Goal: Information Seeking & Learning: Learn about a topic

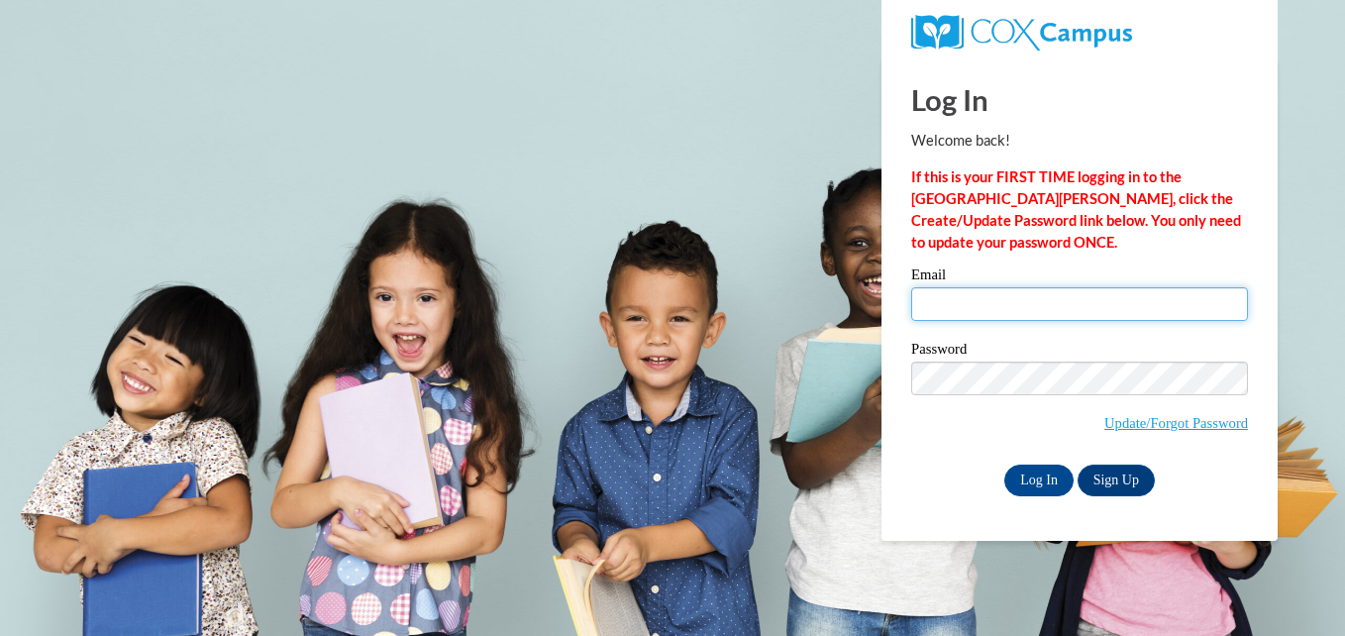
click at [948, 304] on input "Email" at bounding box center [1079, 304] width 337 height 34
type input "grissomyanardo@yahoo.com"
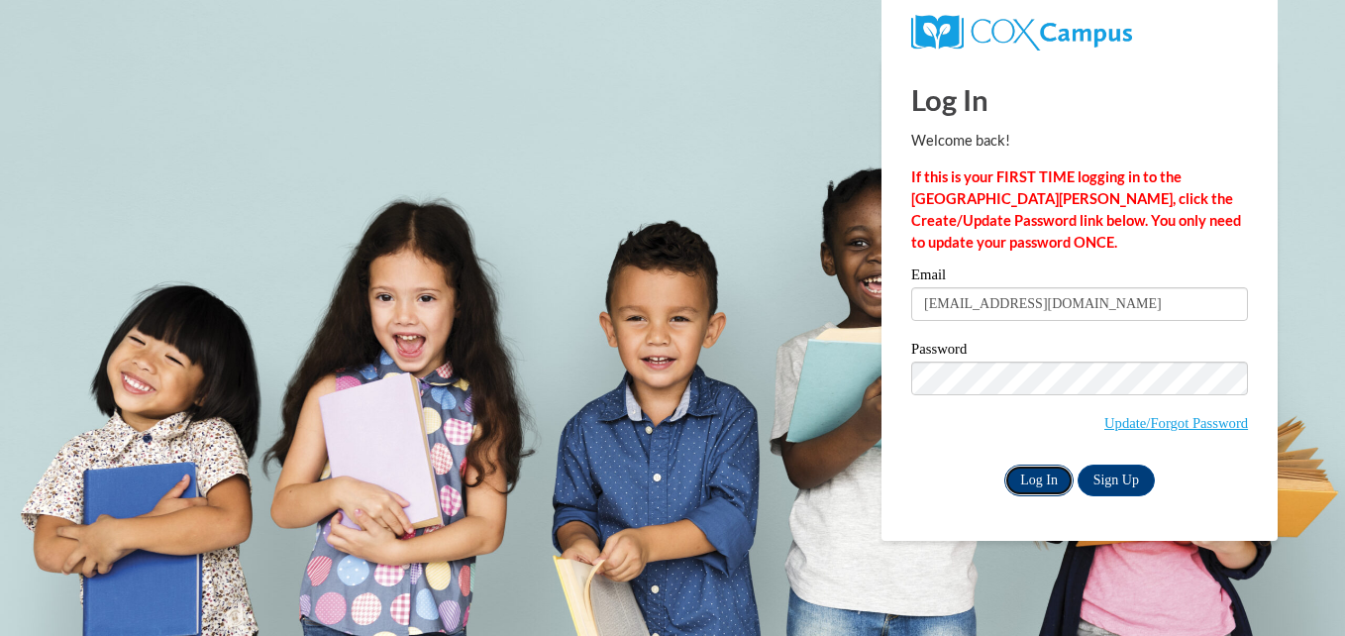
click at [1033, 482] on input "Log In" at bounding box center [1038, 480] width 69 height 32
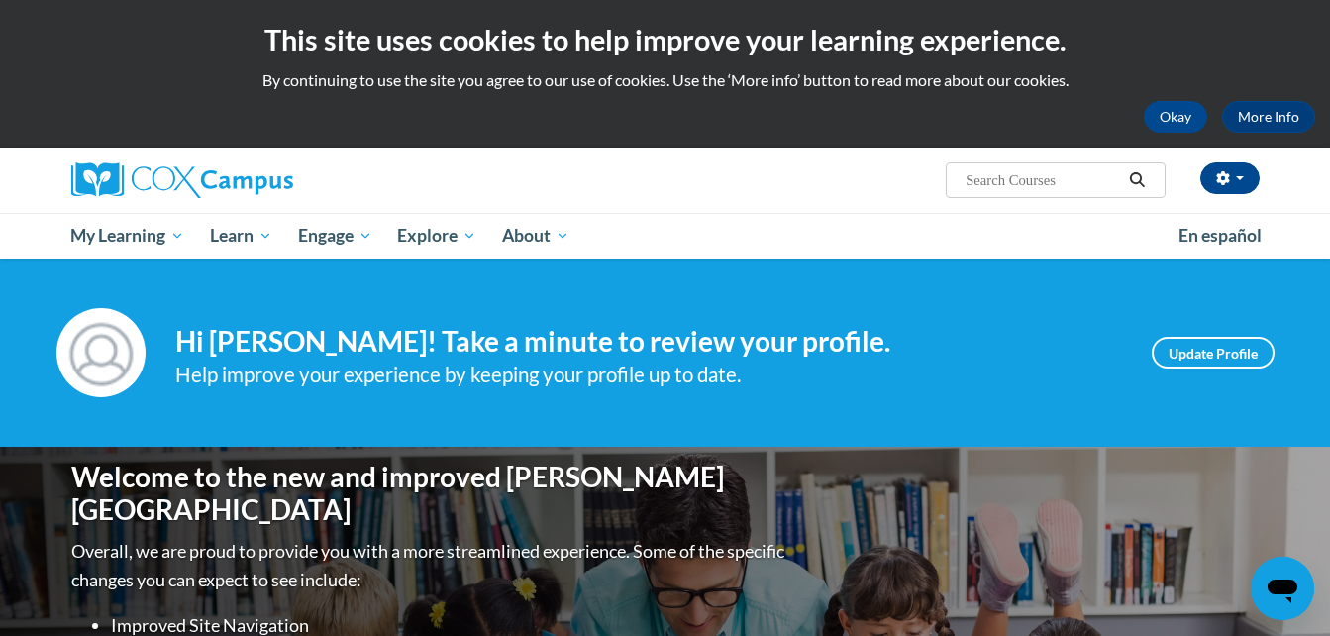
click at [1329, 626] on div "Welcome to the new and improved Cox Campus Overall, we are proud to provide you…" at bounding box center [665, 645] width 1330 height 396
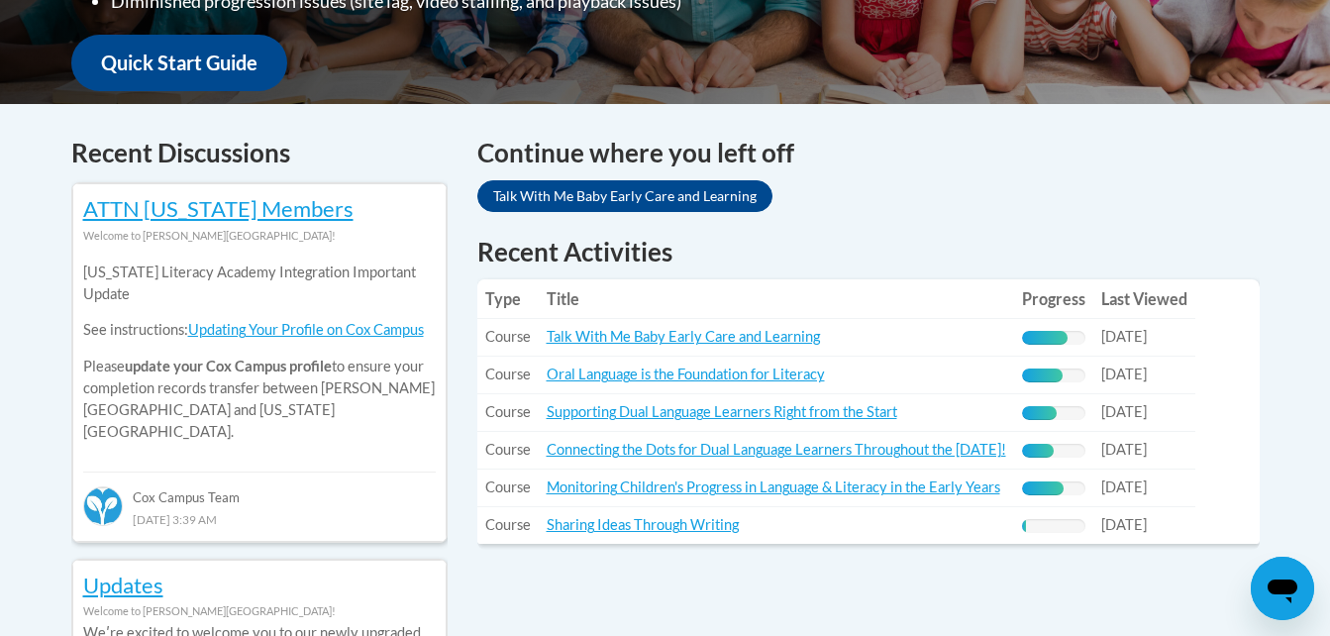
scroll to position [792, 0]
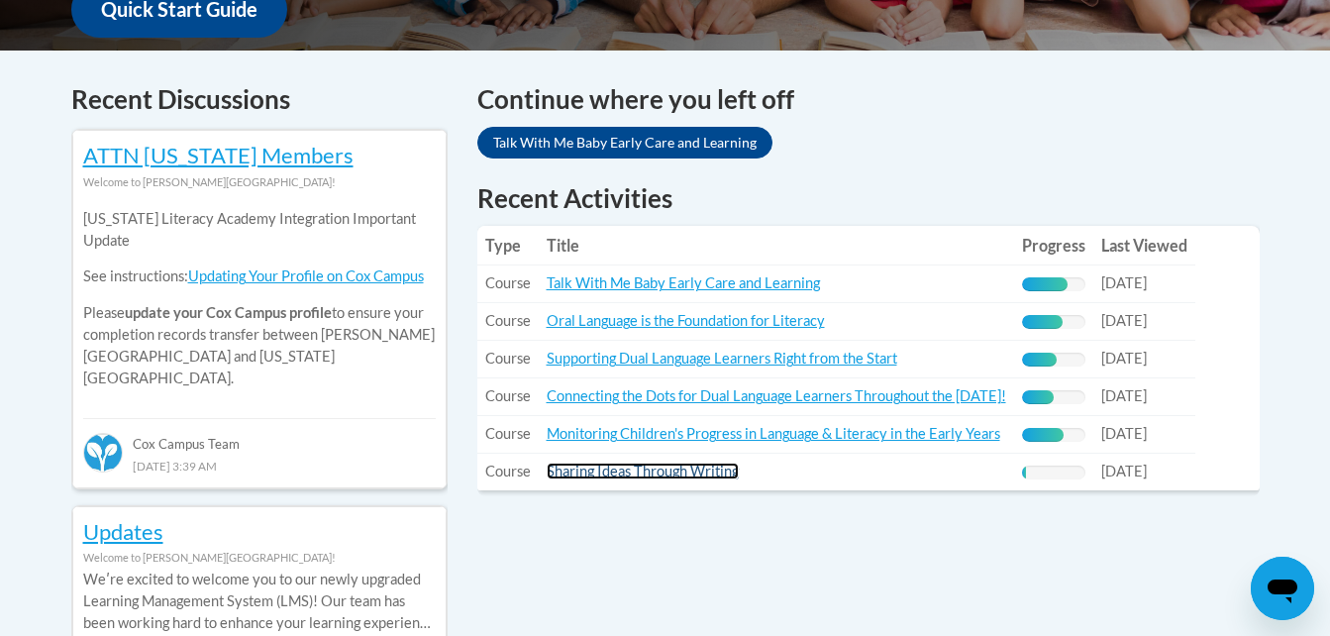
click at [709, 475] on link "Sharing Ideas Through Writing" at bounding box center [643, 471] width 192 height 17
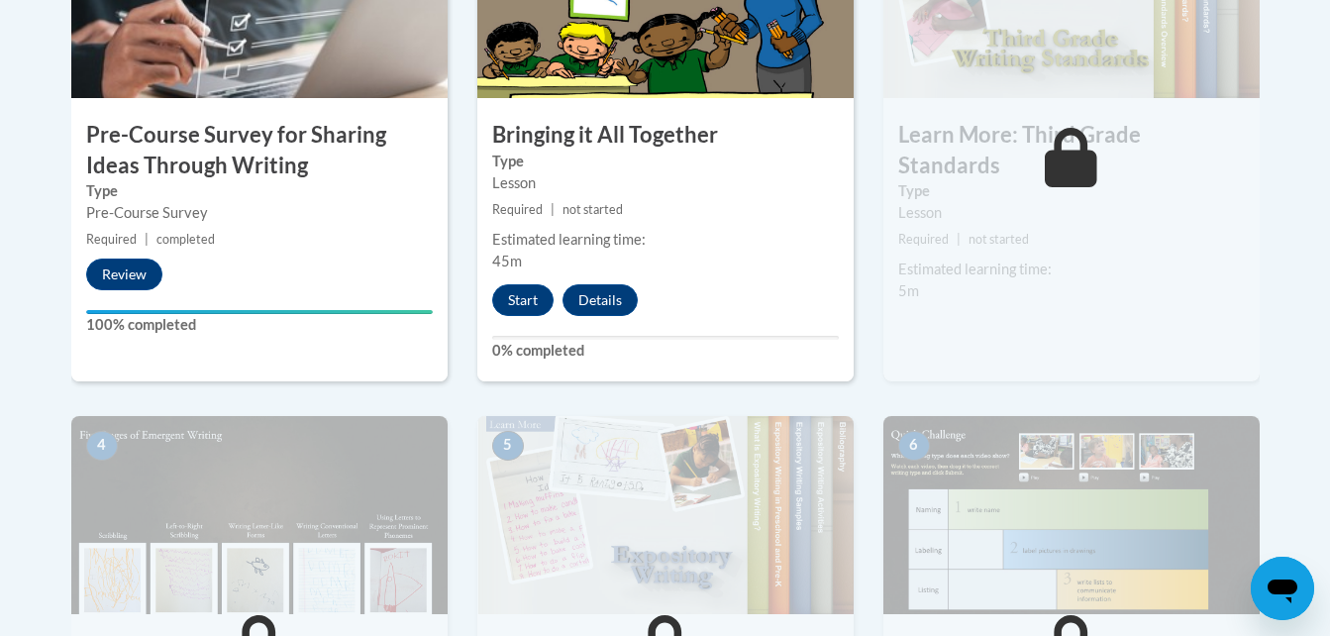
scroll to position [805, 0]
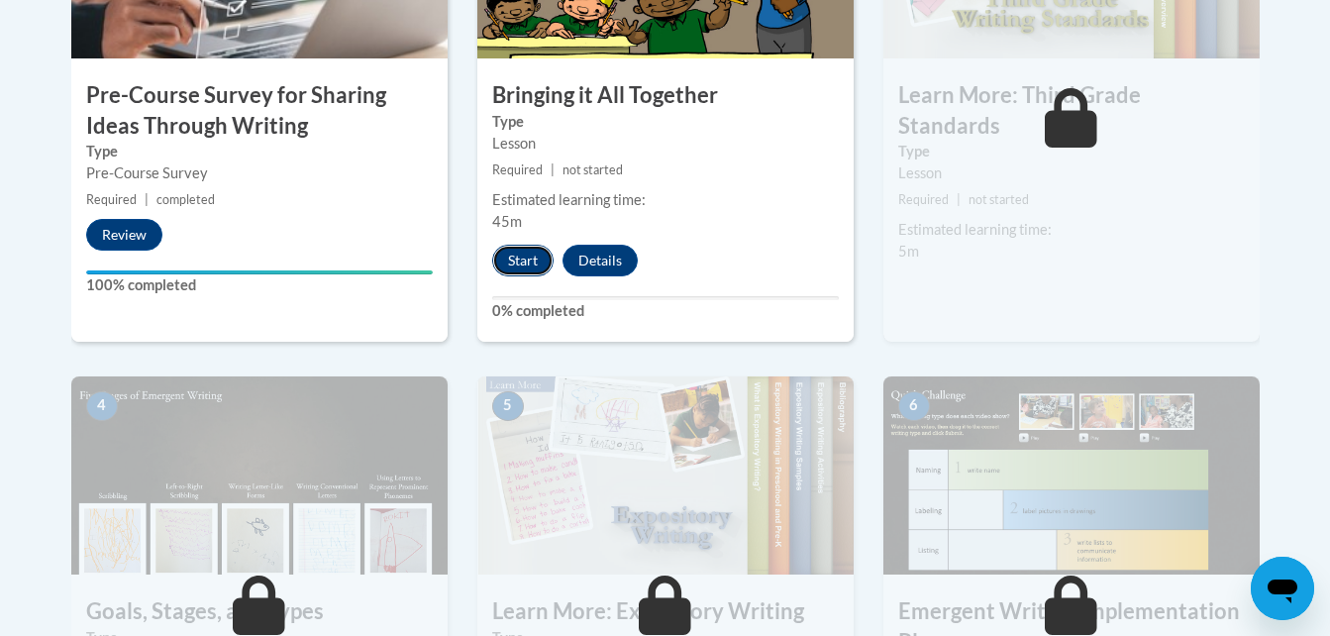
click at [519, 265] on button "Start" at bounding box center [522, 261] width 61 height 32
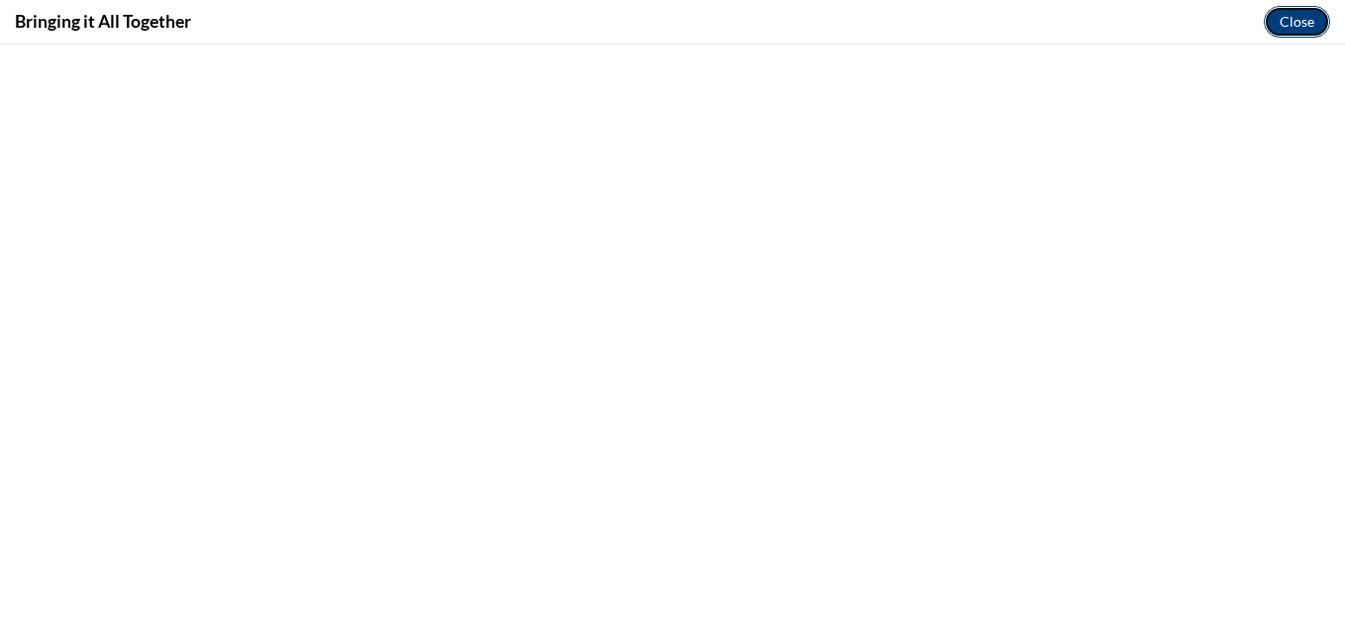
click at [1317, 11] on button "Close" at bounding box center [1297, 22] width 66 height 32
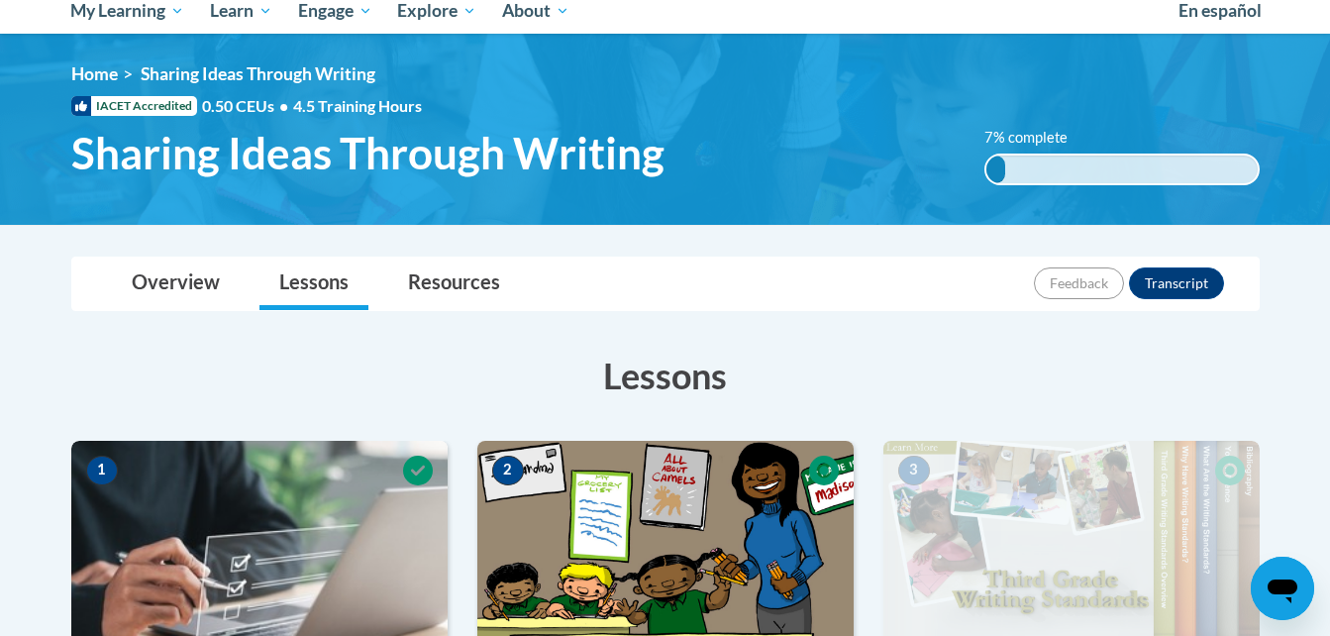
scroll to position [105, 0]
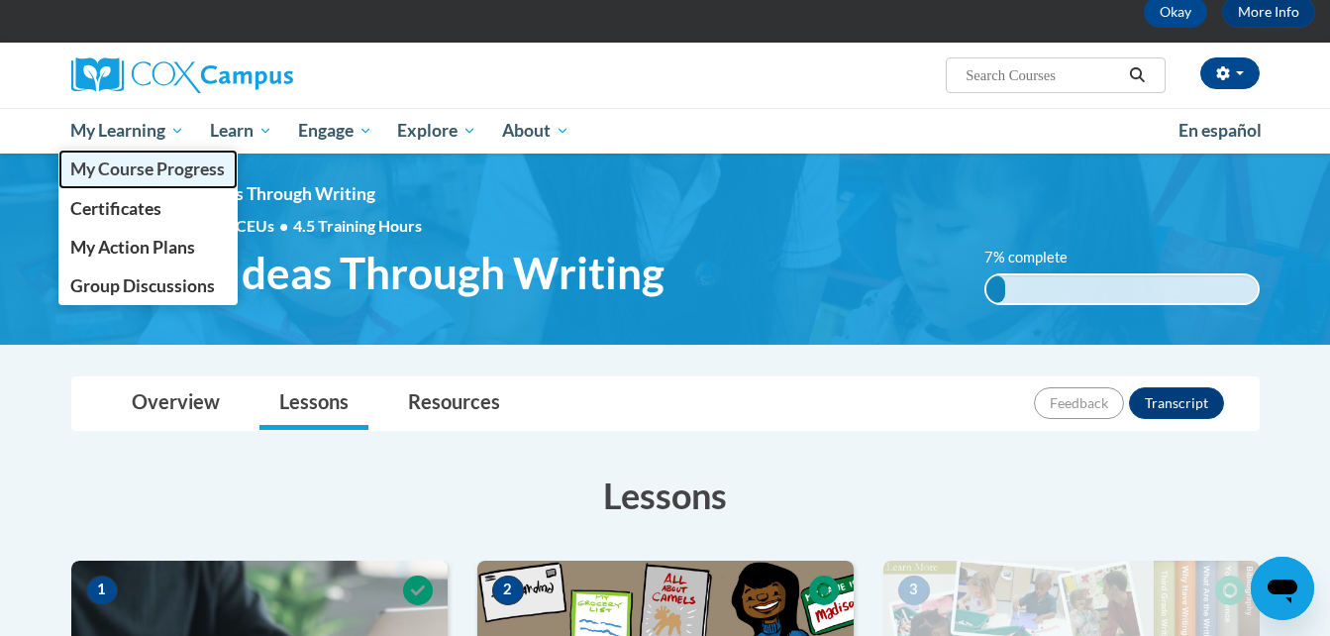
click at [148, 175] on span "My Course Progress" at bounding box center [147, 168] width 154 height 21
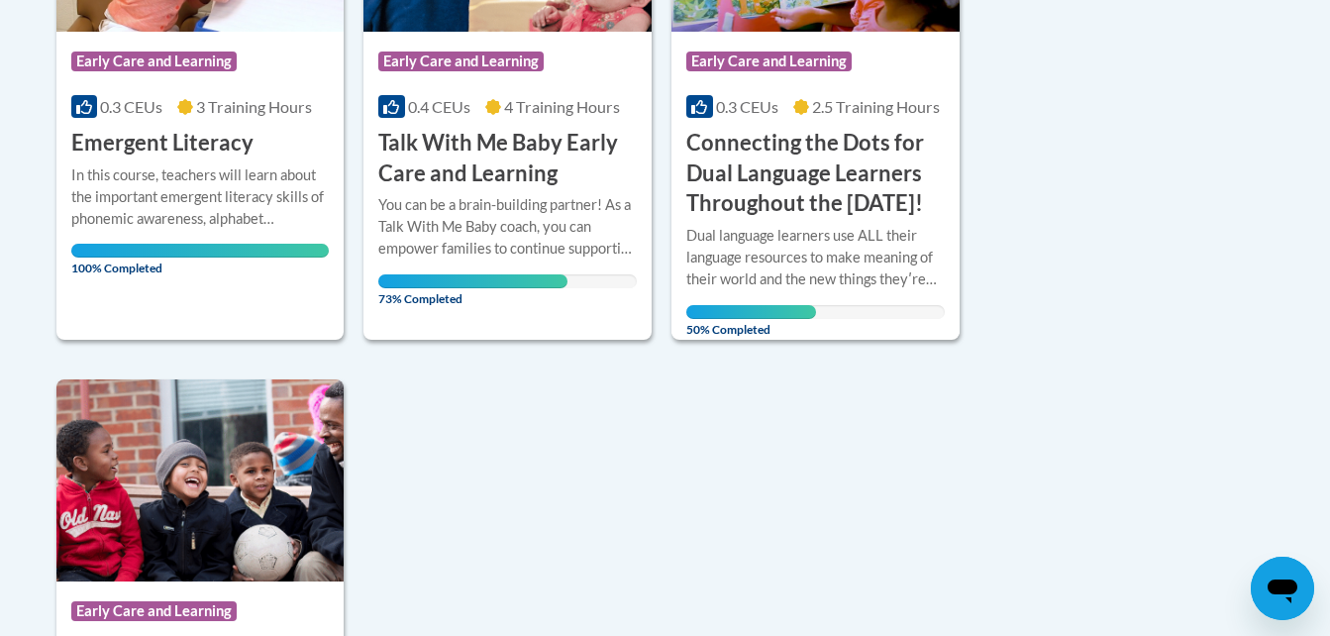
scroll to position [1669, 0]
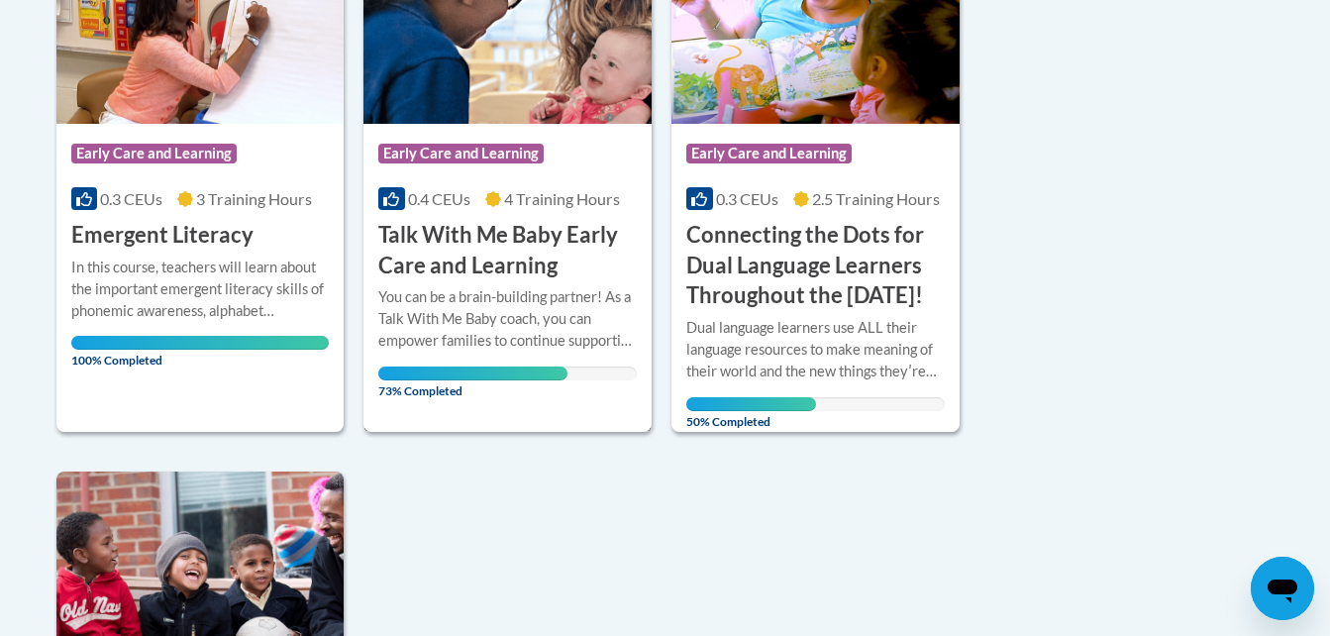
click at [533, 225] on h3 "Talk With Me Baby Early Care and Learning" at bounding box center [507, 250] width 258 height 61
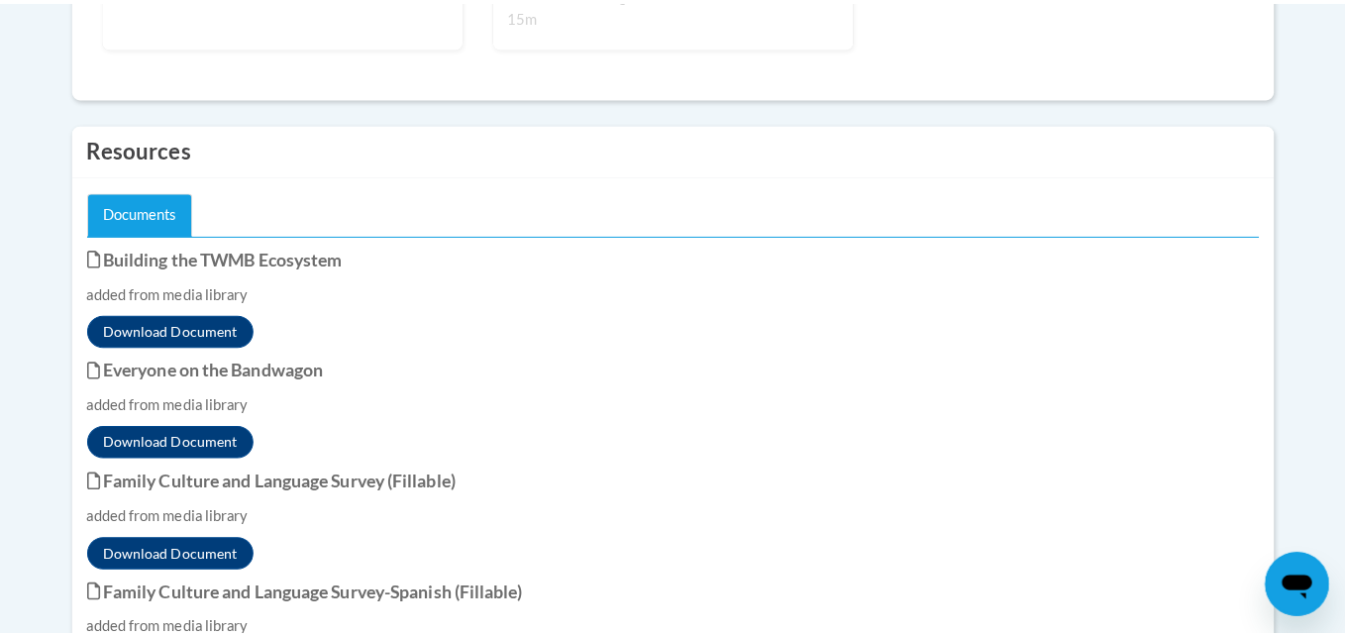
scroll to position [3856, 0]
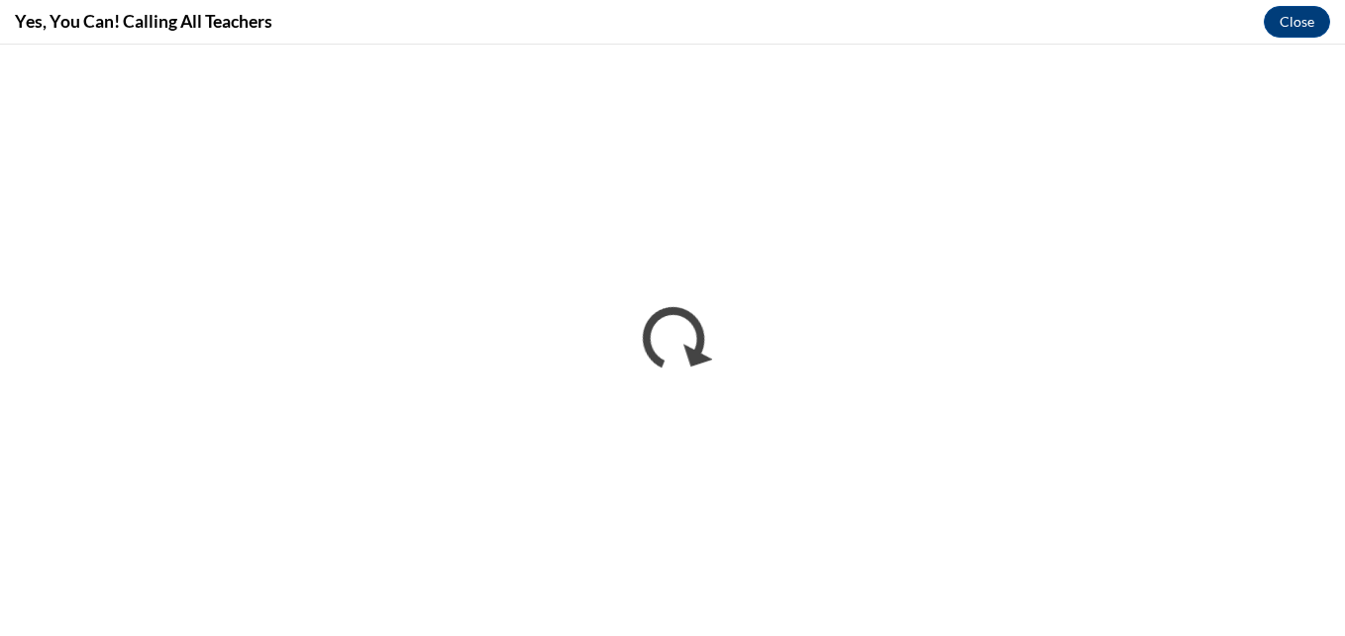
scroll to position [0, 0]
click at [1309, 597] on iframe "</div></body> </html>" at bounding box center [672, 340] width 1345 height 591
click at [1332, 614] on div at bounding box center [672, 340] width 1345 height 591
click at [1321, 609] on div "Open messaging window" at bounding box center [1297, 588] width 59 height 59
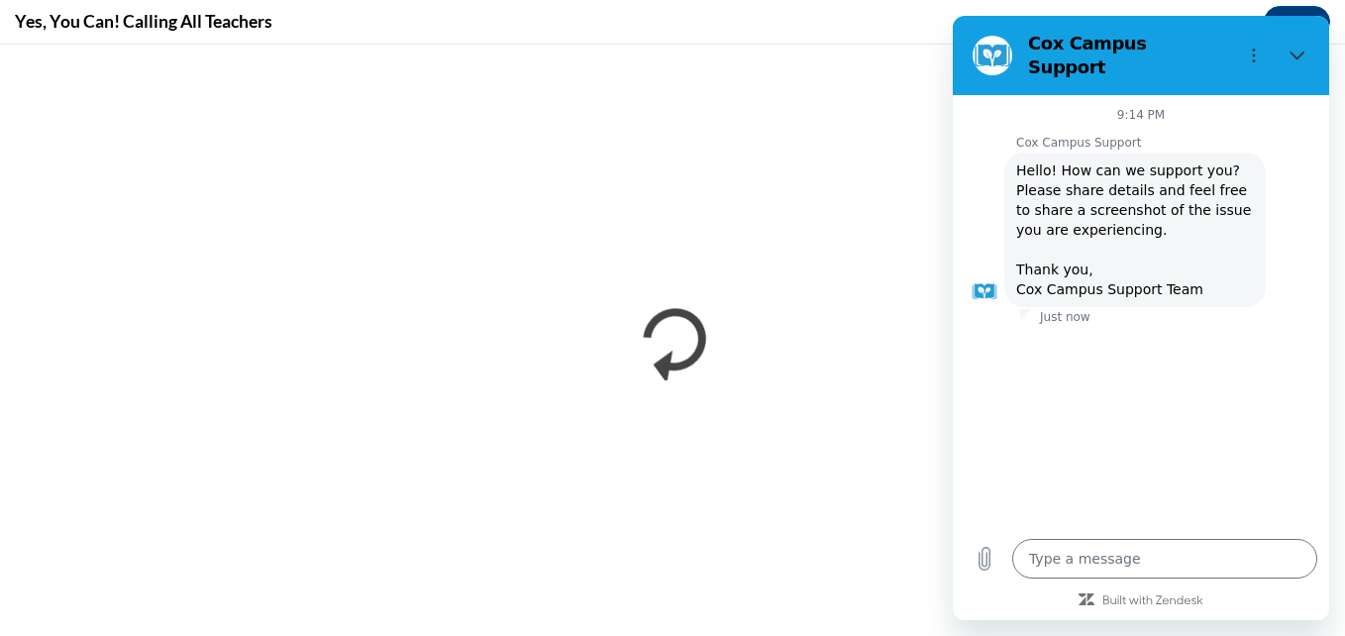
click at [746, 29] on div "Yes, You Can! Calling All Teachers Close" at bounding box center [672, 22] width 1345 height 45
click at [710, 42] on div "Yes, You Can! Calling All Teachers Close" at bounding box center [672, 22] width 1345 height 45
click at [213, 634] on div at bounding box center [672, 340] width 1345 height 591
click at [1303, 48] on icon "Close" at bounding box center [1297, 56] width 16 height 16
type textarea "x"
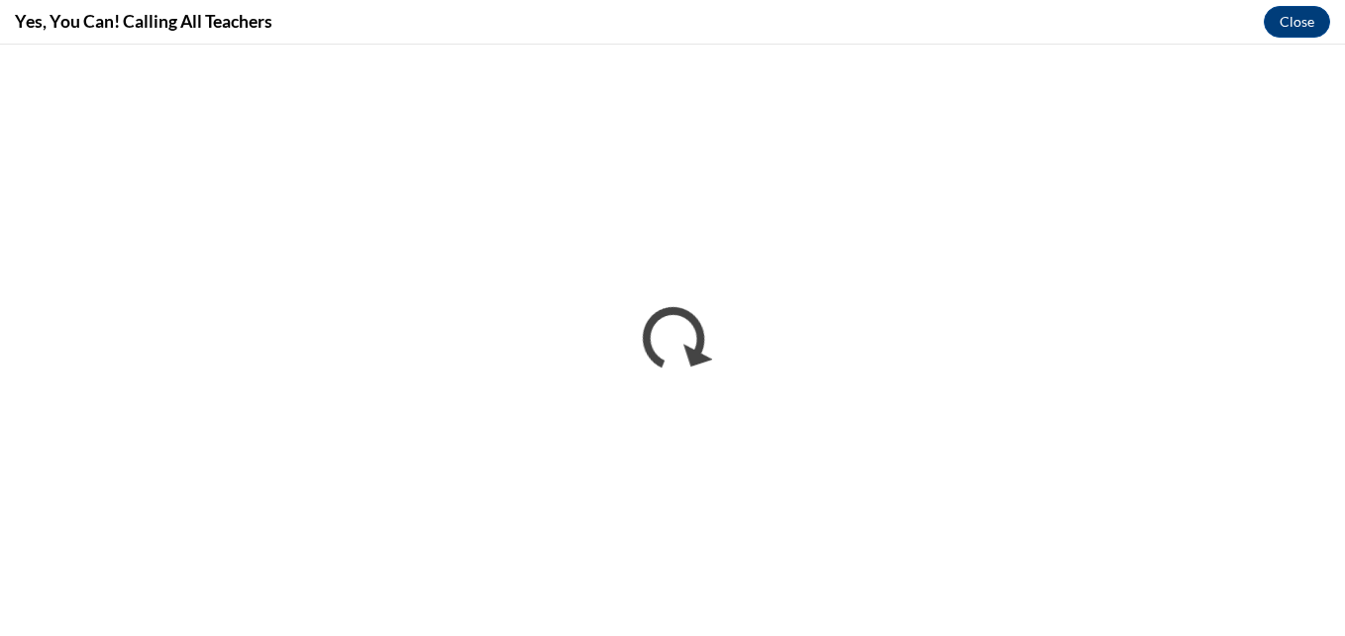
click at [1313, 600] on iframe "</div></body> </html>" at bounding box center [672, 340] width 1345 height 591
click at [1309, 603] on iframe "</div></body> </html>" at bounding box center [672, 340] width 1345 height 591
click at [1310, 595] on iframe "</div></body> </html>" at bounding box center [672, 340] width 1345 height 591
click at [1309, 593] on iframe "</div></body> </html>" at bounding box center [672, 340] width 1345 height 591
click at [1304, 601] on iframe "</div></body> </html>" at bounding box center [672, 340] width 1345 height 591
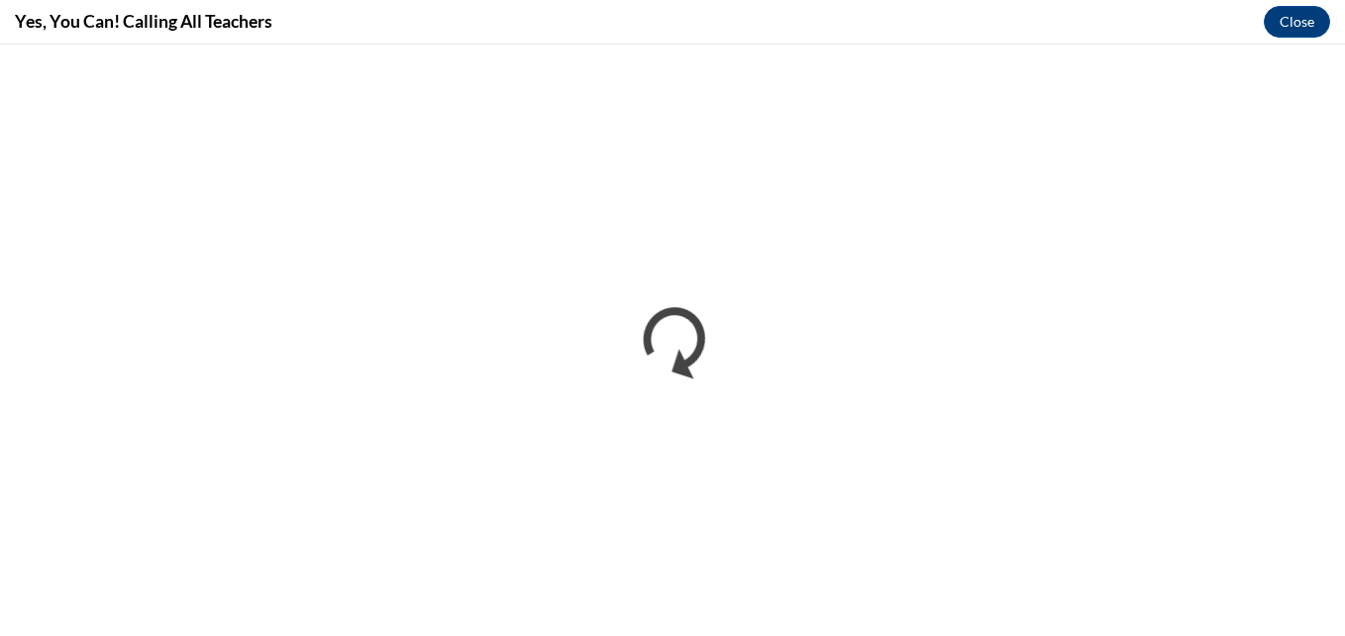
click at [1331, 538] on div at bounding box center [672, 340] width 1345 height 591
click at [1305, 602] on iframe "</div></body> </html>" at bounding box center [672, 340] width 1345 height 591
click at [1312, 597] on iframe "</div></body> </html>" at bounding box center [672, 340] width 1345 height 591
click at [1331, 607] on div at bounding box center [672, 340] width 1345 height 591
drag, startPoint x: 1313, startPoint y: 503, endPoint x: 1312, endPoint y: 601, distance: 98.1
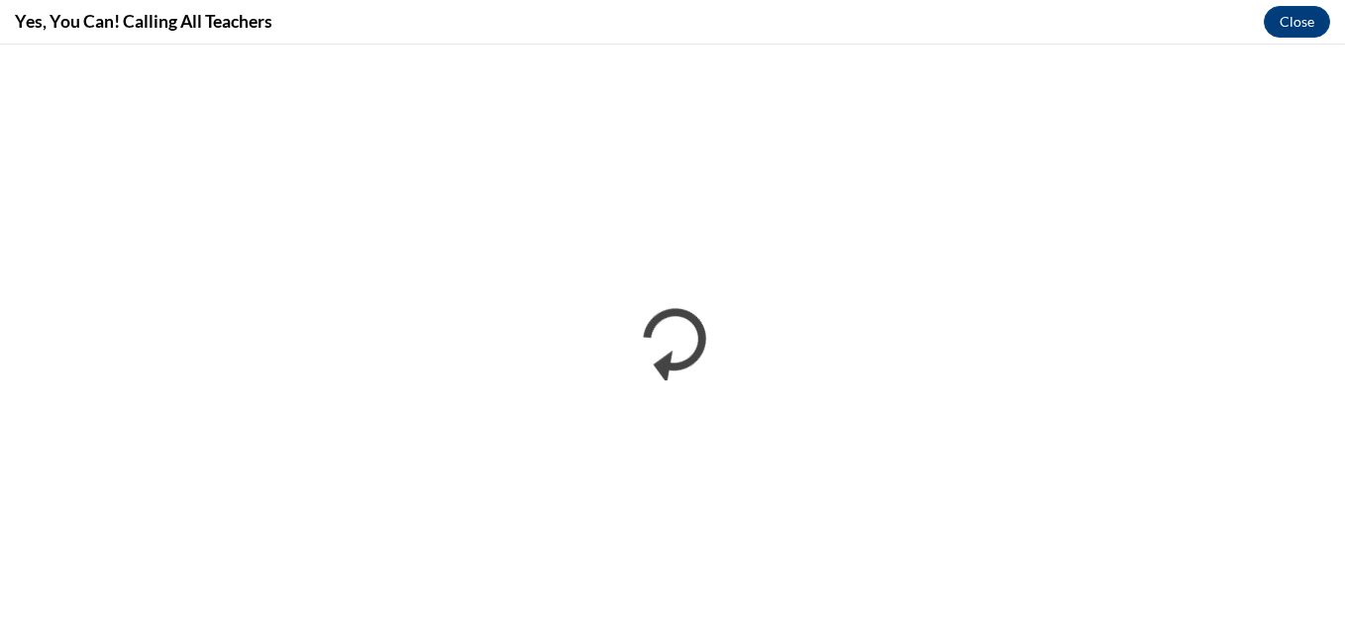
click at [1312, 601] on iframe "</div></body> </html>" at bounding box center [672, 340] width 1345 height 591
click at [1334, 610] on div at bounding box center [672, 340] width 1345 height 591
click at [1312, 597] on iframe "</div></body> </html>" at bounding box center [672, 340] width 1345 height 591
click at [1310, 592] on iframe "</div></body> </html>" at bounding box center [672, 340] width 1345 height 591
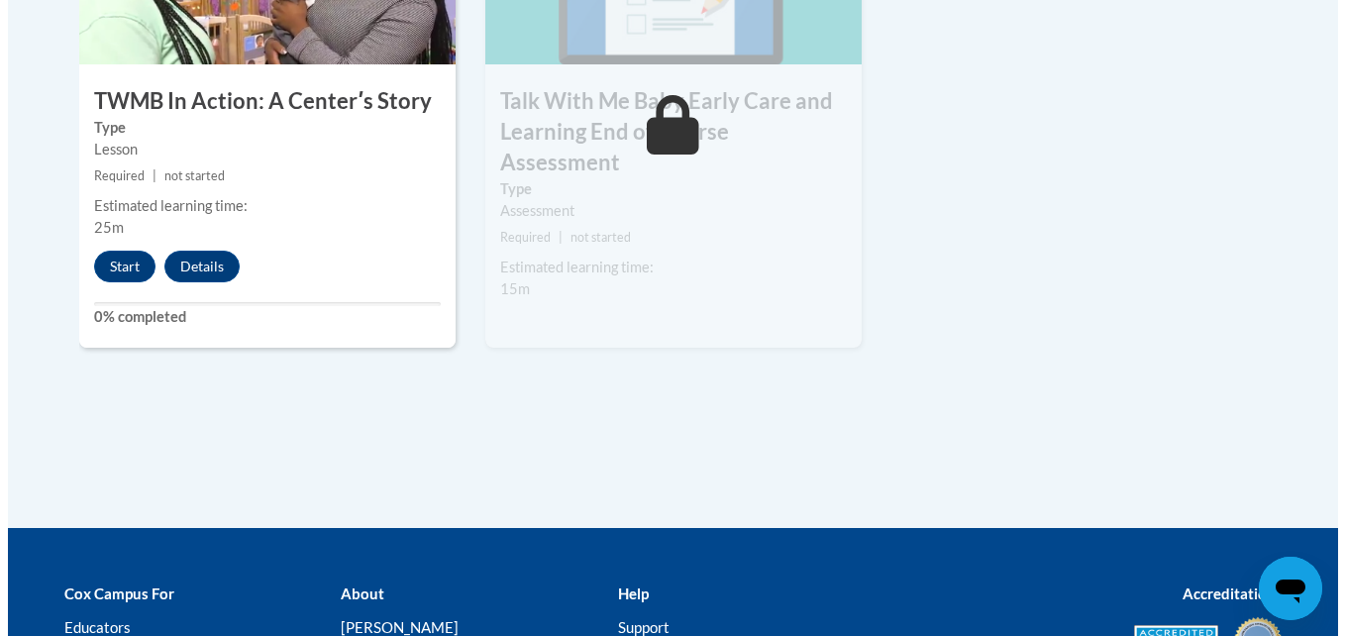
scroll to position [2509, 0]
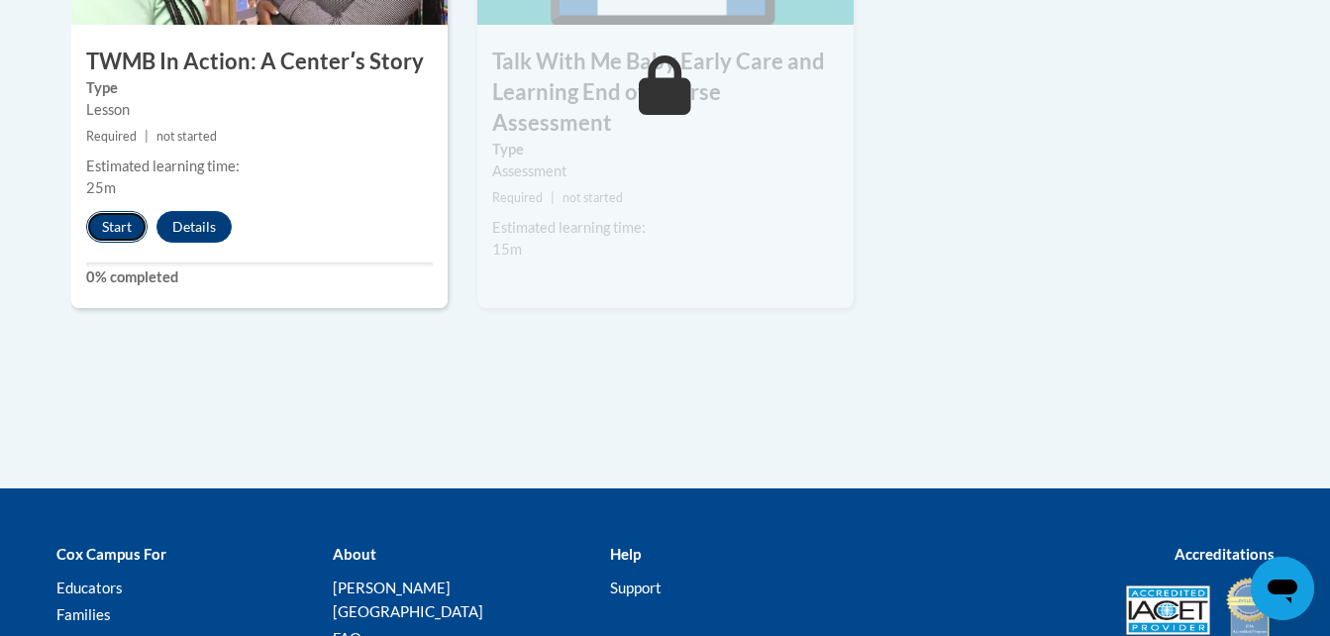
click at [128, 211] on button "Start" at bounding box center [116, 227] width 61 height 32
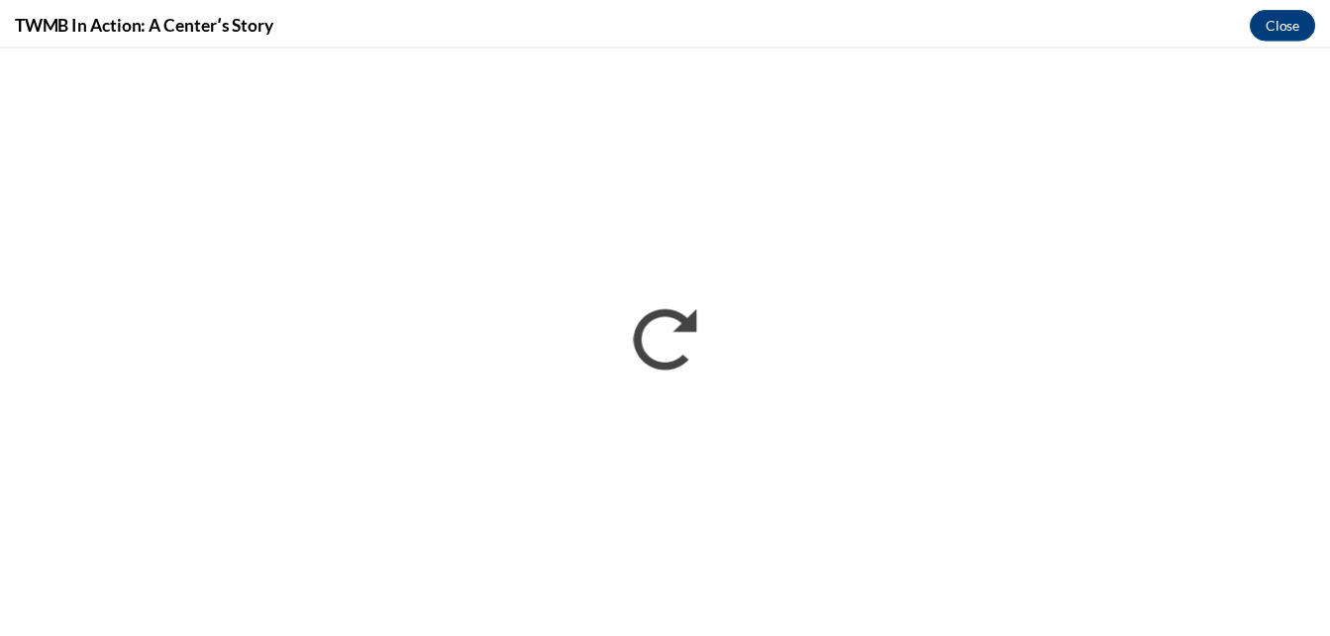
scroll to position [0, 0]
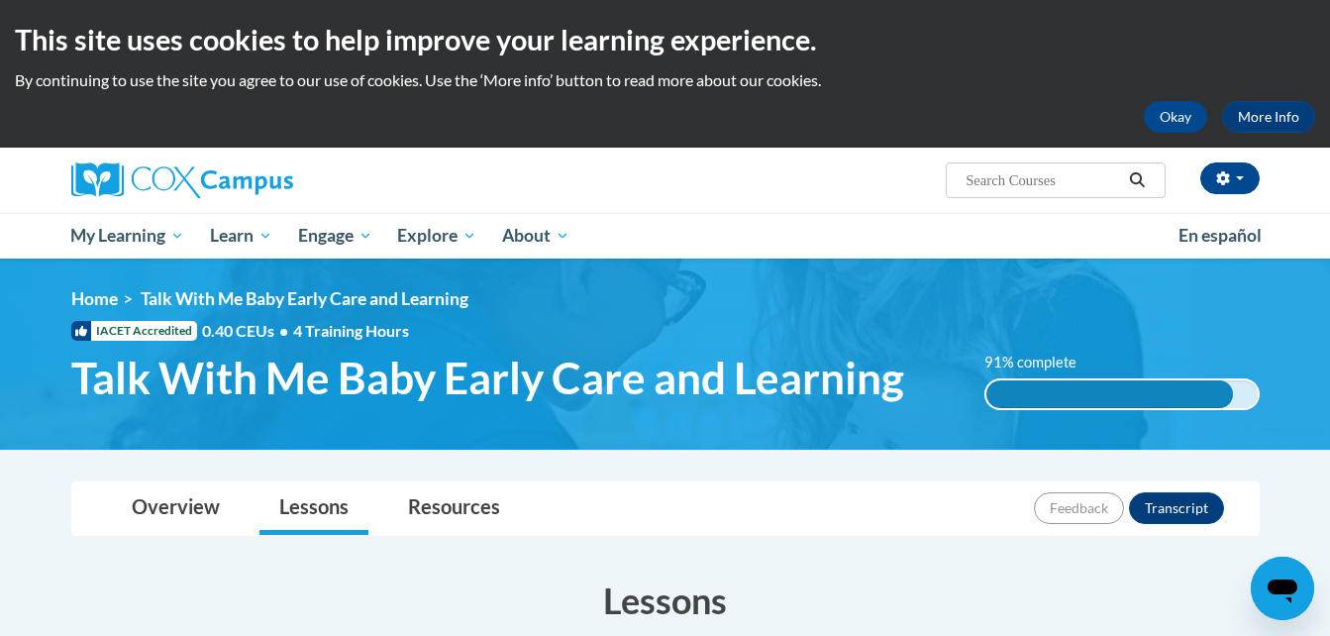
drag, startPoint x: 1340, startPoint y: 625, endPoint x: 930, endPoint y: 582, distance: 412.2
click at [930, 582] on h3 "Lessons" at bounding box center [665, 600] width 1188 height 50
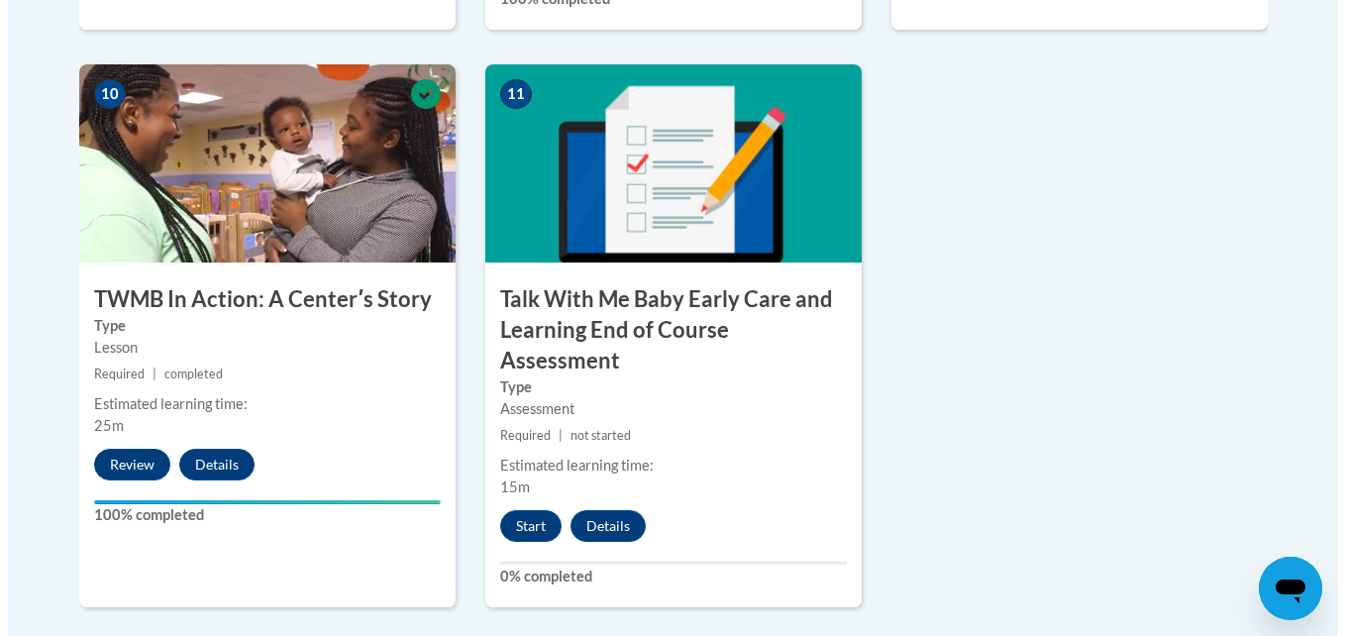
scroll to position [2337, 0]
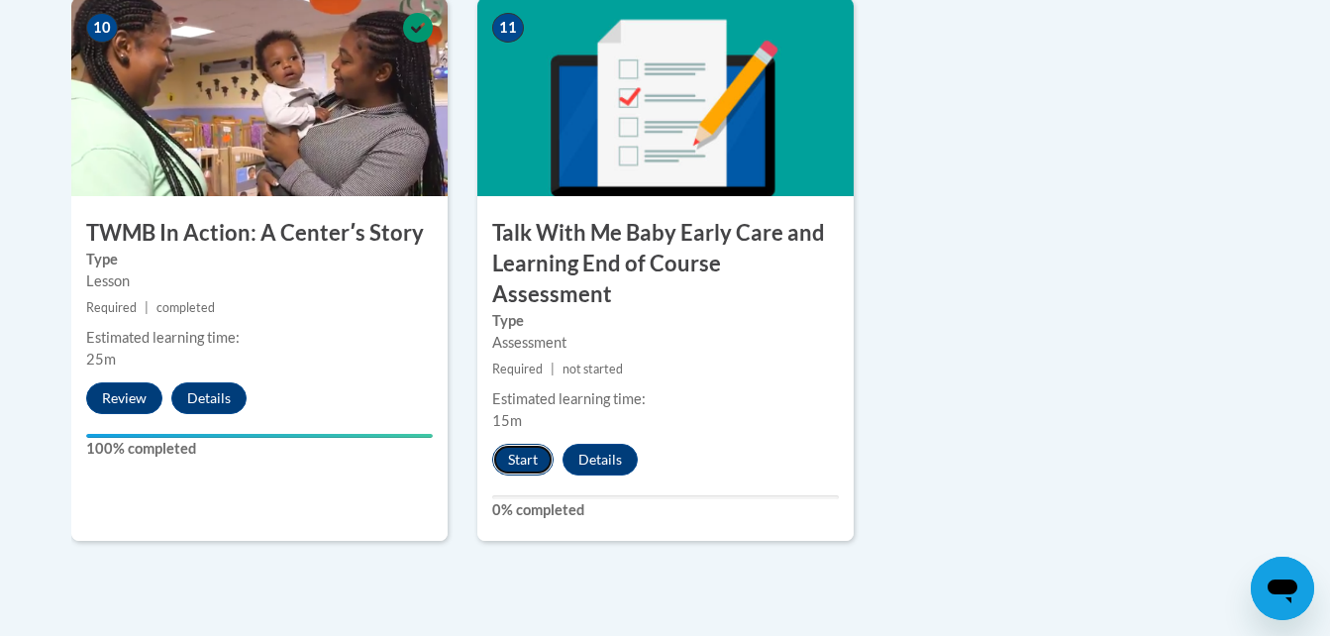
click at [494, 444] on button "Start" at bounding box center [522, 460] width 61 height 32
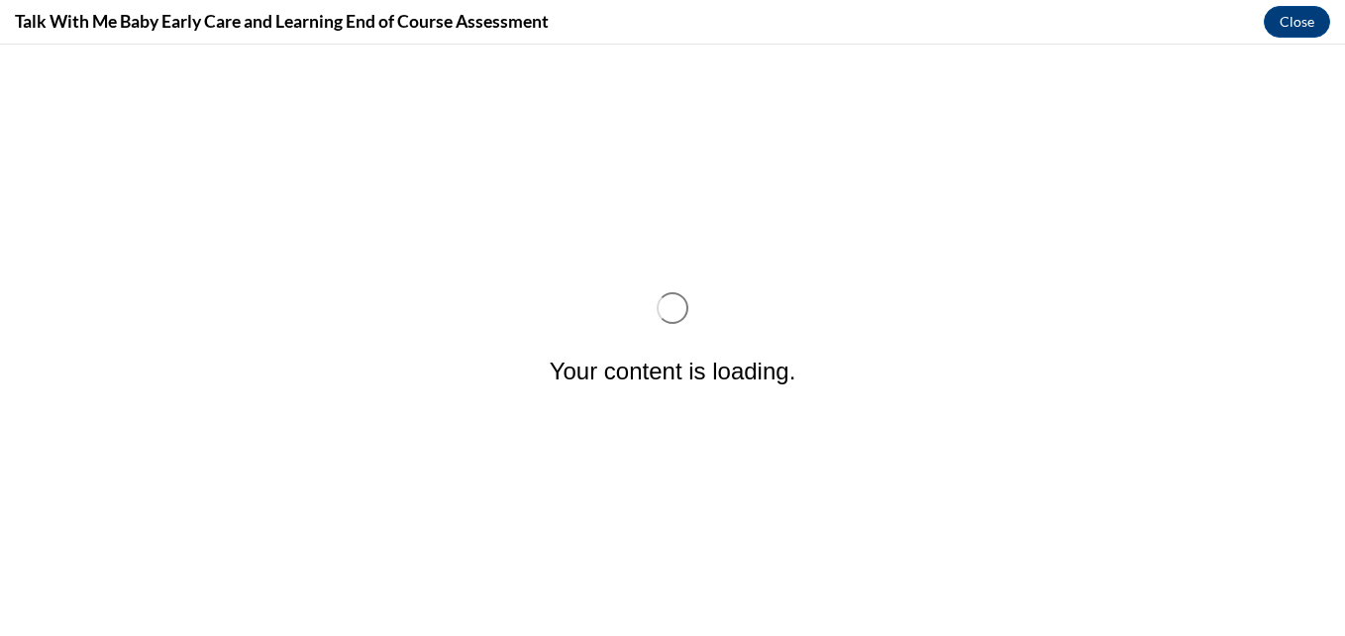
scroll to position [0, 0]
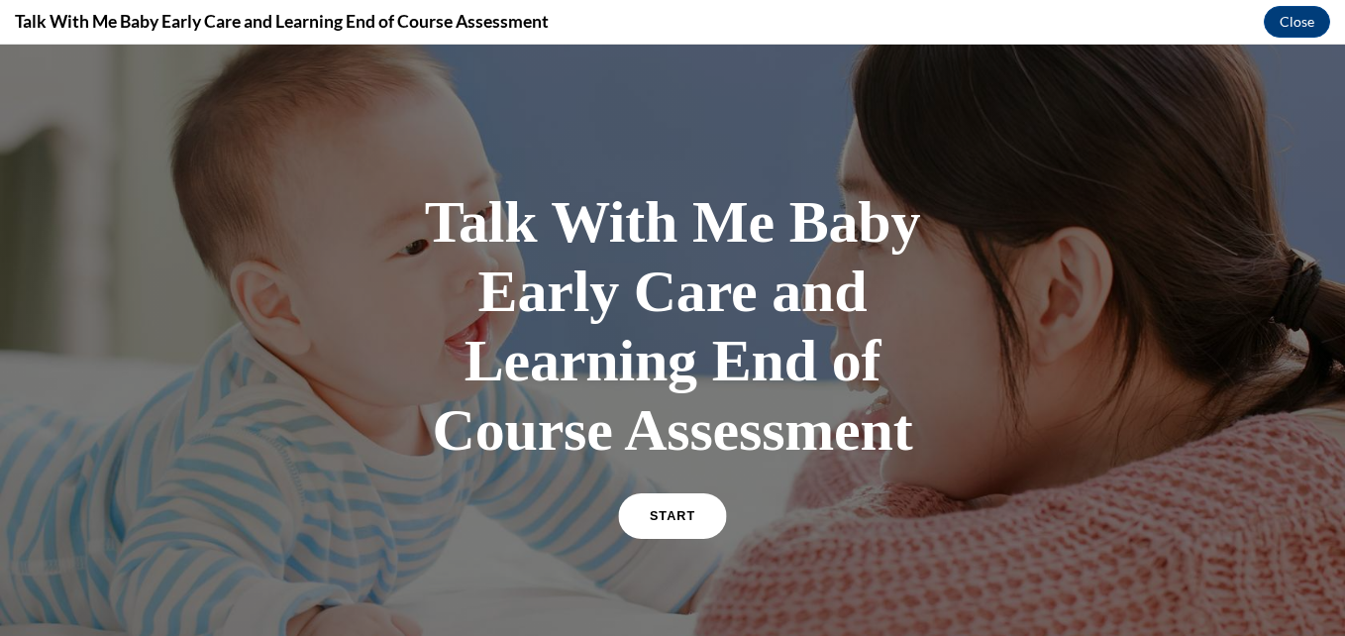
click at [665, 506] on link "START" at bounding box center [672, 516] width 108 height 46
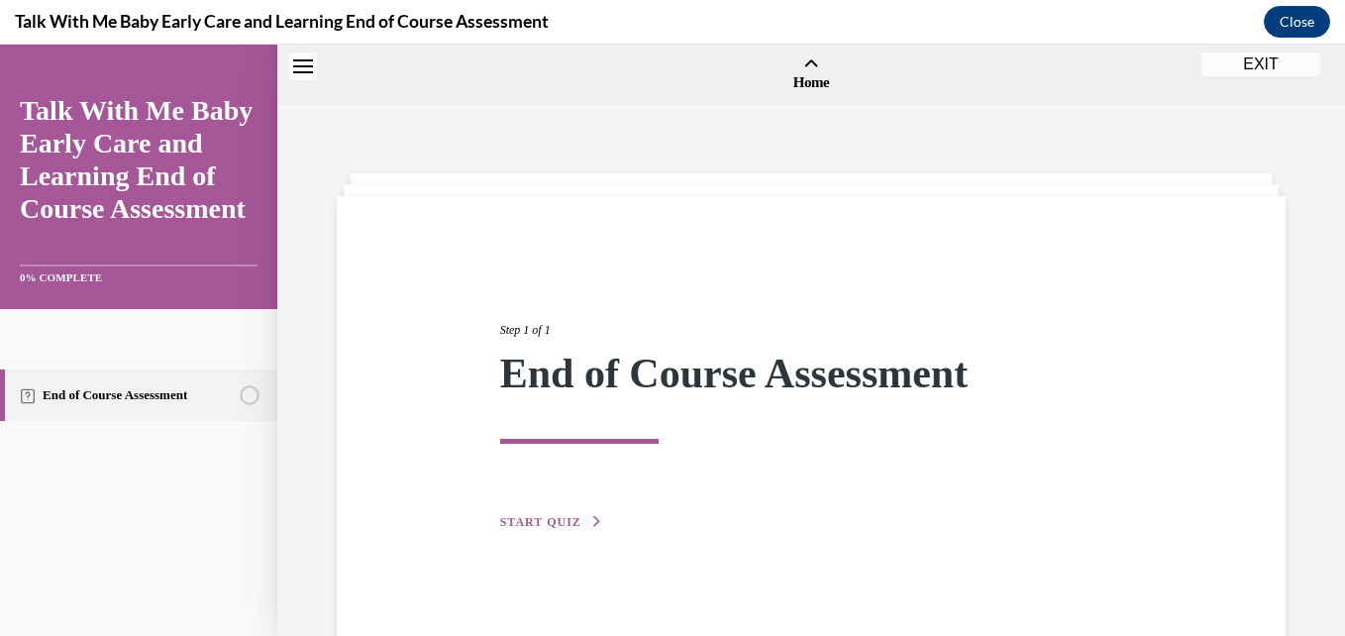
scroll to position [61, 0]
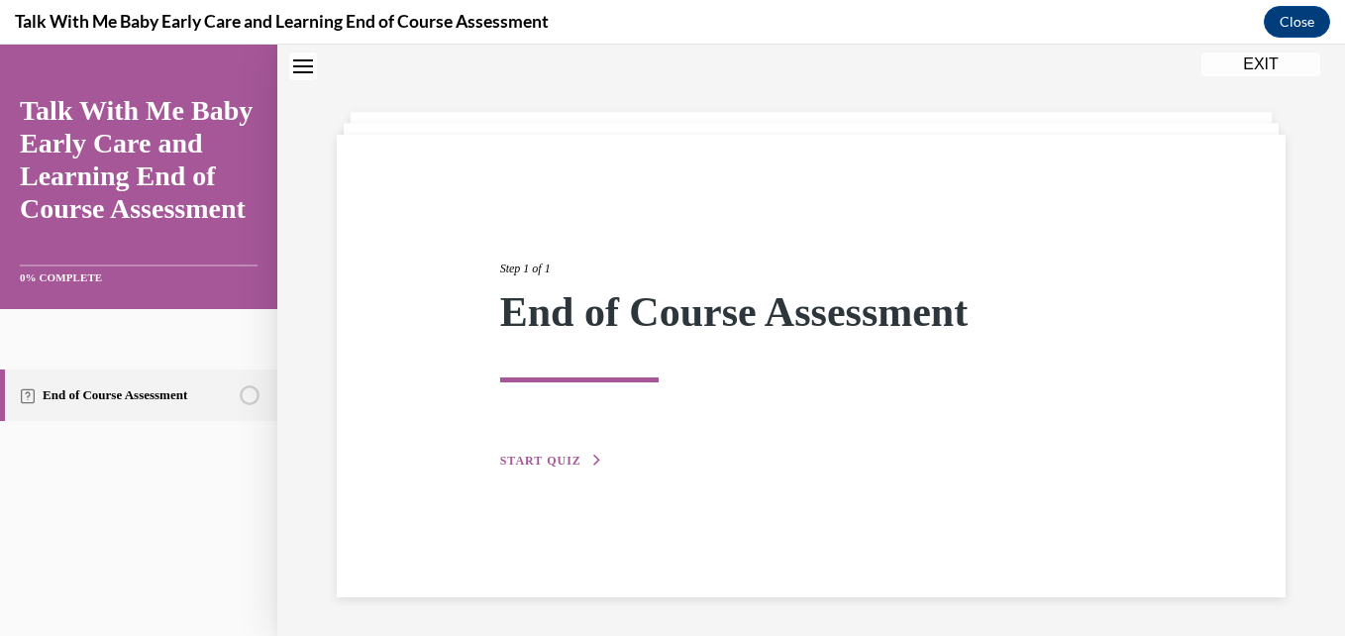
click at [554, 456] on span "START QUIZ" at bounding box center [540, 461] width 81 height 14
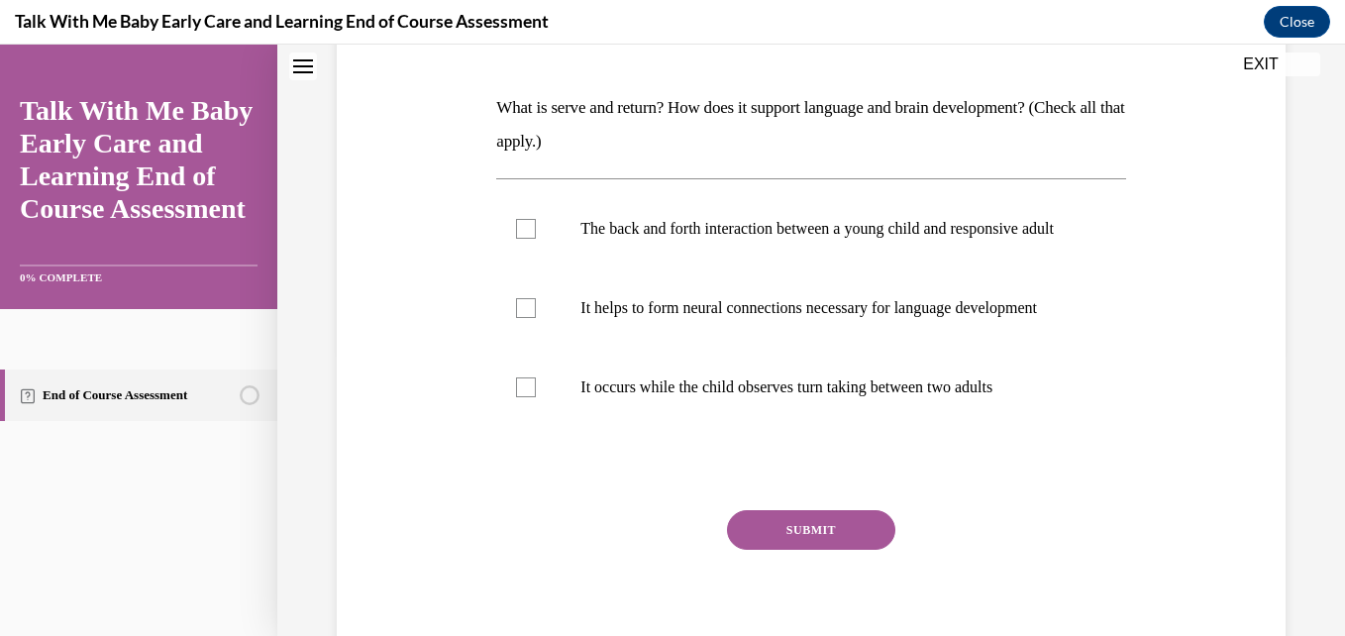
scroll to position [326, 0]
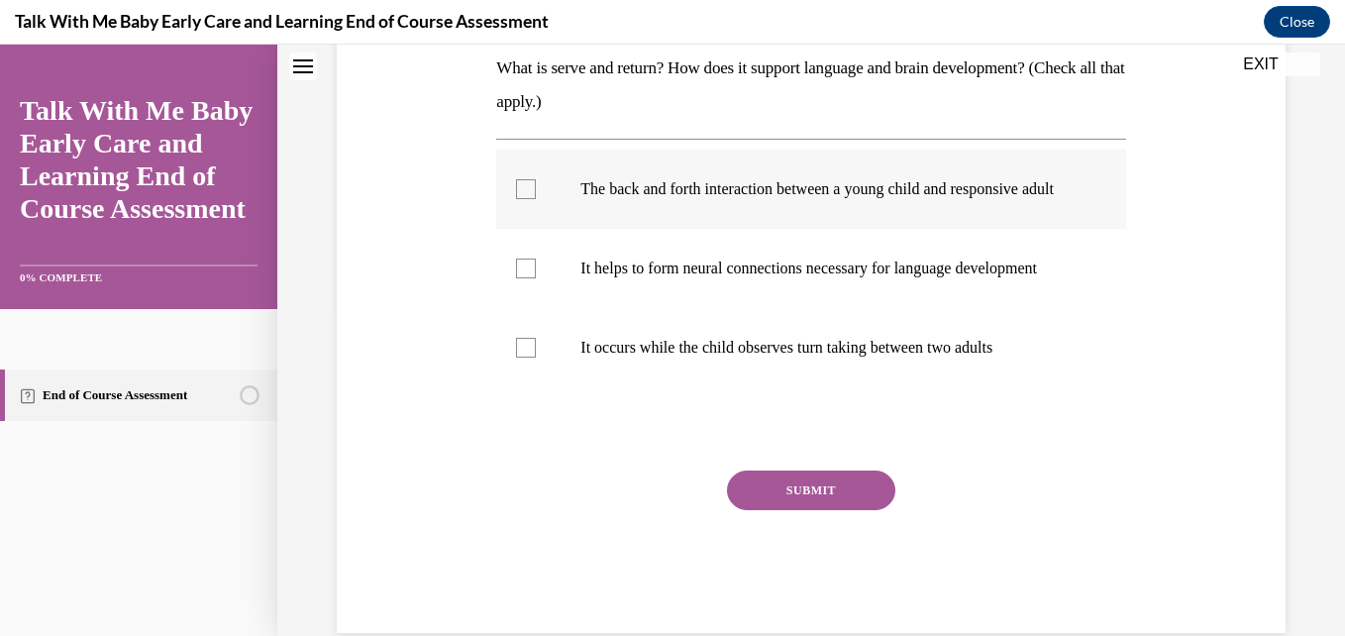
click at [523, 199] on div at bounding box center [526, 189] width 20 height 20
click at [523, 199] on input "The back and forth interaction between a young child and responsive adult" at bounding box center [526, 189] width 20 height 20
checkbox input "true"
click at [527, 278] on div at bounding box center [526, 268] width 20 height 20
click at [527, 278] on input "It helps to form neural connections necessary for language development" at bounding box center [526, 268] width 20 height 20
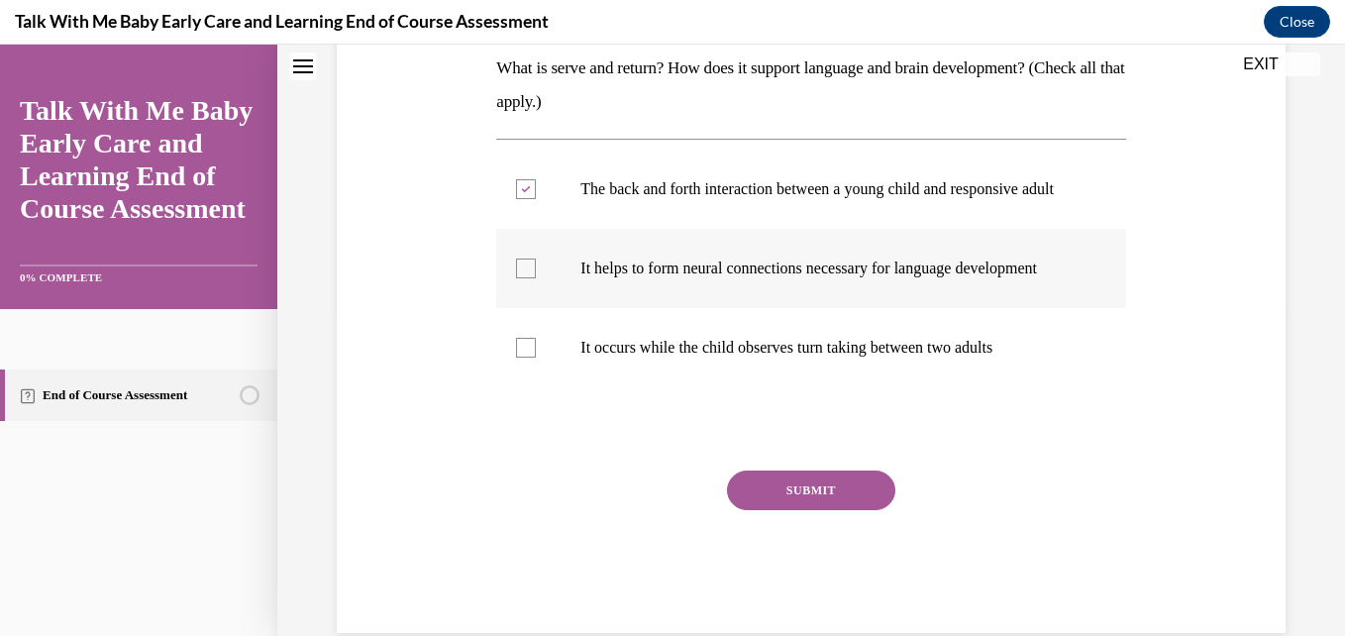
checkbox input "true"
click at [800, 510] on button "SUBMIT" at bounding box center [811, 490] width 168 height 40
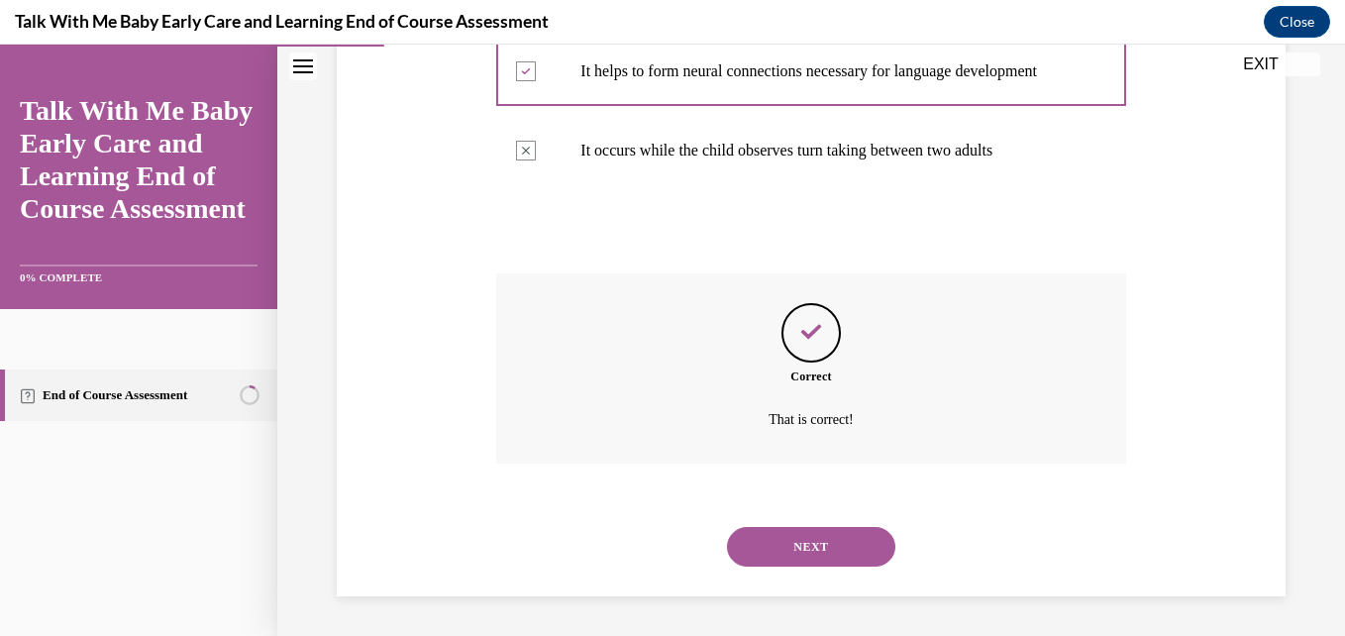
scroll to position [563, 0]
click at [813, 551] on button "NEXT" at bounding box center [811, 547] width 168 height 40
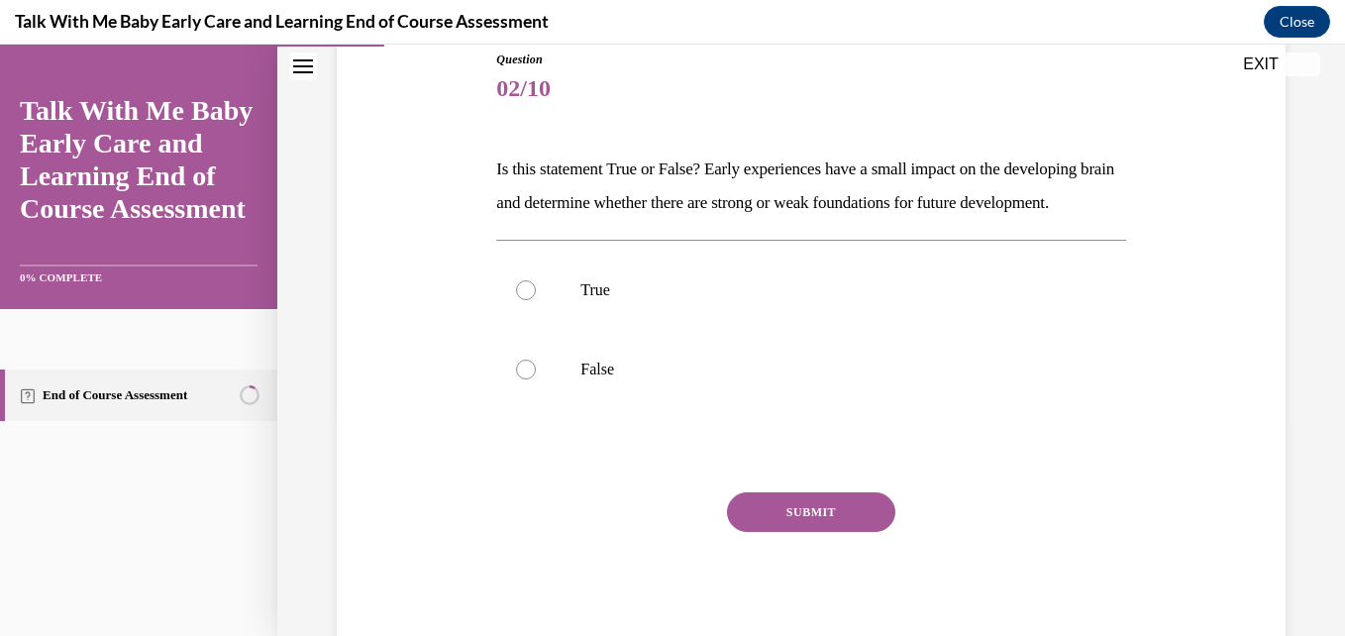
scroll to position [238, 0]
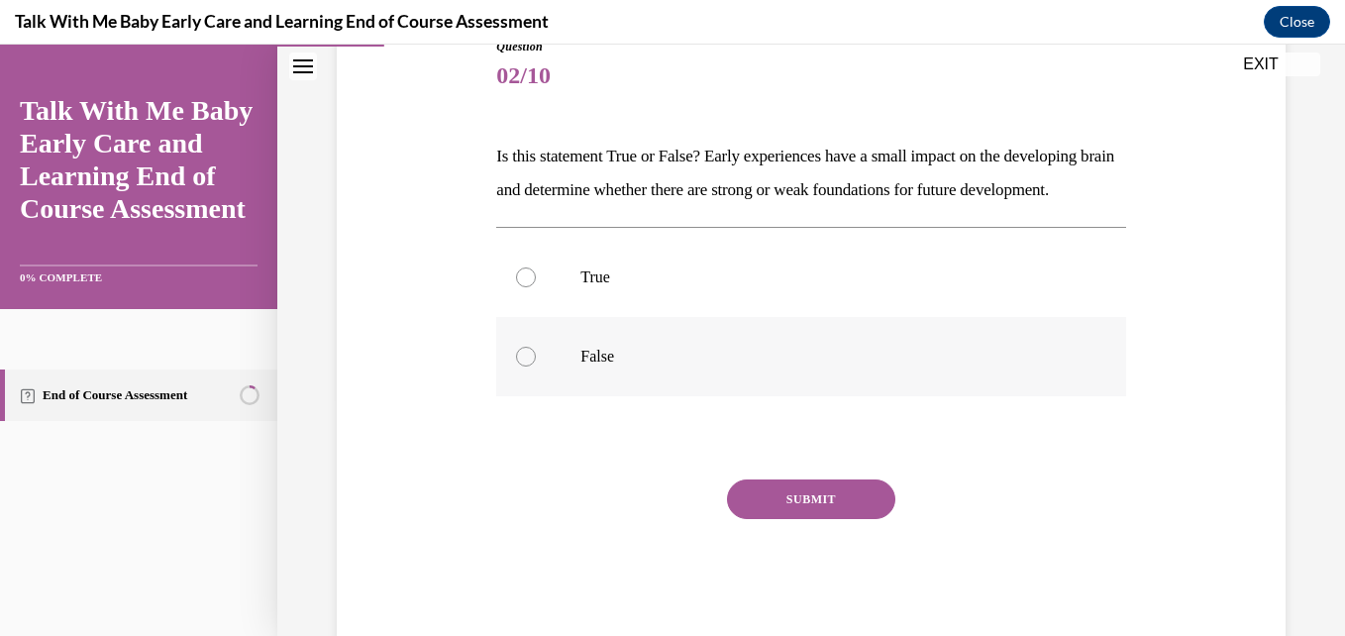
click at [534, 379] on label "False" at bounding box center [810, 356] width 629 height 79
click at [534, 366] on input "False" at bounding box center [526, 357] width 20 height 20
radio input "true"
click at [782, 519] on button "SUBMIT" at bounding box center [811, 499] width 168 height 40
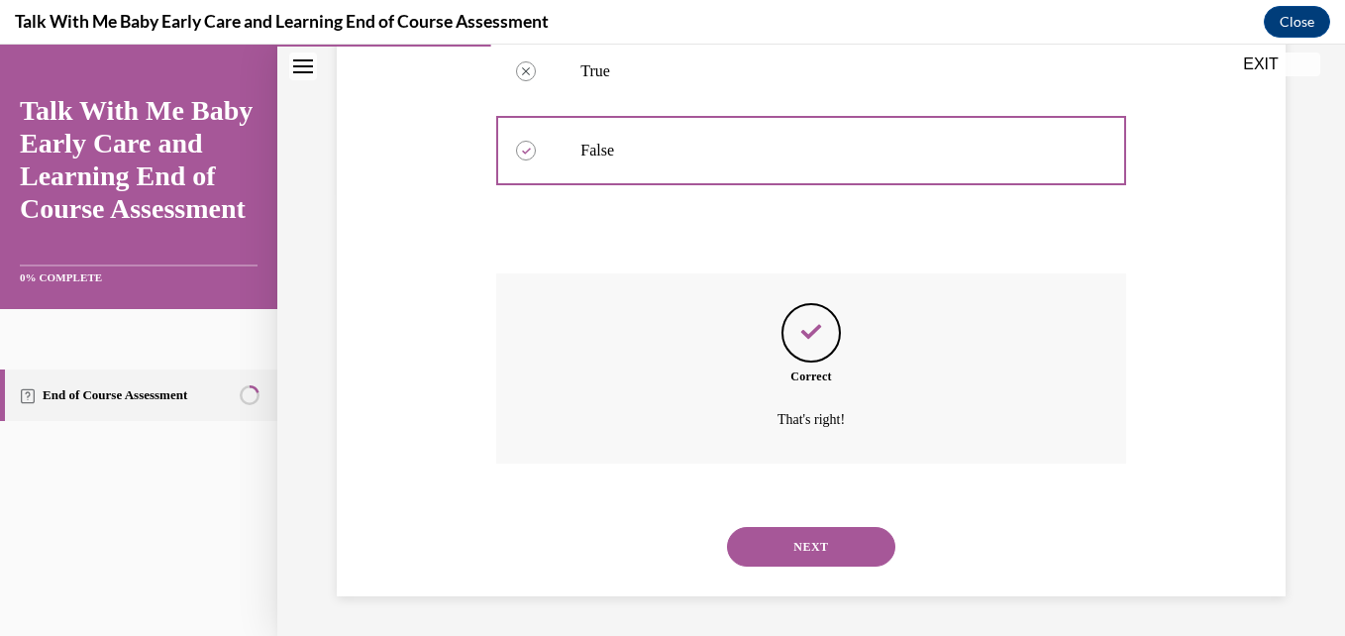
scroll to position [477, 0]
click at [829, 566] on button "NEXT" at bounding box center [811, 547] width 168 height 40
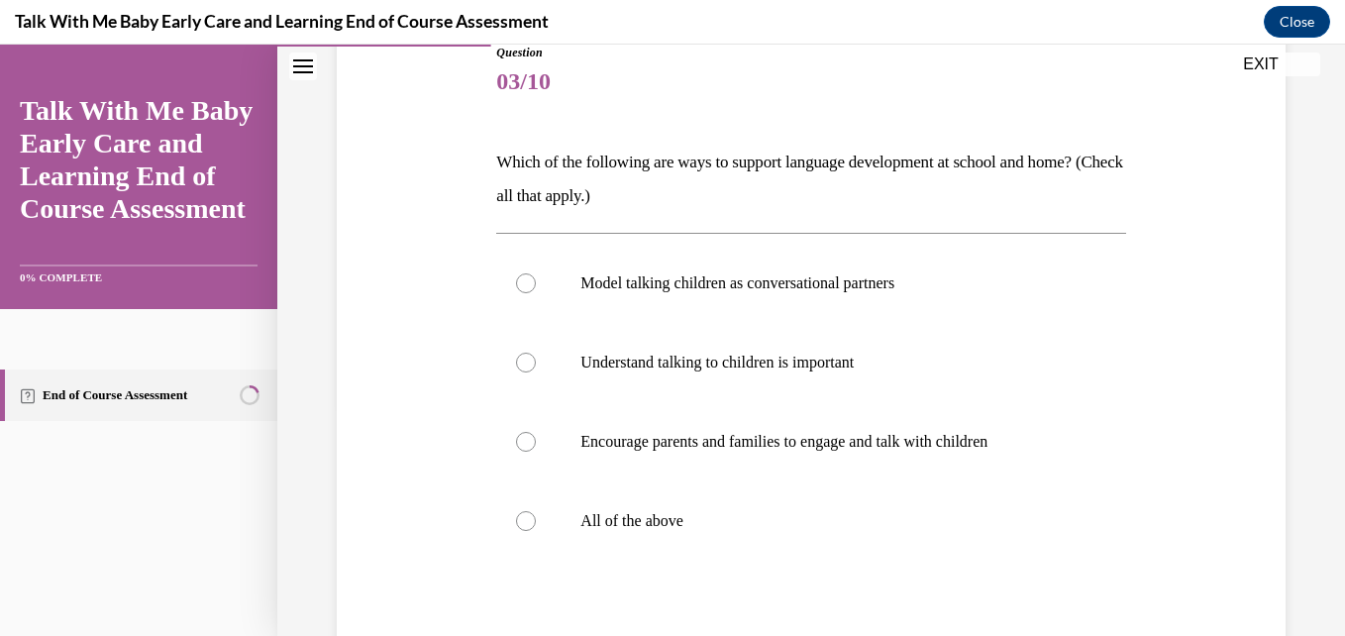
scroll to position [238, 0]
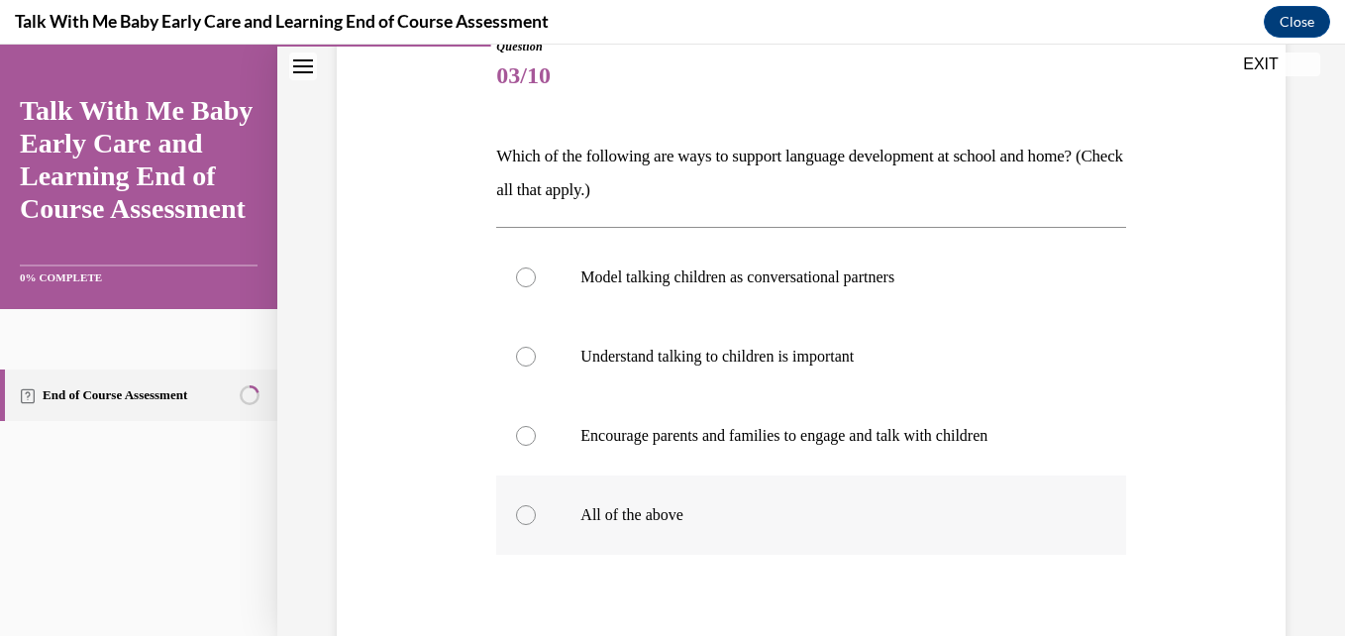
click at [547, 534] on label "All of the above" at bounding box center [810, 514] width 629 height 79
click at [536, 525] on input "All of the above" at bounding box center [526, 515] width 20 height 20
radio input "true"
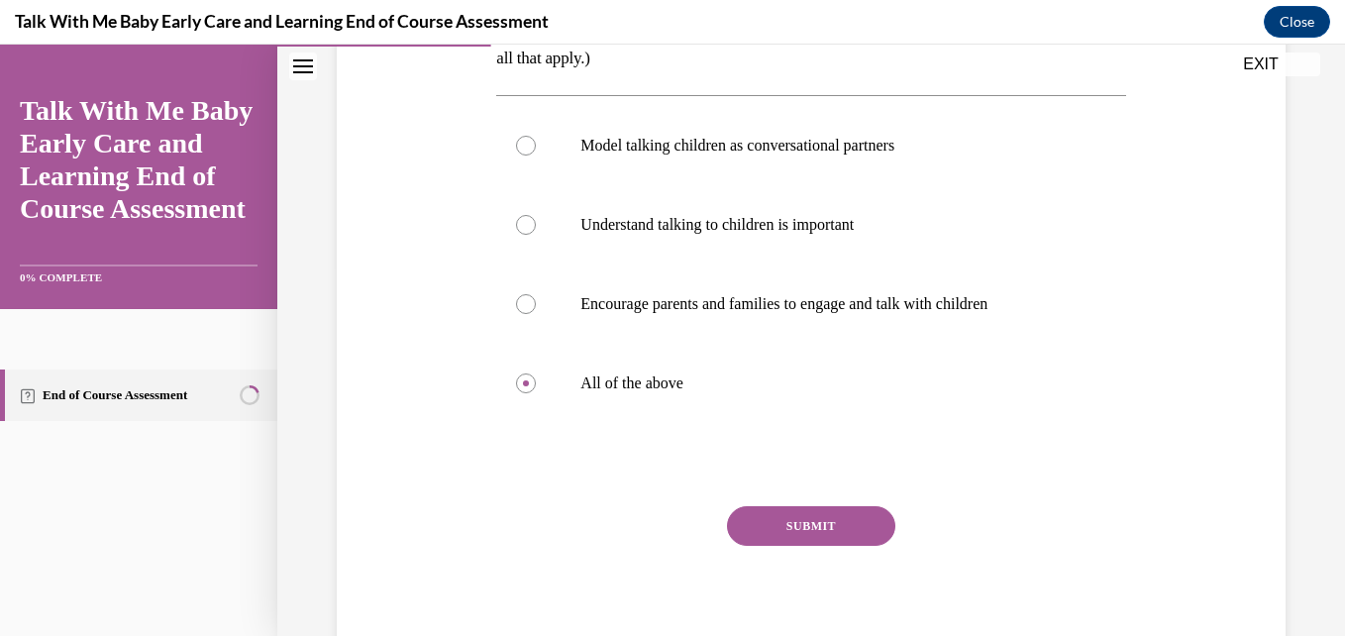
scroll to position [396, 0]
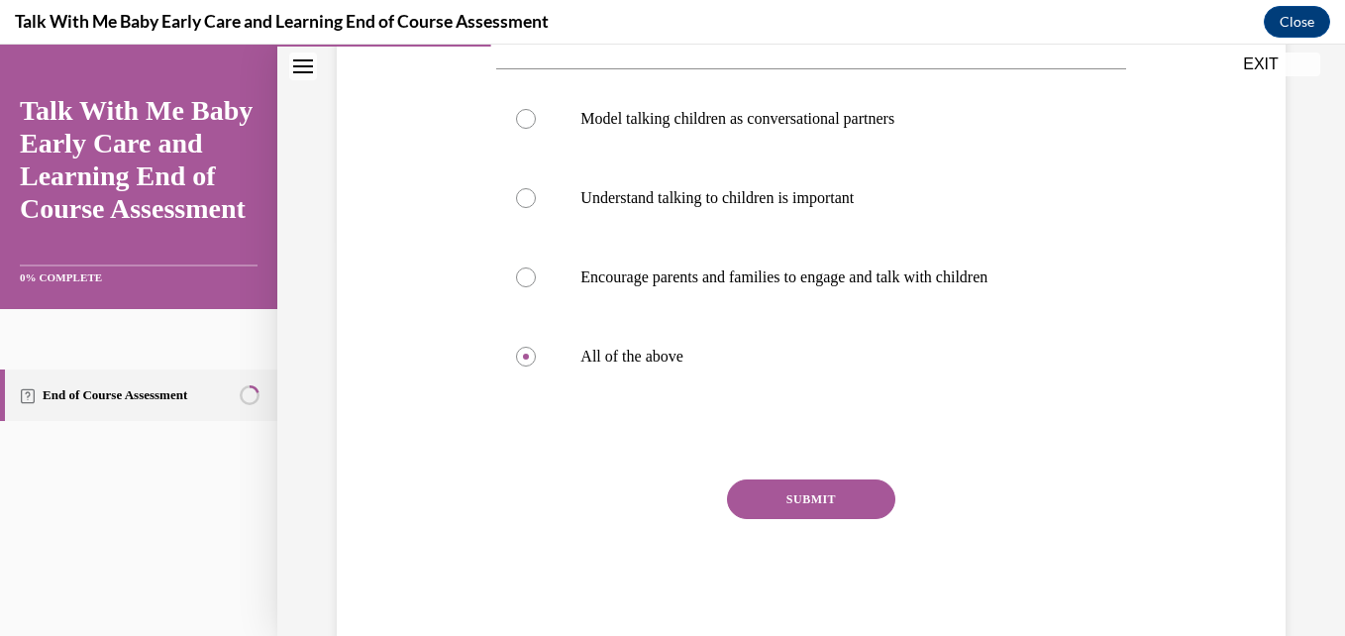
click at [818, 499] on button "SUBMIT" at bounding box center [811, 499] width 168 height 40
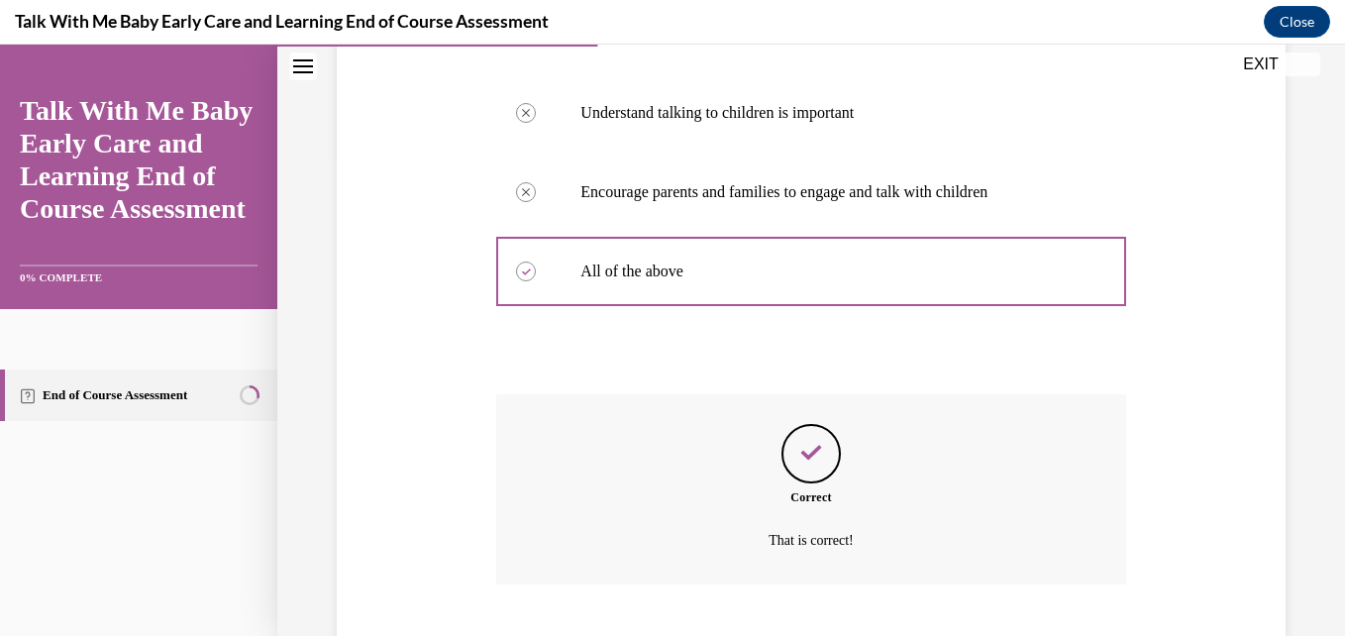
scroll to position [602, 0]
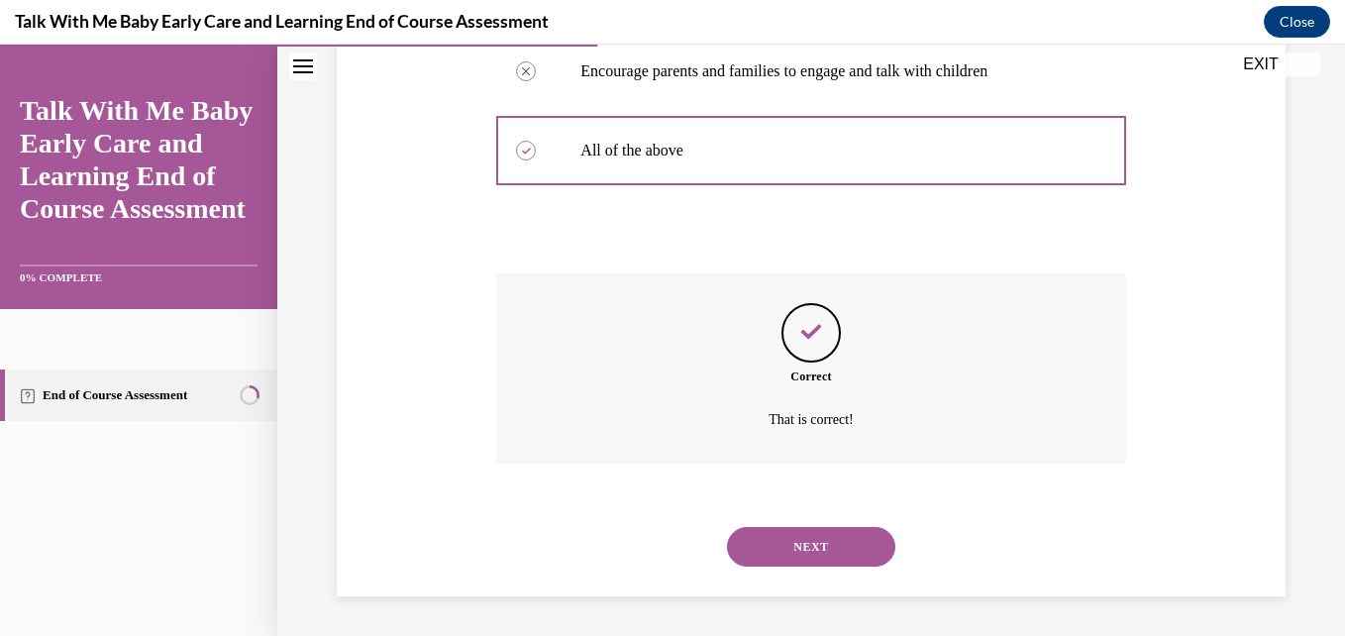
click at [826, 552] on button "NEXT" at bounding box center [811, 547] width 168 height 40
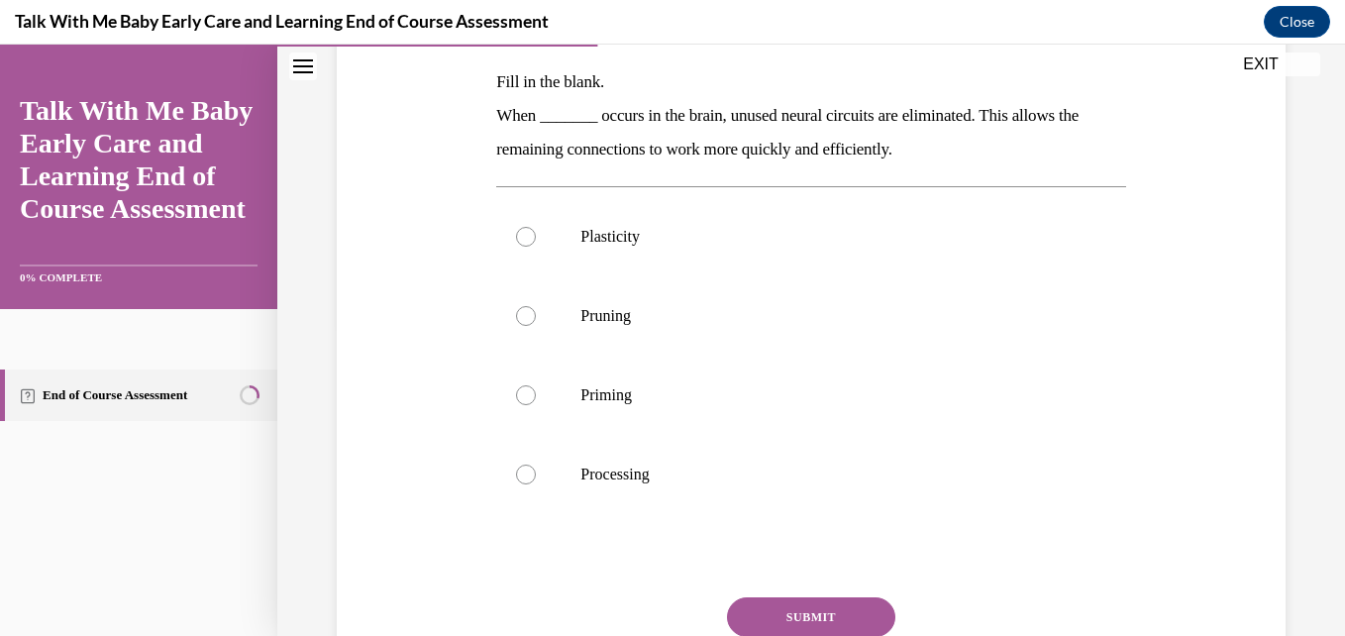
scroll to position [317, 0]
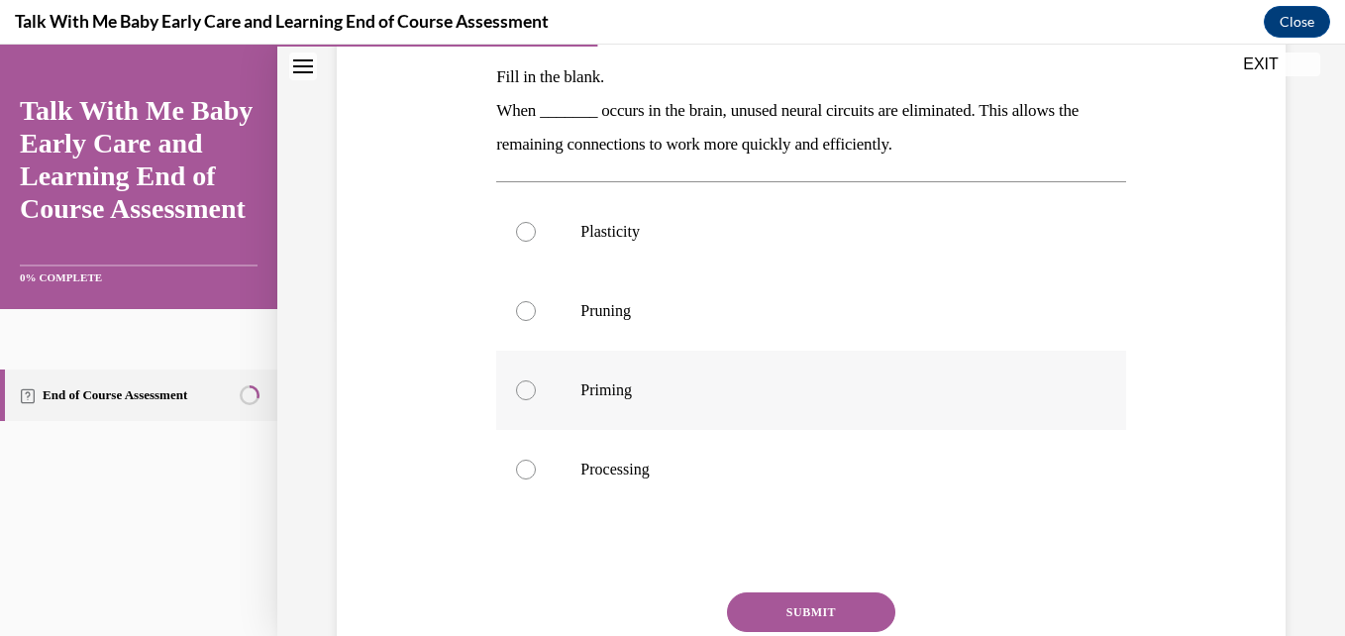
click at [517, 402] on label "Priming" at bounding box center [810, 390] width 629 height 79
click at [517, 400] on input "Priming" at bounding box center [526, 390] width 20 height 20
radio input "true"
drag, startPoint x: 772, startPoint y: 602, endPoint x: 627, endPoint y: 567, distance: 149.7
click at [627, 567] on div "Question 04/10 Fill in the blank. When _______ occurs in the brain, unused neur…" at bounding box center [810, 356] width 629 height 796
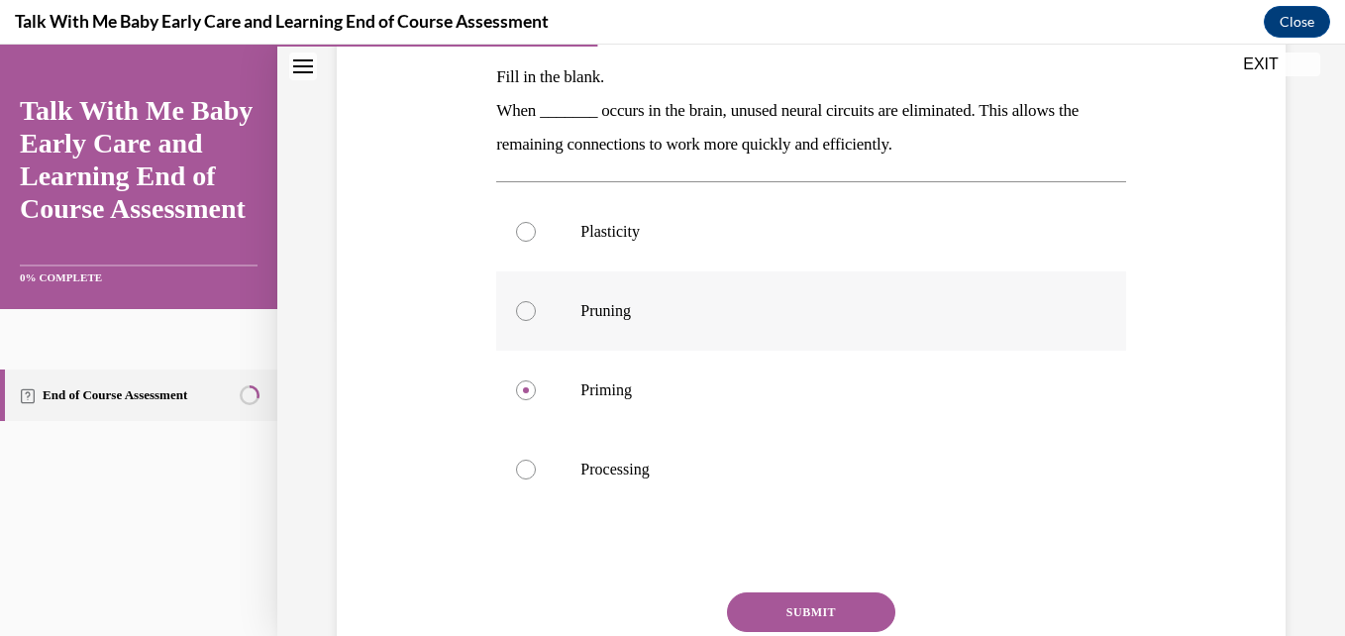
click at [513, 329] on label "Pruning" at bounding box center [810, 310] width 629 height 79
click at [516, 321] on input "Pruning" at bounding box center [526, 311] width 20 height 20
radio input "true"
drag, startPoint x: 783, startPoint y: 601, endPoint x: 725, endPoint y: 617, distance: 60.5
click at [727, 617] on button "SUBMIT" at bounding box center [811, 612] width 168 height 40
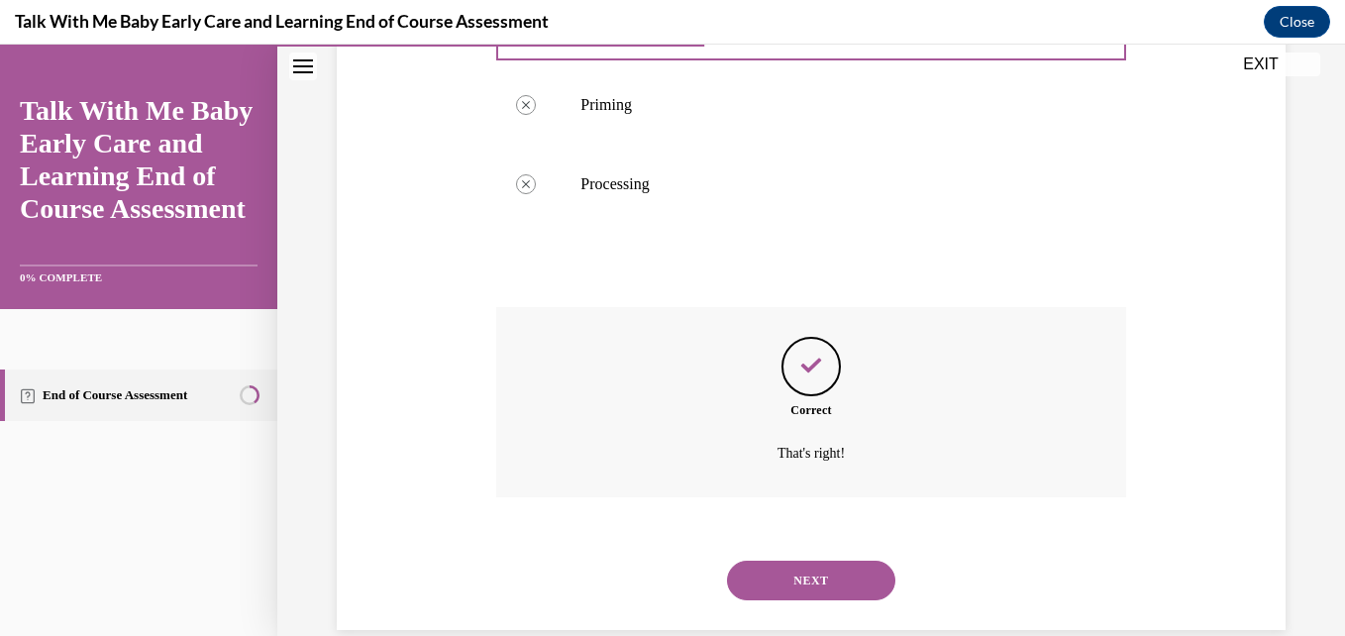
scroll to position [636, 0]
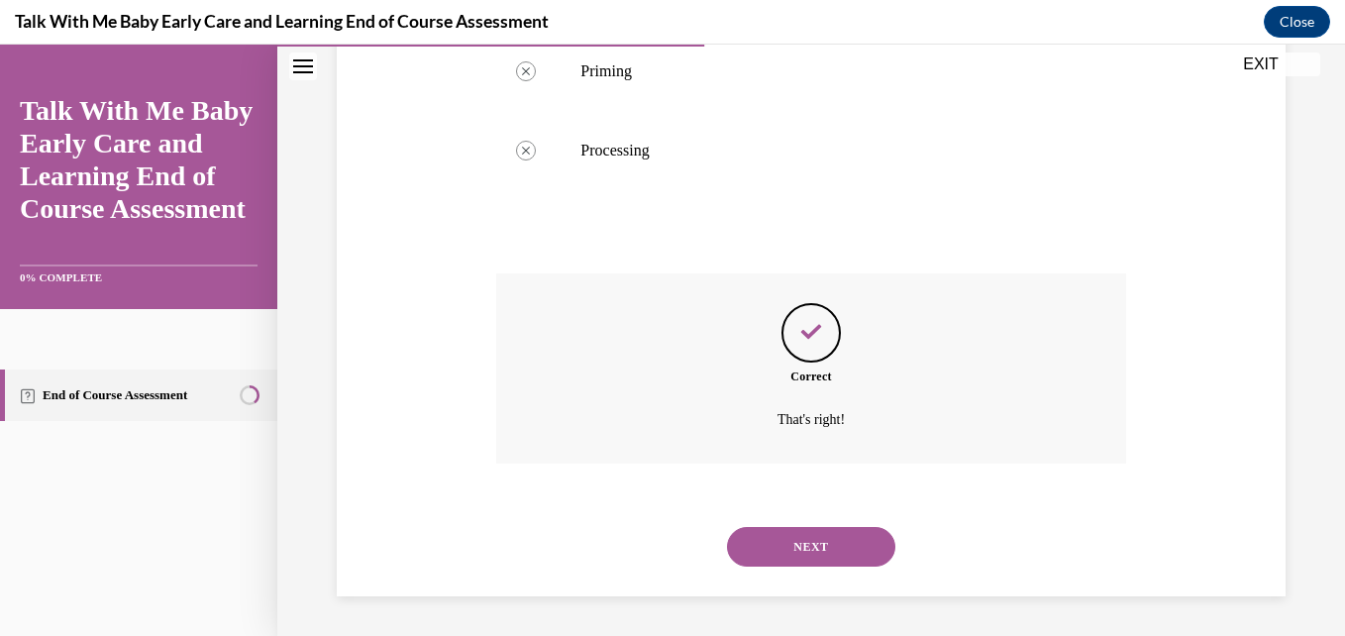
click at [785, 555] on button "NEXT" at bounding box center [811, 547] width 168 height 40
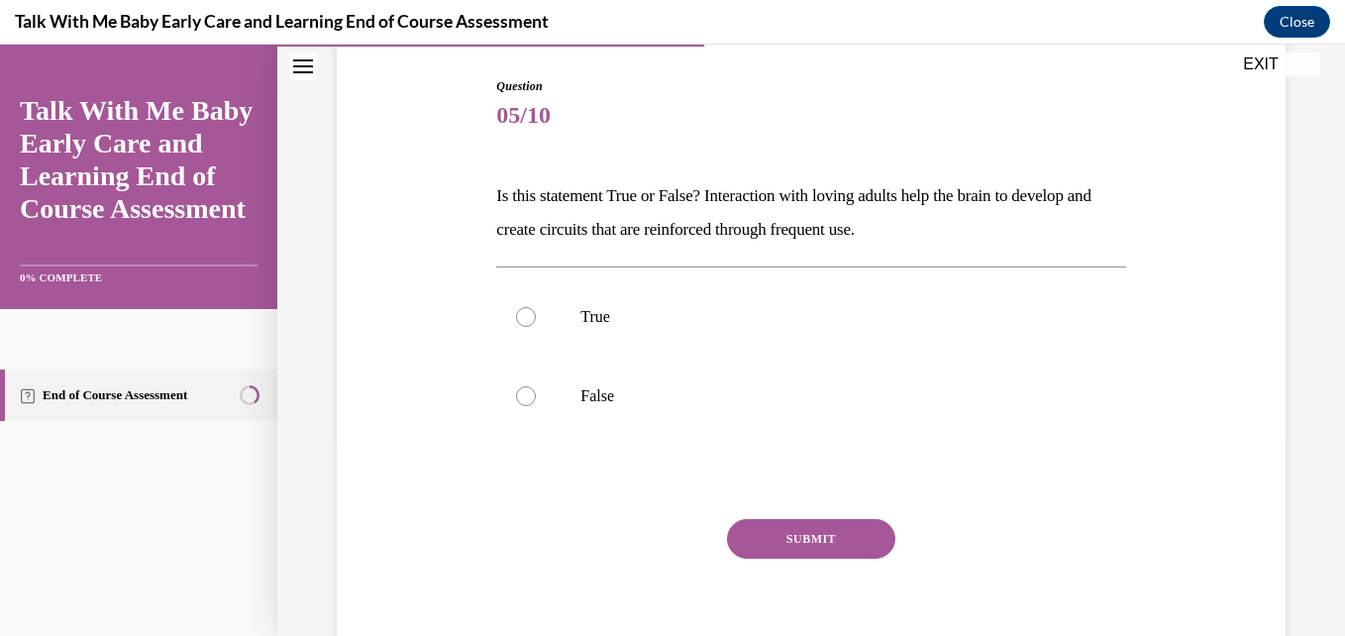
scroll to position [277, 0]
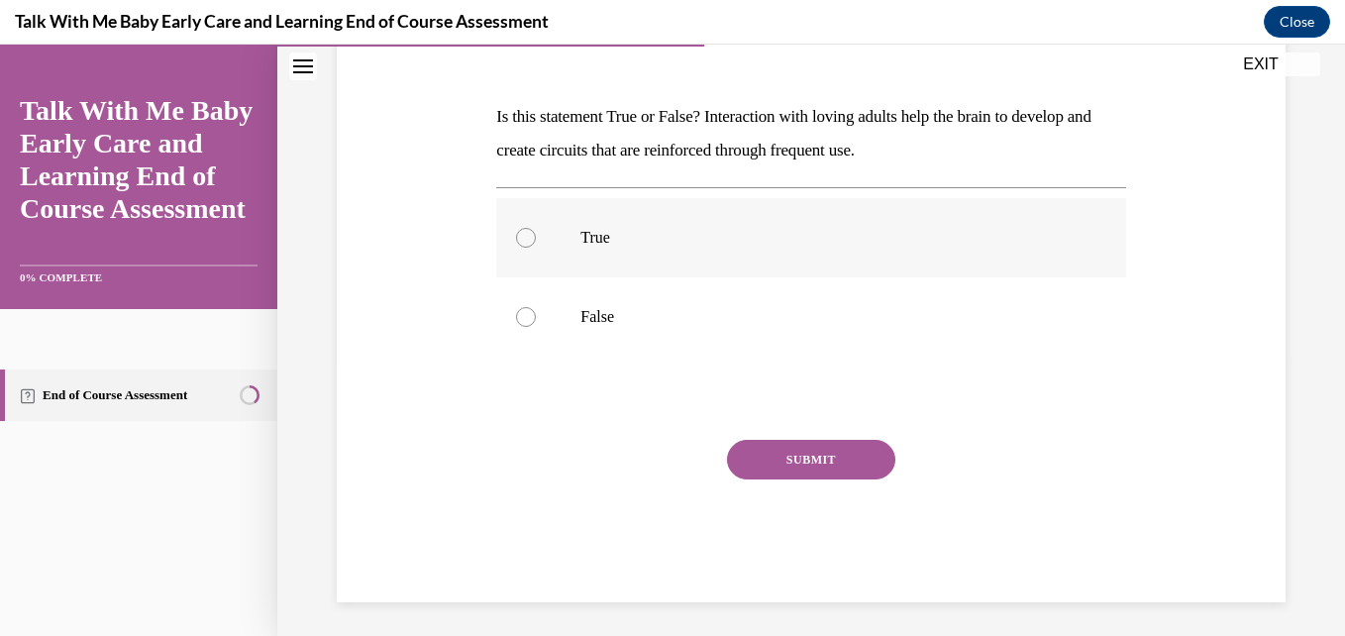
click at [538, 234] on label "True" at bounding box center [810, 237] width 629 height 79
click at [536, 234] on input "True" at bounding box center [526, 238] width 20 height 20
radio input "true"
click at [814, 458] on button "SUBMIT" at bounding box center [811, 460] width 168 height 40
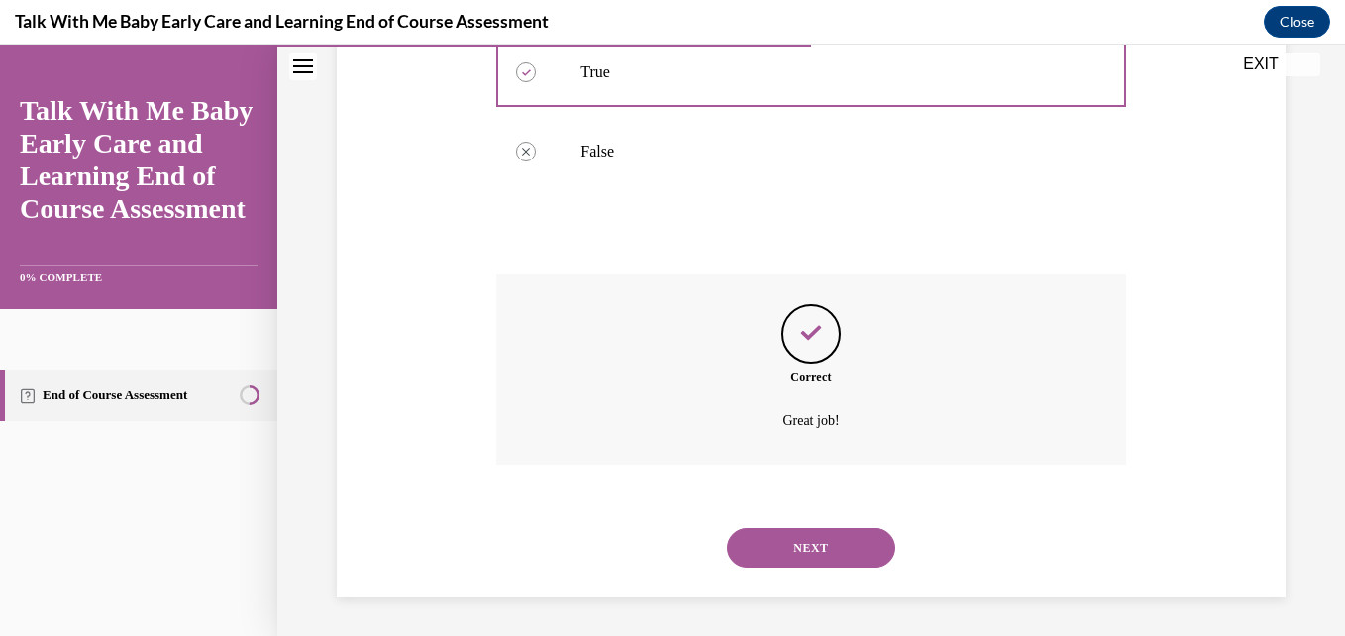
scroll to position [444, 0]
click at [843, 548] on button "NEXT" at bounding box center [811, 547] width 168 height 40
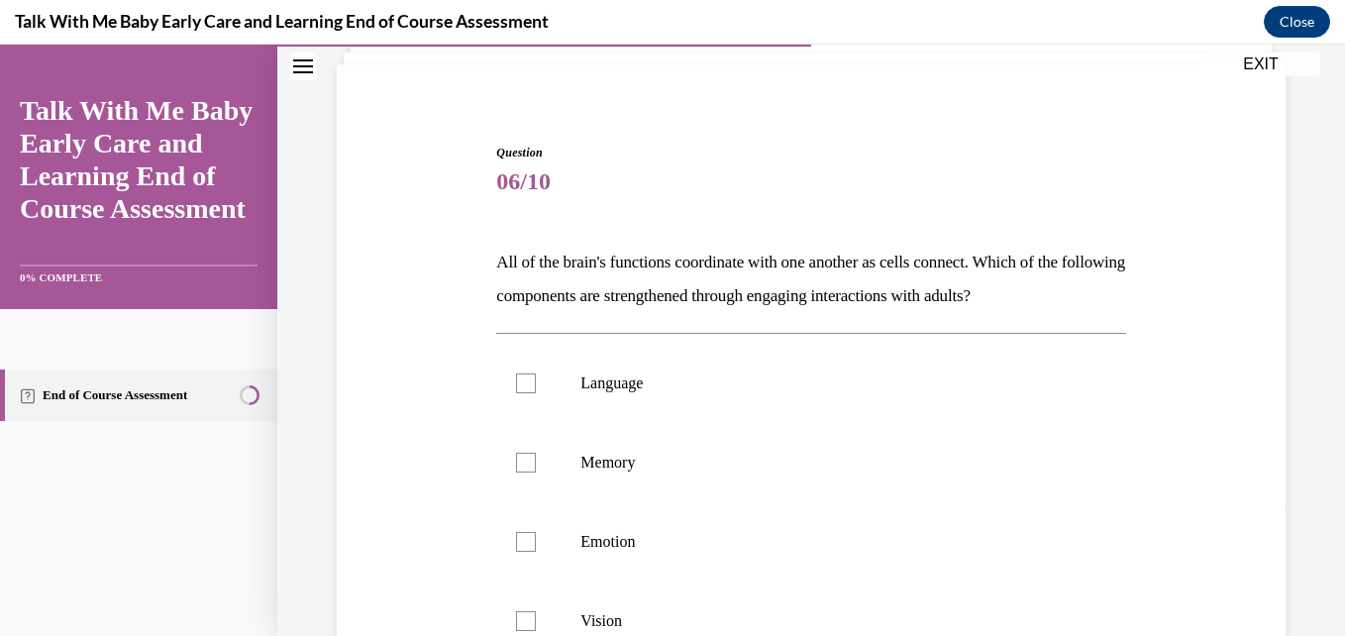
scroll to position [238, 0]
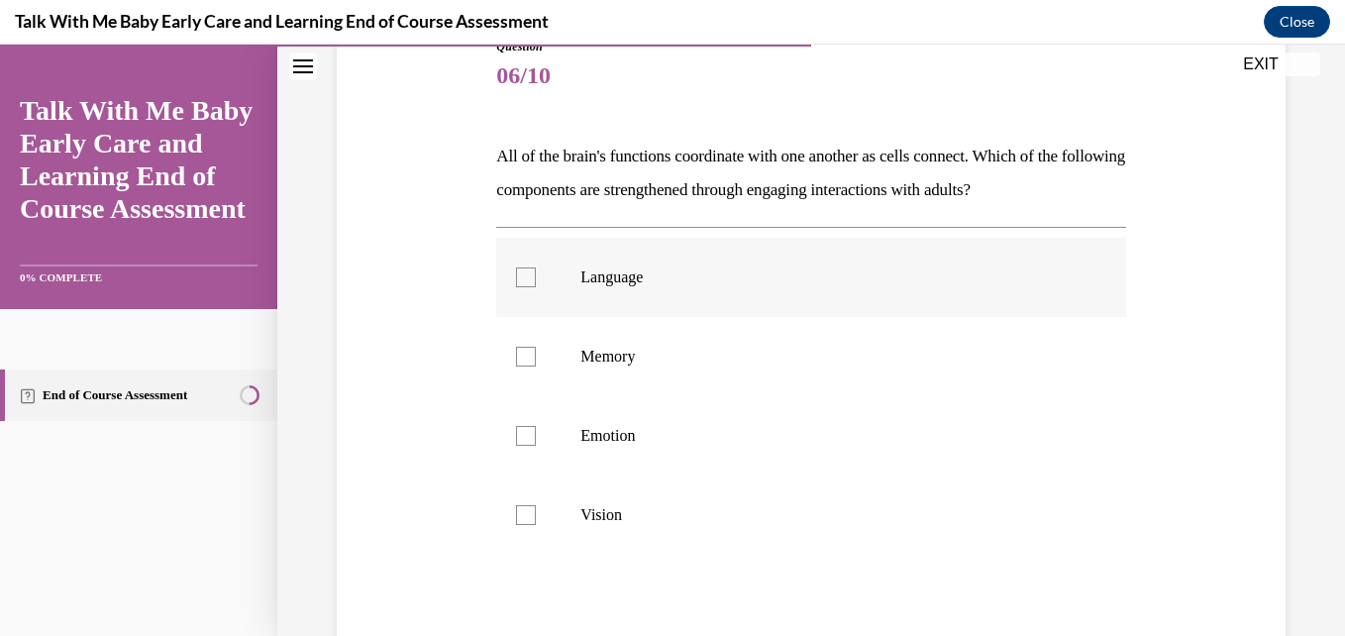
click at [532, 294] on label "Language" at bounding box center [810, 277] width 629 height 79
click at [532, 287] on input "Language" at bounding box center [526, 277] width 20 height 20
checkbox input "true"
click at [542, 384] on label "Memory" at bounding box center [810, 356] width 629 height 79
click at [536, 366] on input "Memory" at bounding box center [526, 357] width 20 height 20
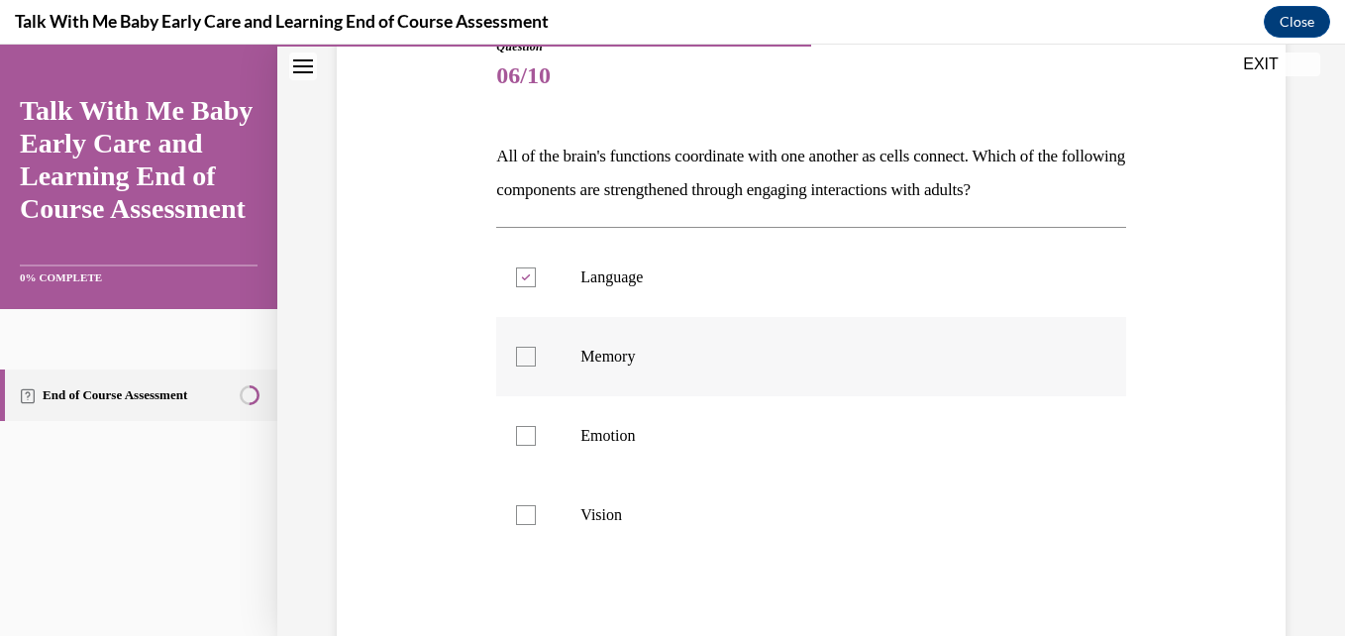
checkbox input "true"
click at [549, 424] on label "Emotion" at bounding box center [810, 435] width 629 height 79
click at [536, 426] on input "Emotion" at bounding box center [526, 436] width 20 height 20
checkbox input "true"
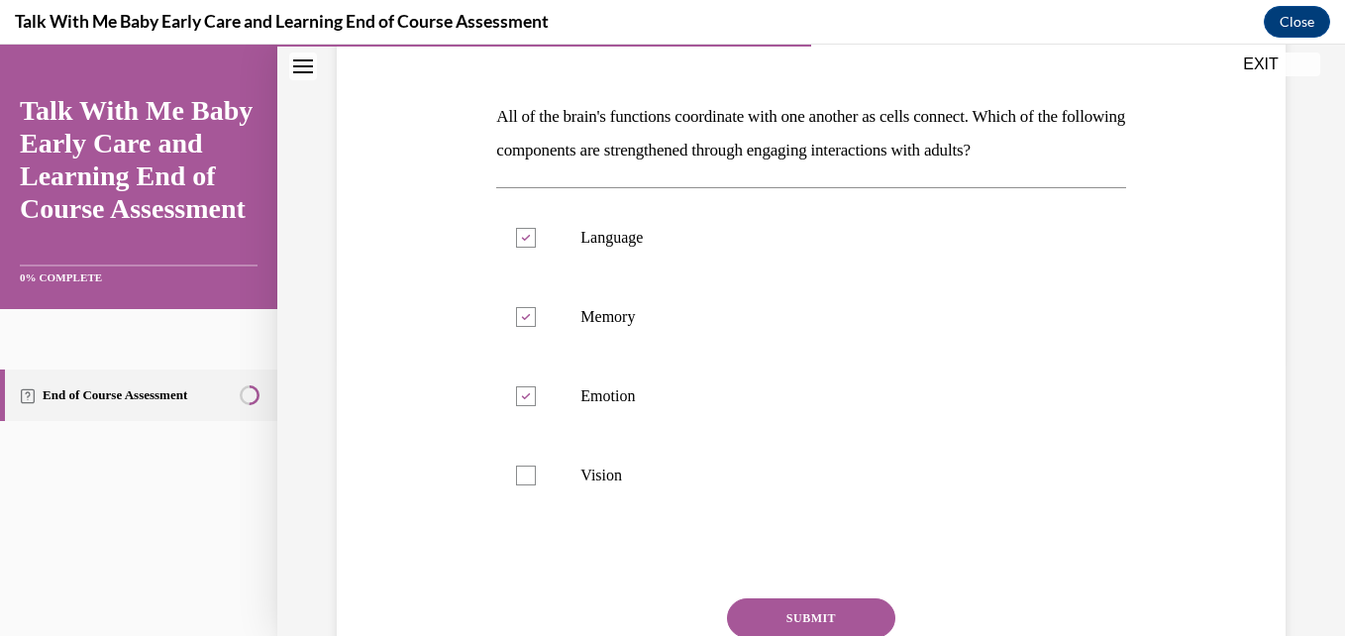
scroll to position [442, 0]
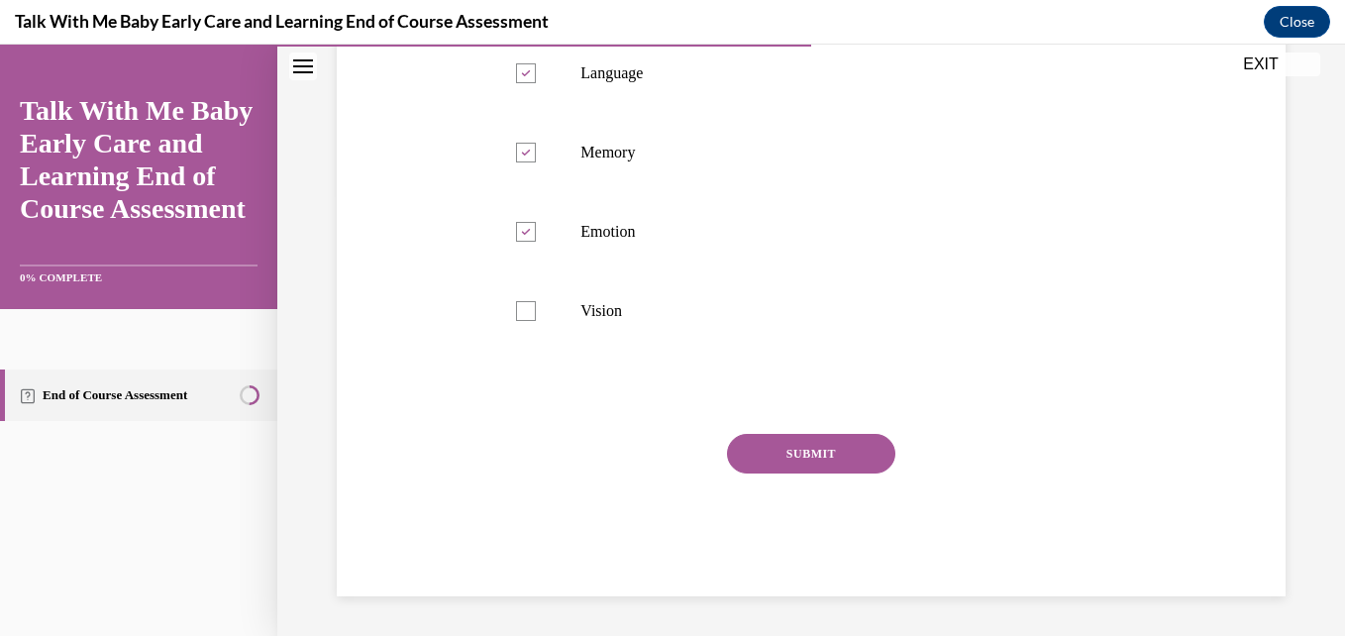
click at [806, 459] on button "SUBMIT" at bounding box center [811, 454] width 168 height 40
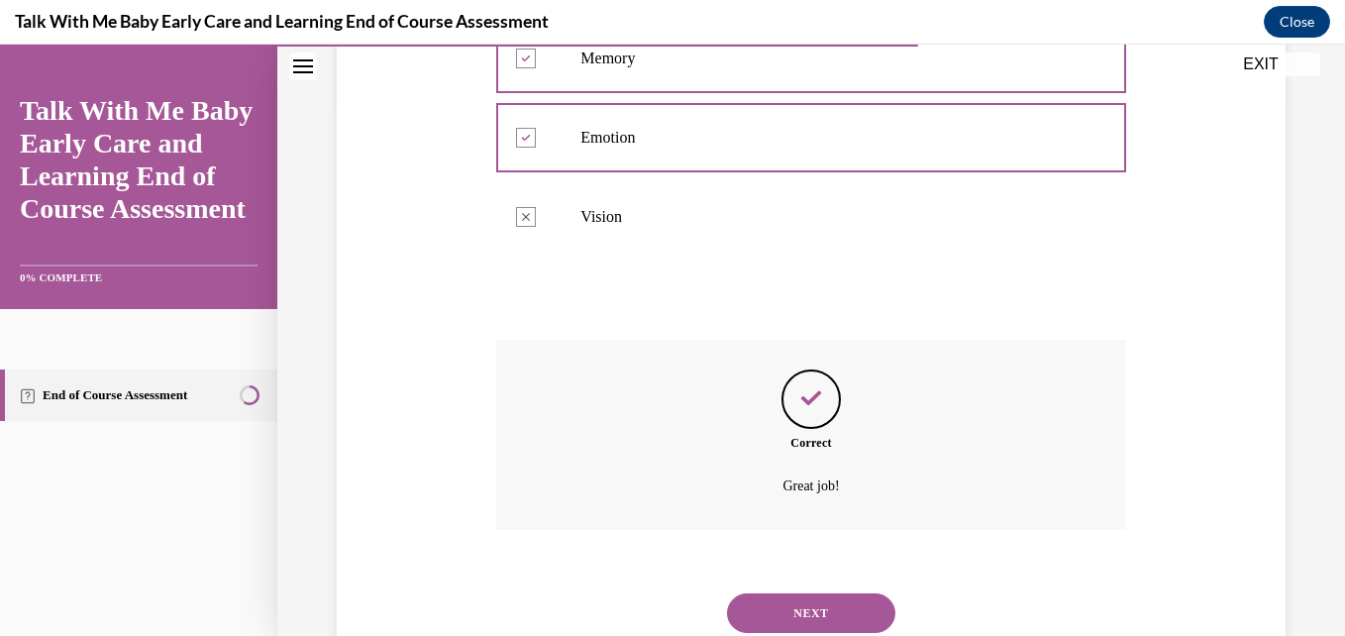
scroll to position [602, 0]
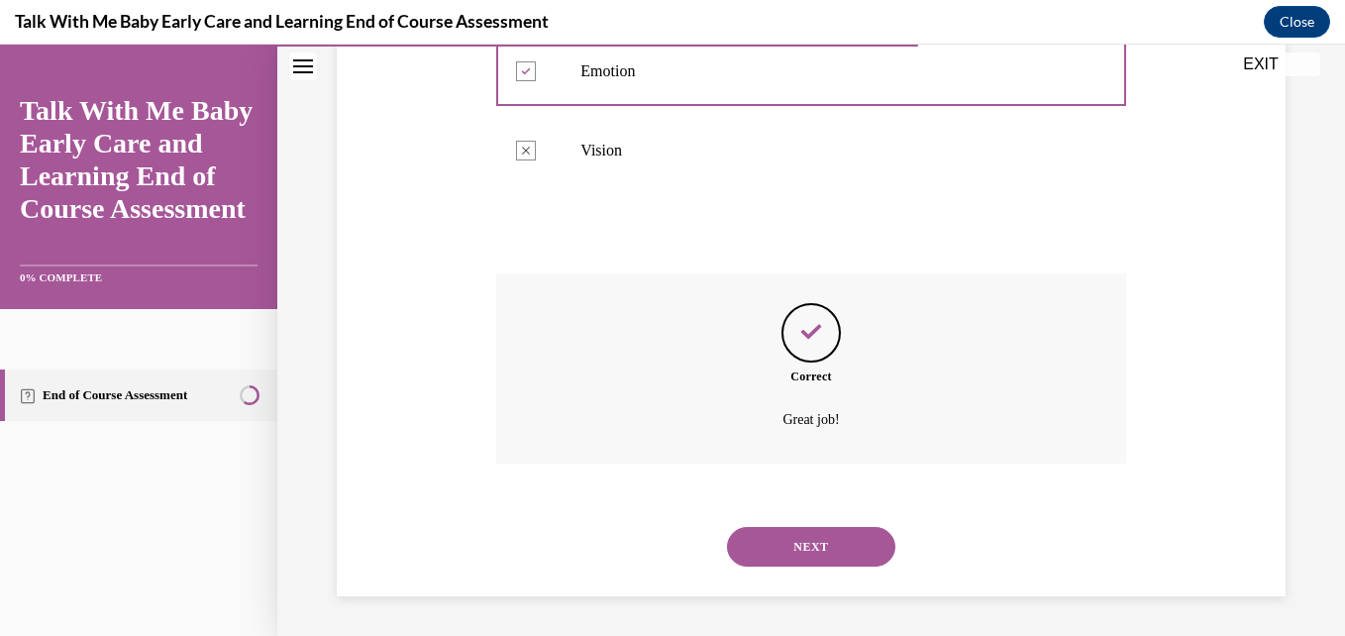
click at [802, 557] on button "NEXT" at bounding box center [811, 547] width 168 height 40
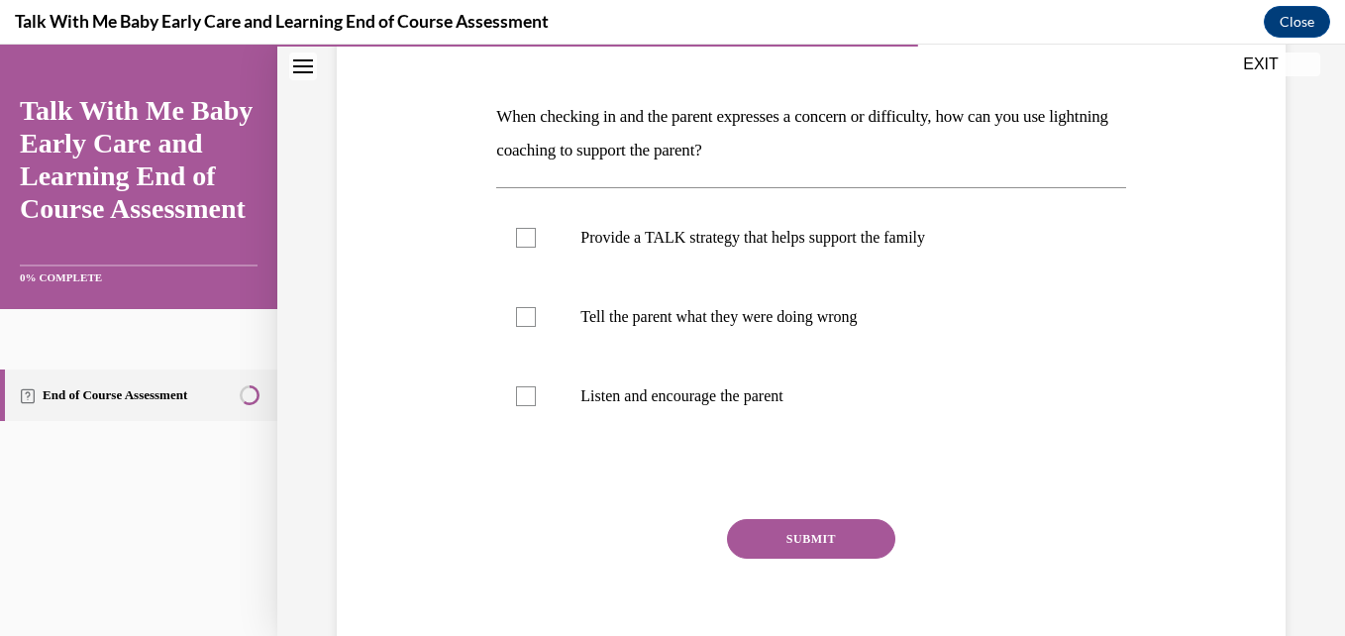
scroll to position [317, 0]
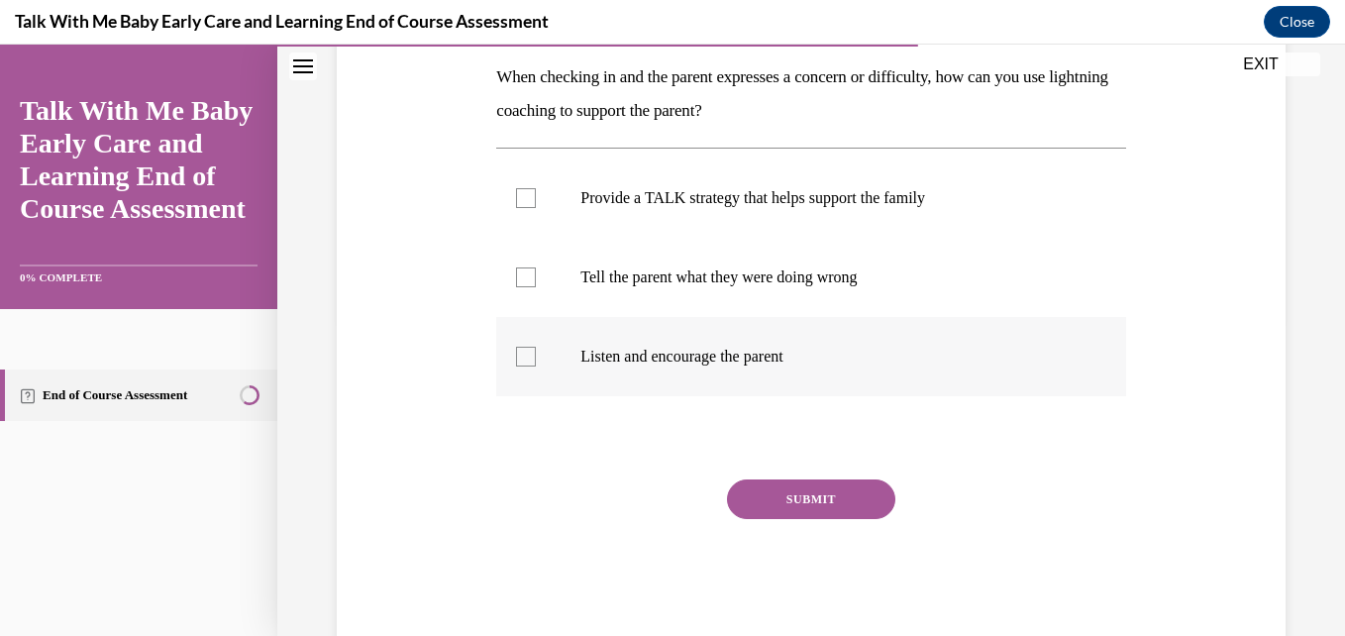
click at [547, 347] on label "Listen and encourage the parent" at bounding box center [810, 356] width 629 height 79
click at [536, 347] on input "Listen and encourage the parent" at bounding box center [526, 357] width 20 height 20
checkbox input "true"
click at [782, 501] on button "SUBMIT" at bounding box center [811, 499] width 168 height 40
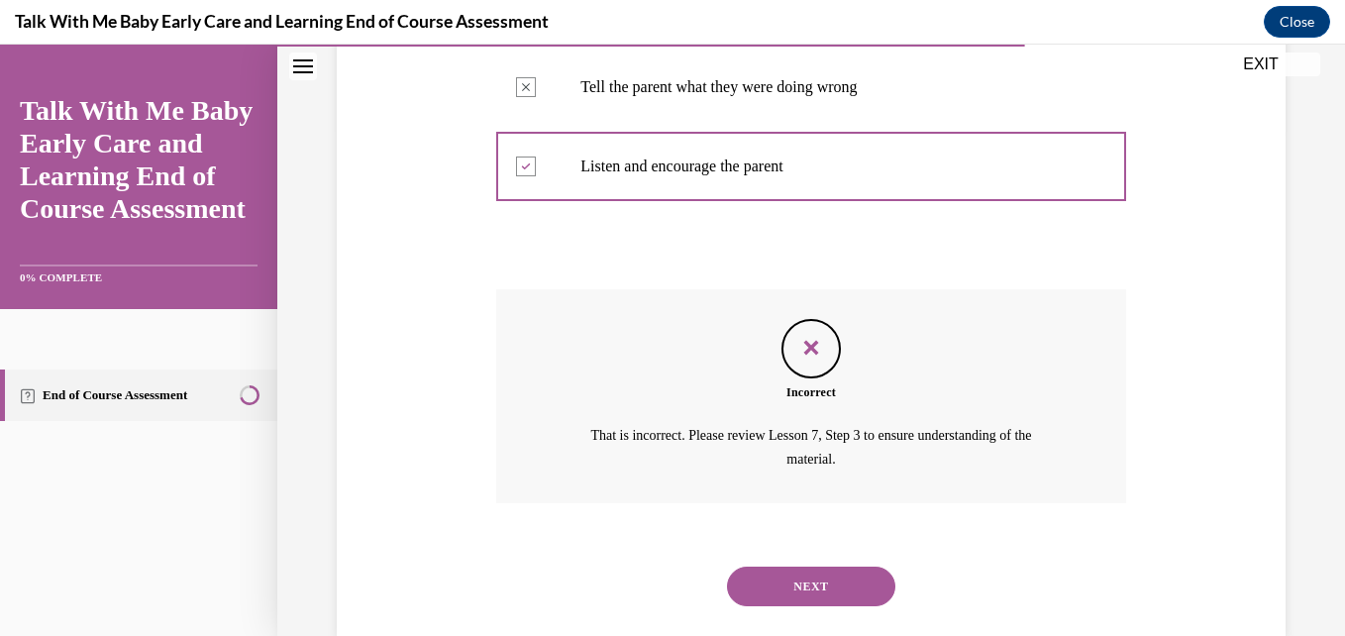
scroll to position [547, 0]
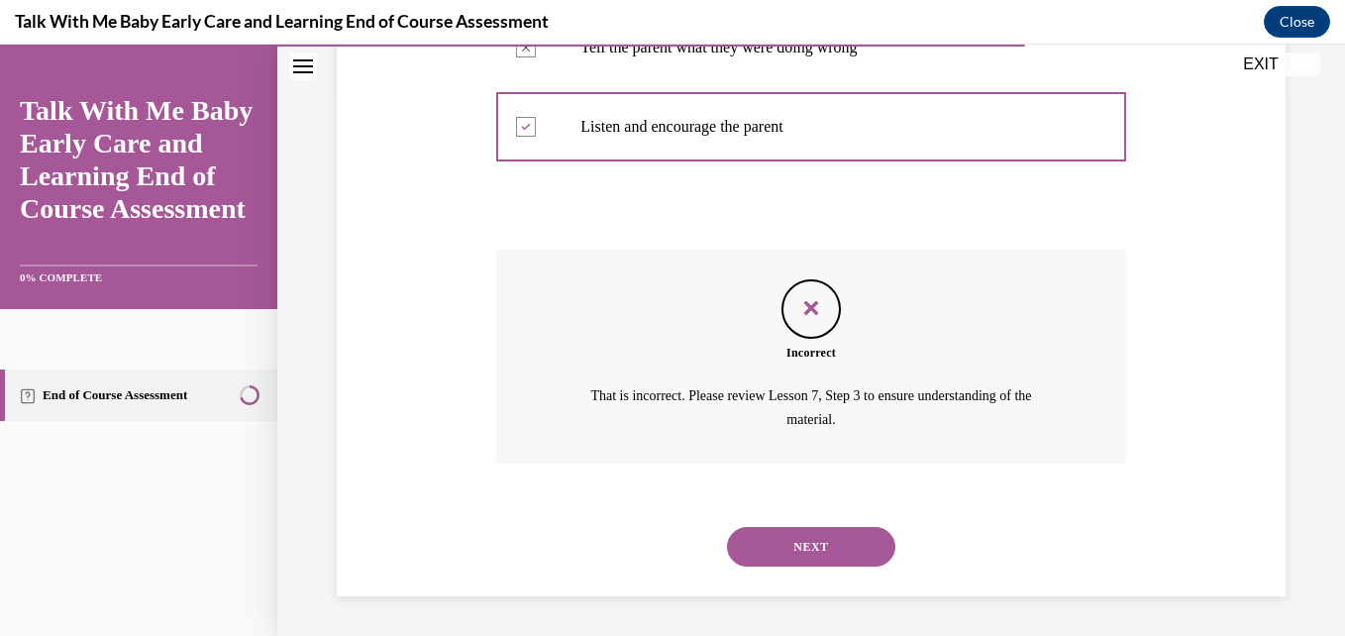
click at [798, 538] on button "NEXT" at bounding box center [811, 547] width 168 height 40
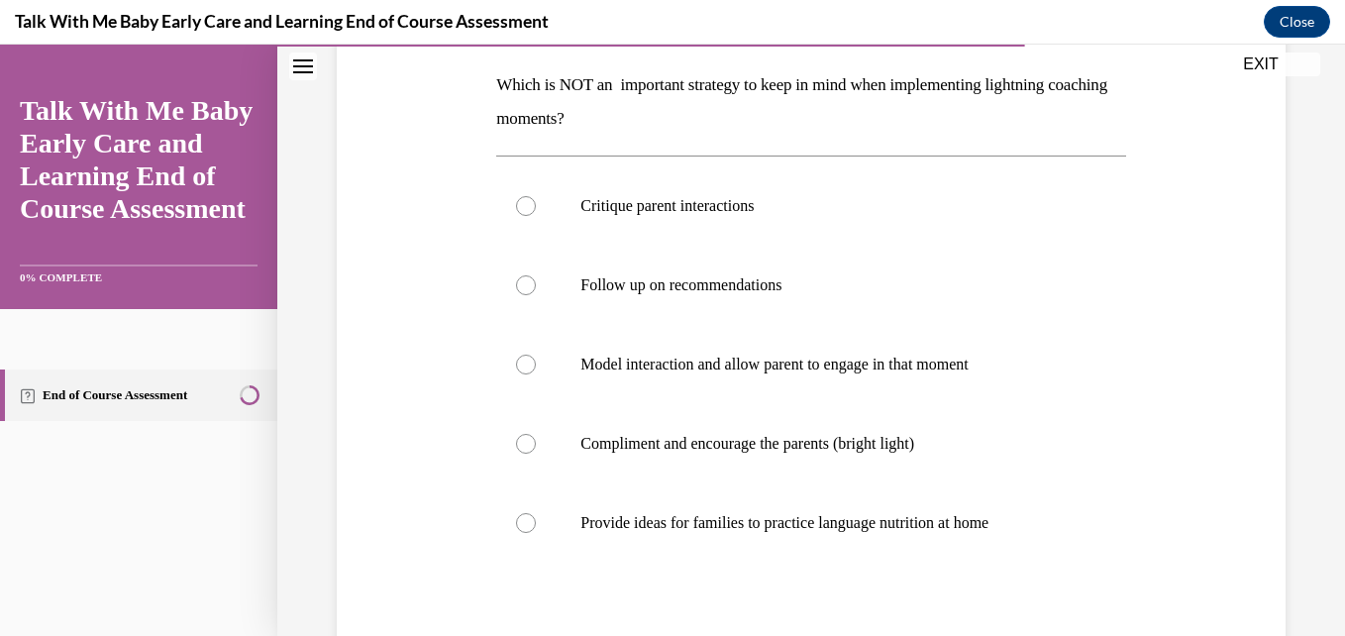
scroll to position [317, 0]
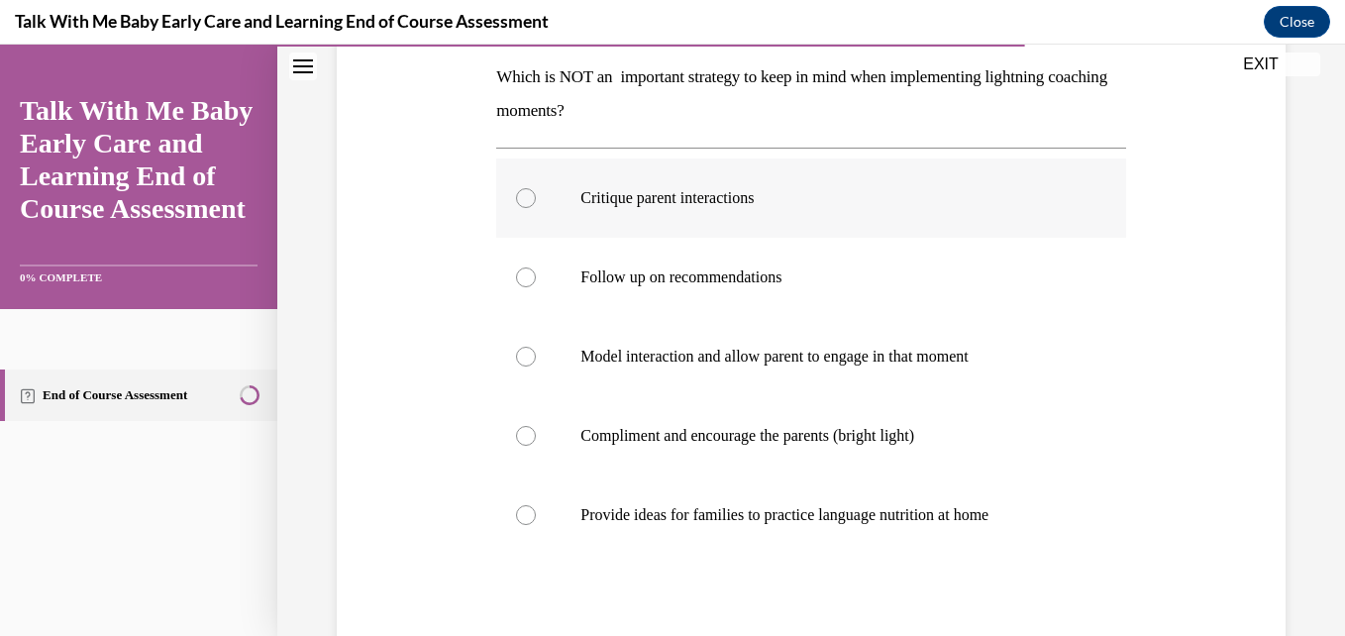
click at [548, 194] on label "Critique parent interactions" at bounding box center [810, 197] width 629 height 79
click at [536, 194] on input "Critique parent interactions" at bounding box center [526, 198] width 20 height 20
radio input "true"
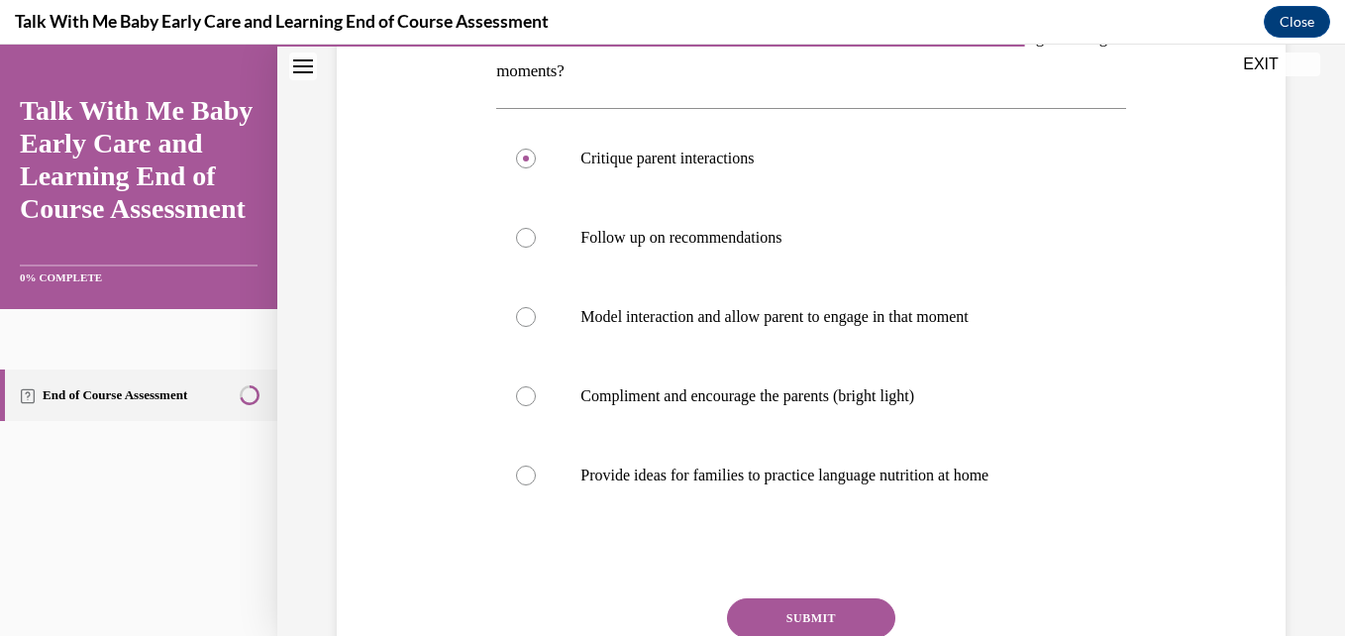
scroll to position [423, 0]
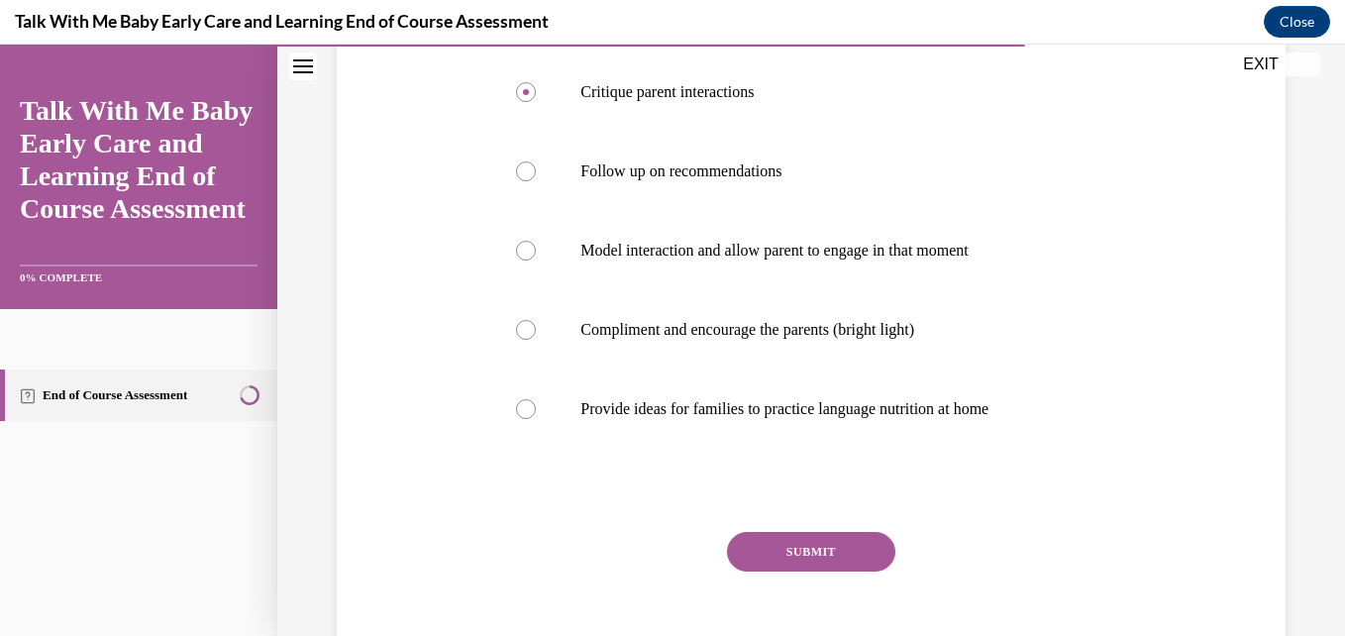
click at [803, 548] on button "SUBMIT" at bounding box center [811, 552] width 168 height 40
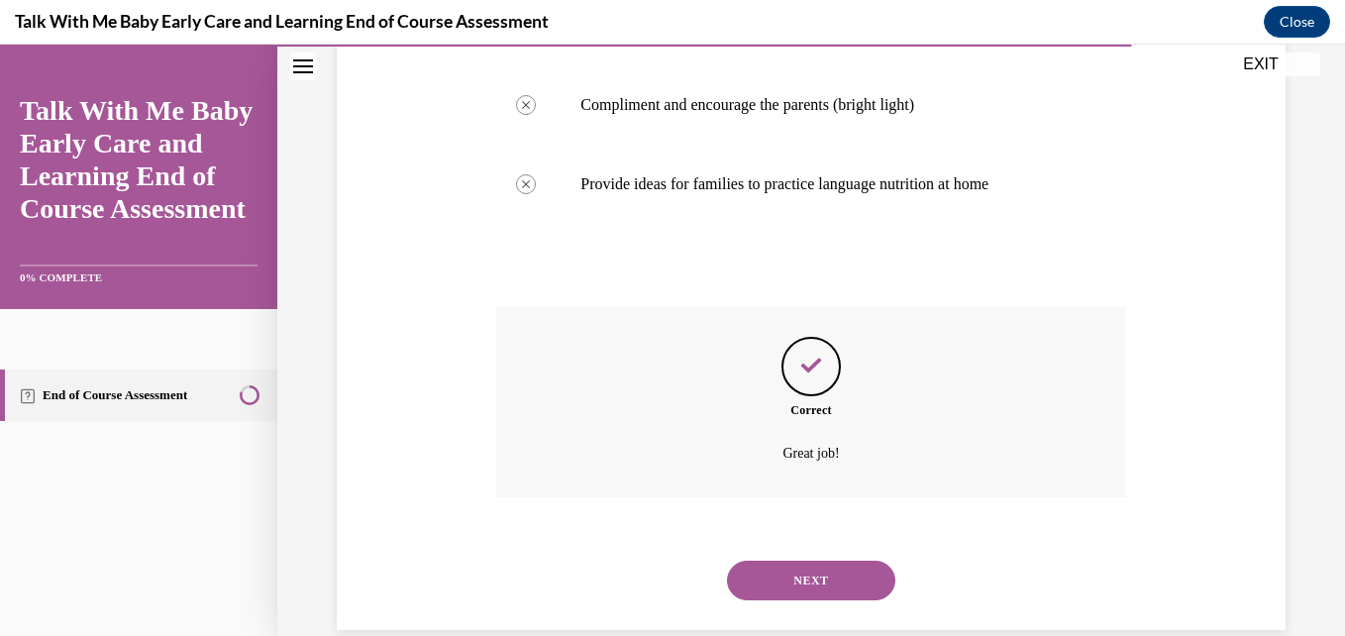
scroll to position [681, 0]
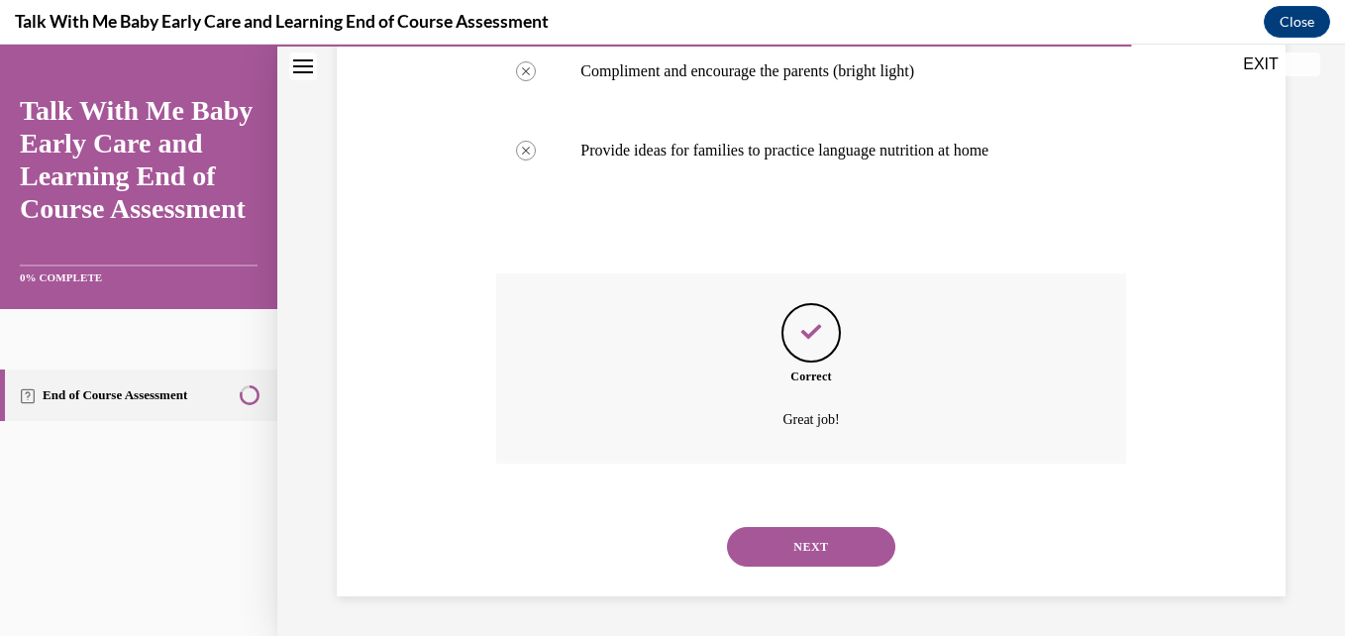
click at [851, 551] on button "NEXT" at bounding box center [811, 547] width 168 height 40
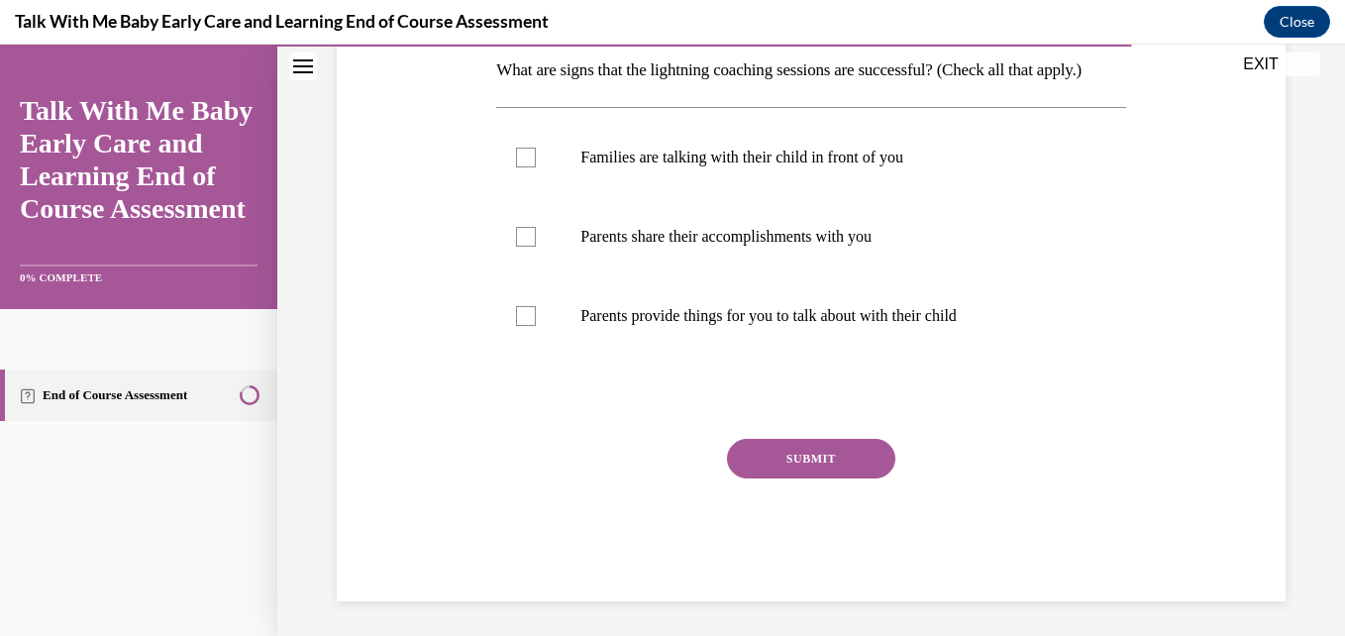
scroll to position [330, 0]
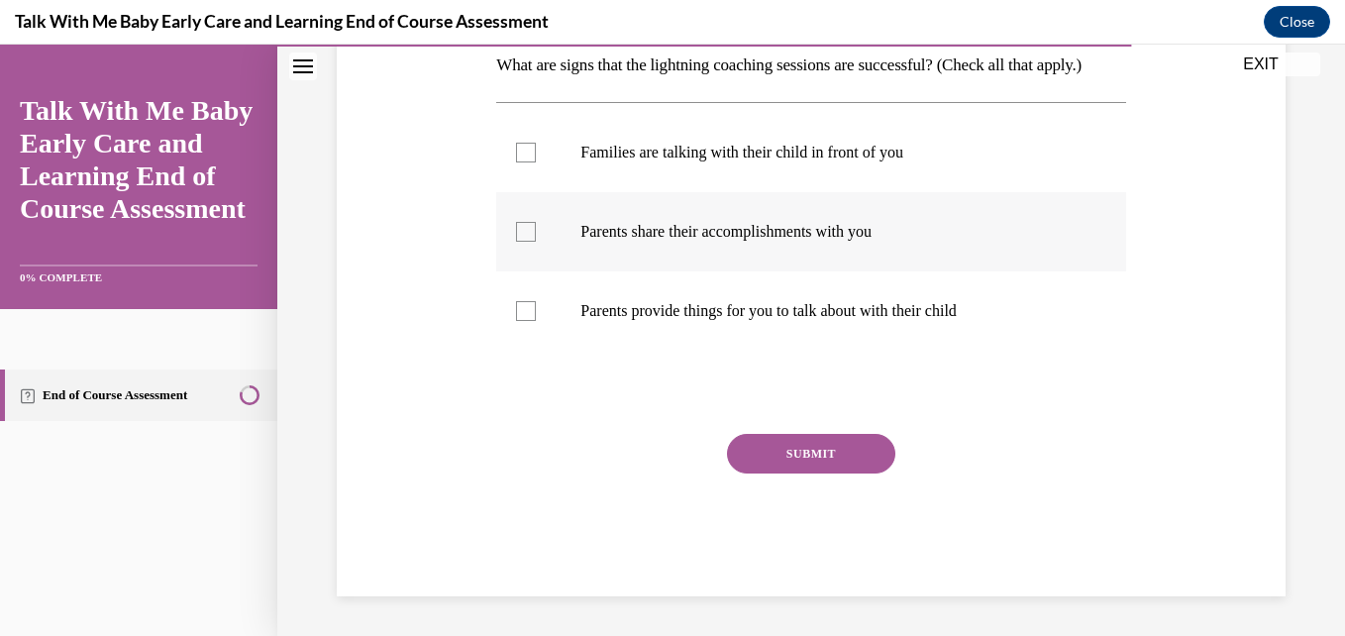
click at [548, 271] on label "Parents share their accomplishments with you" at bounding box center [810, 231] width 629 height 79
click at [536, 242] on input "Parents share their accomplishments with you" at bounding box center [526, 232] width 20 height 20
checkbox input "true"
click at [554, 343] on label "Parents provide things for you to talk about with their child" at bounding box center [810, 310] width 629 height 79
click at [536, 321] on input "Parents provide things for you to talk about with their child" at bounding box center [526, 311] width 20 height 20
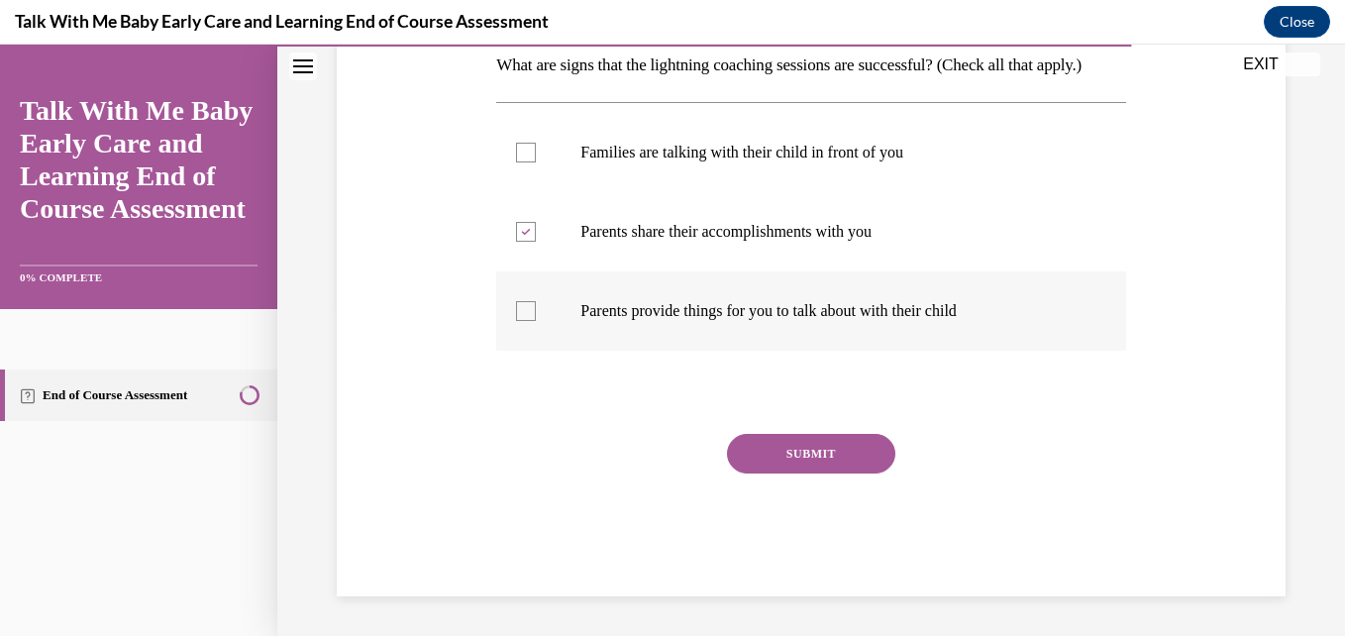
checkbox input "true"
click at [805, 473] on button "SUBMIT" at bounding box center [811, 454] width 168 height 40
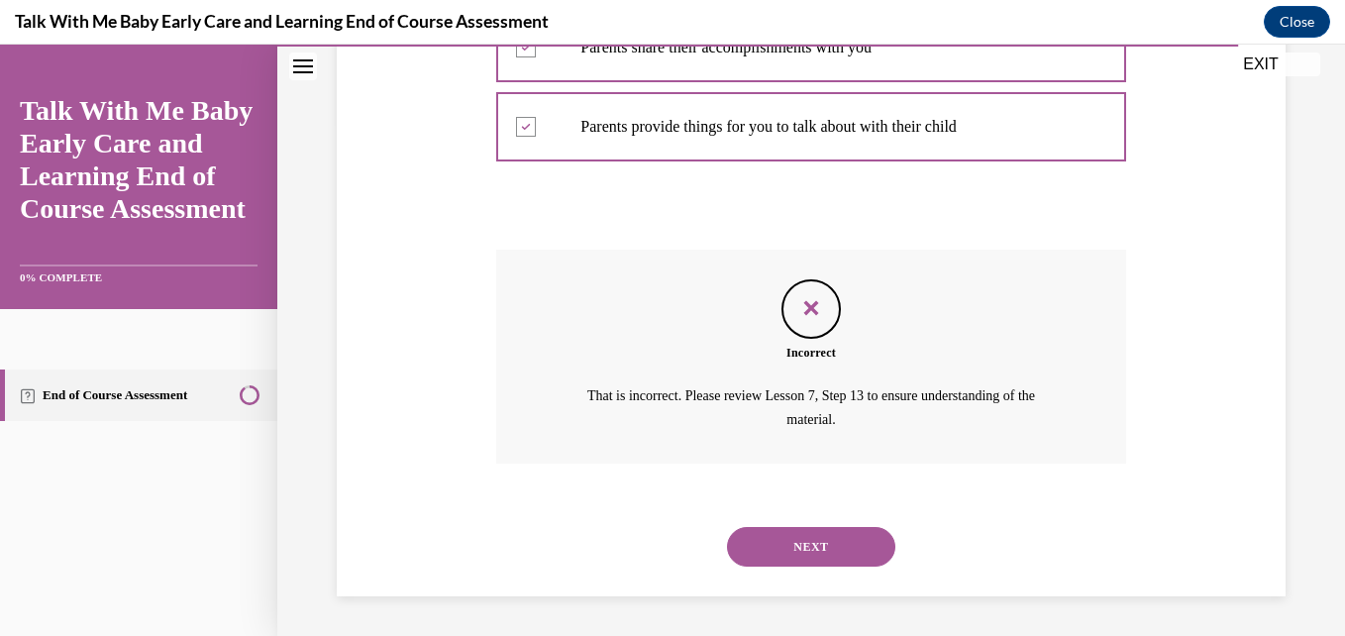
scroll to position [547, 0]
click at [803, 558] on button "NEXT" at bounding box center [811, 547] width 168 height 40
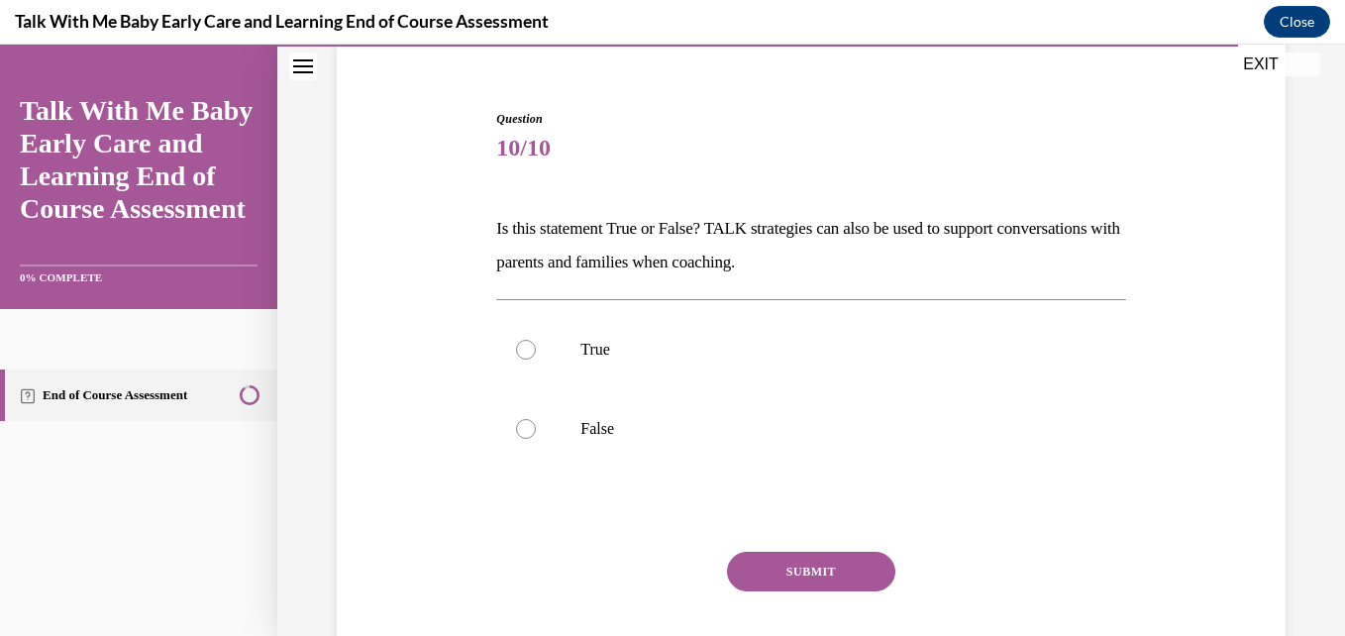
scroll to position [171, 0]
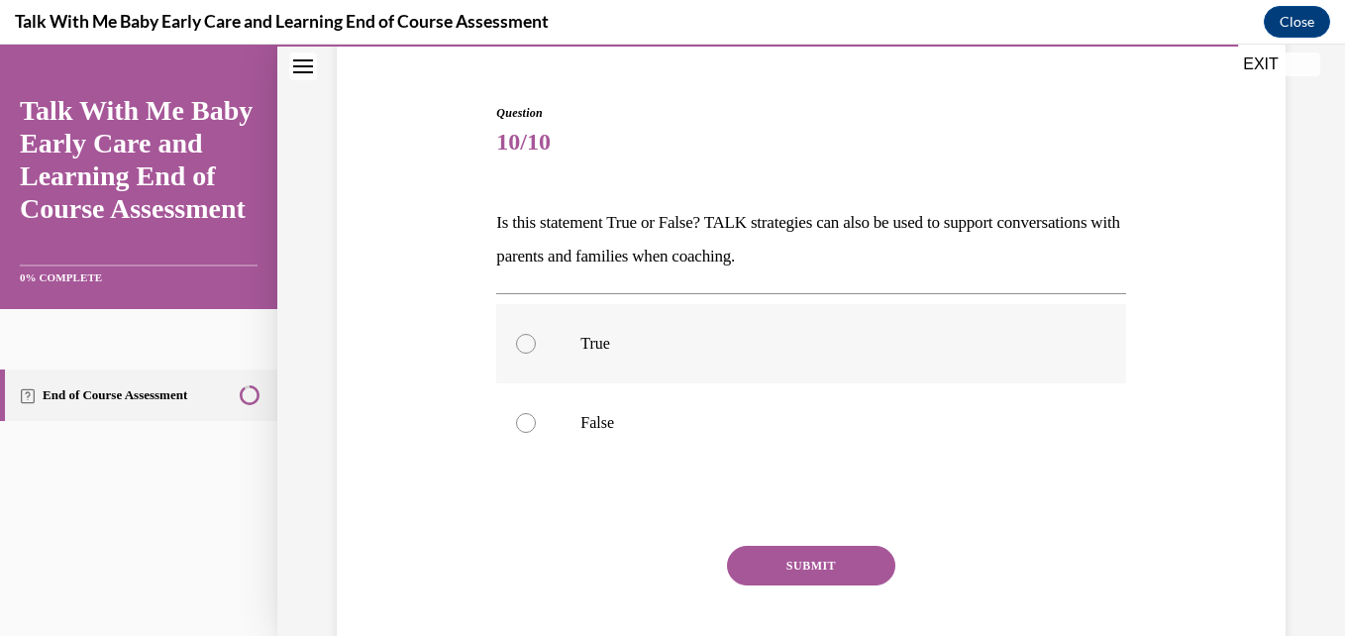
click at [538, 336] on label "True" at bounding box center [810, 343] width 629 height 79
click at [536, 336] on input "True" at bounding box center [526, 344] width 20 height 20
radio input "true"
click at [785, 565] on button "SUBMIT" at bounding box center [811, 566] width 168 height 40
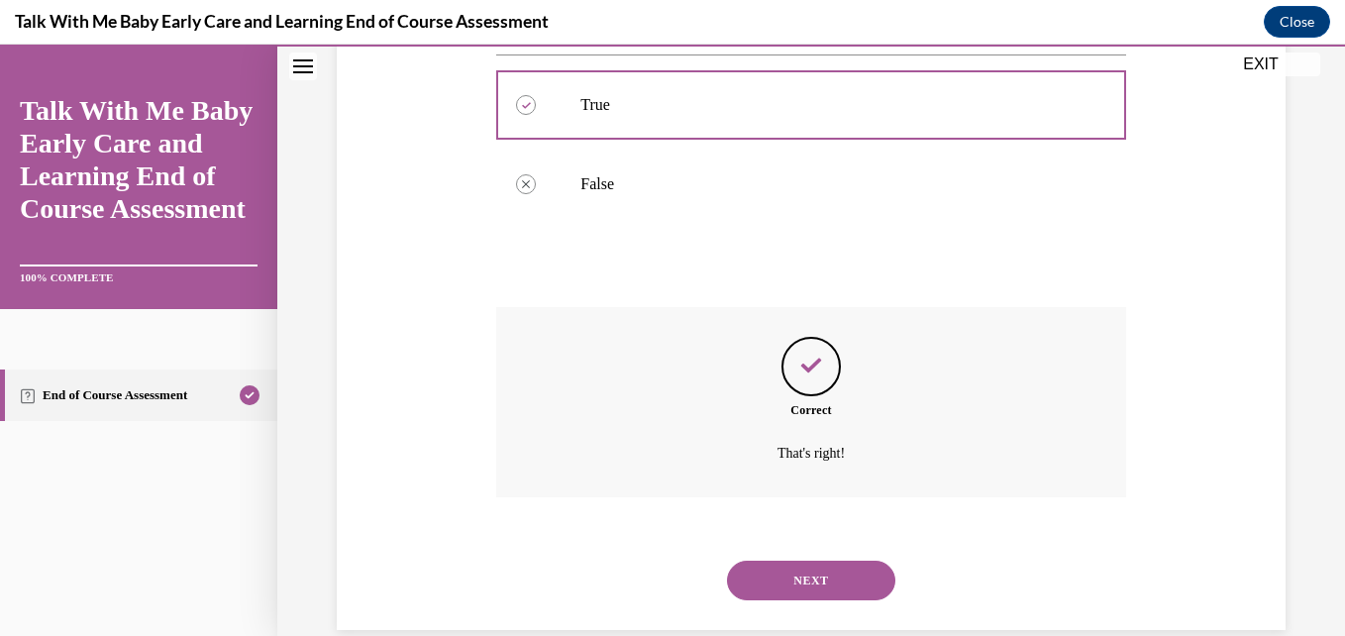
scroll to position [444, 0]
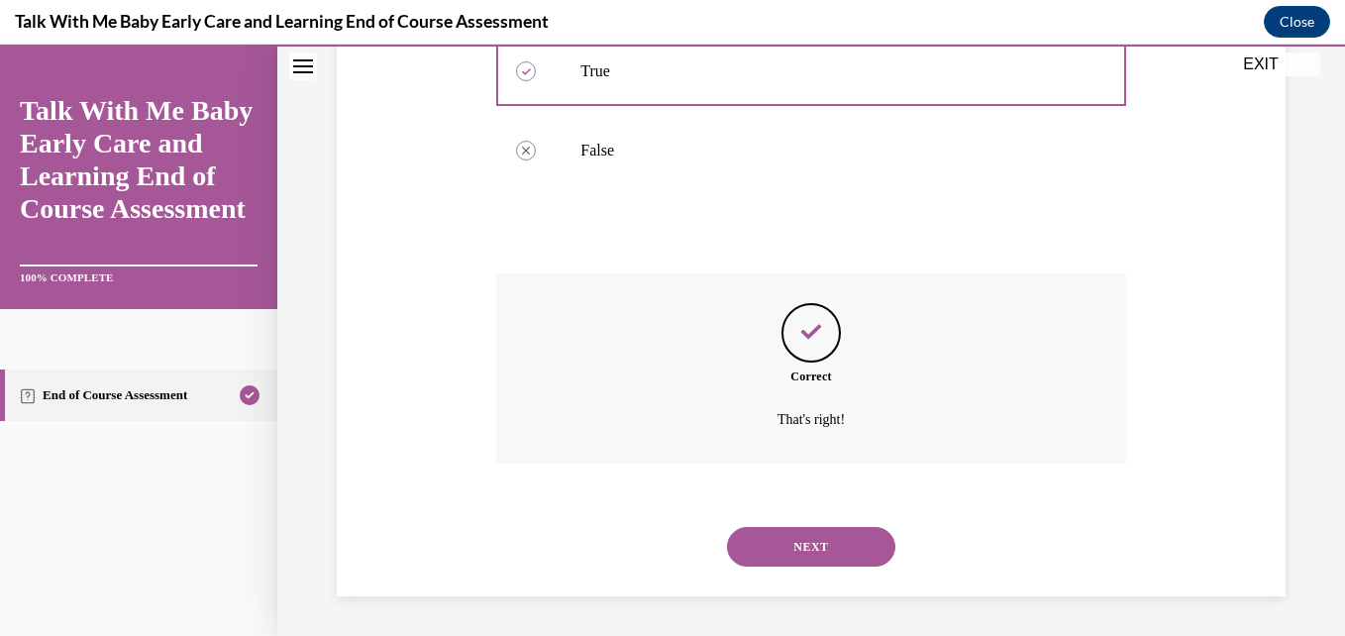
click at [785, 565] on button "NEXT" at bounding box center [811, 547] width 168 height 40
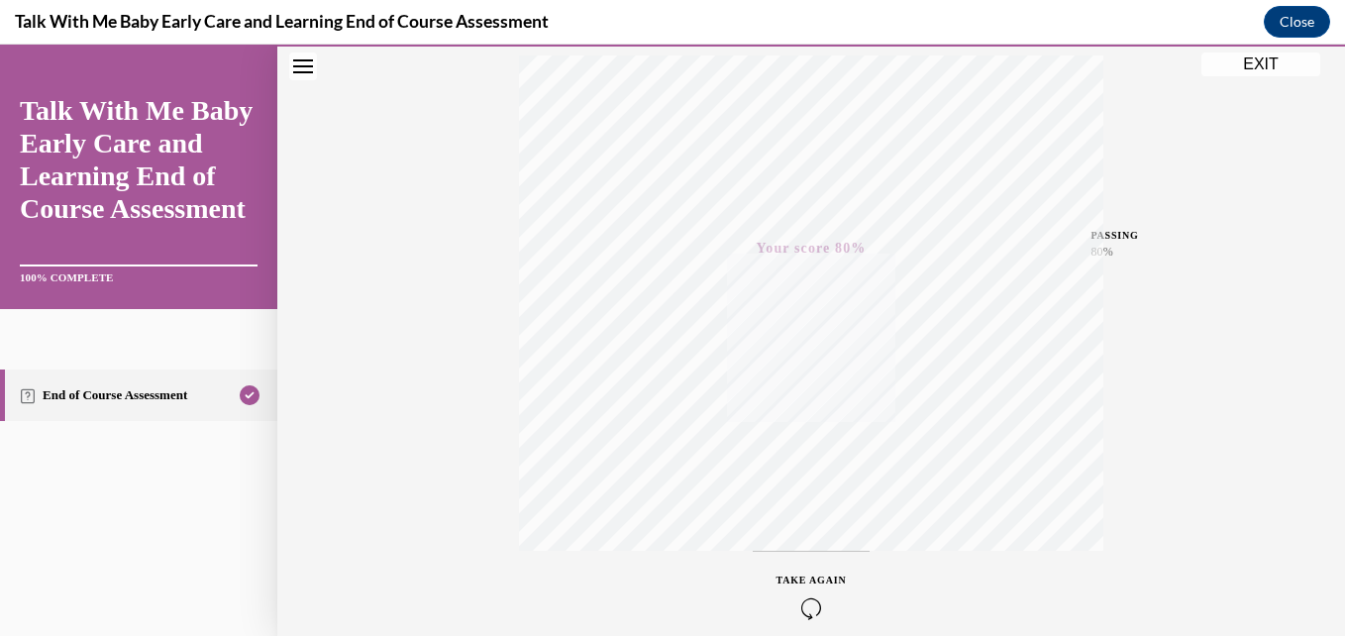
scroll to position [424, 0]
click at [1250, 63] on button "EXIT" at bounding box center [1260, 64] width 119 height 24
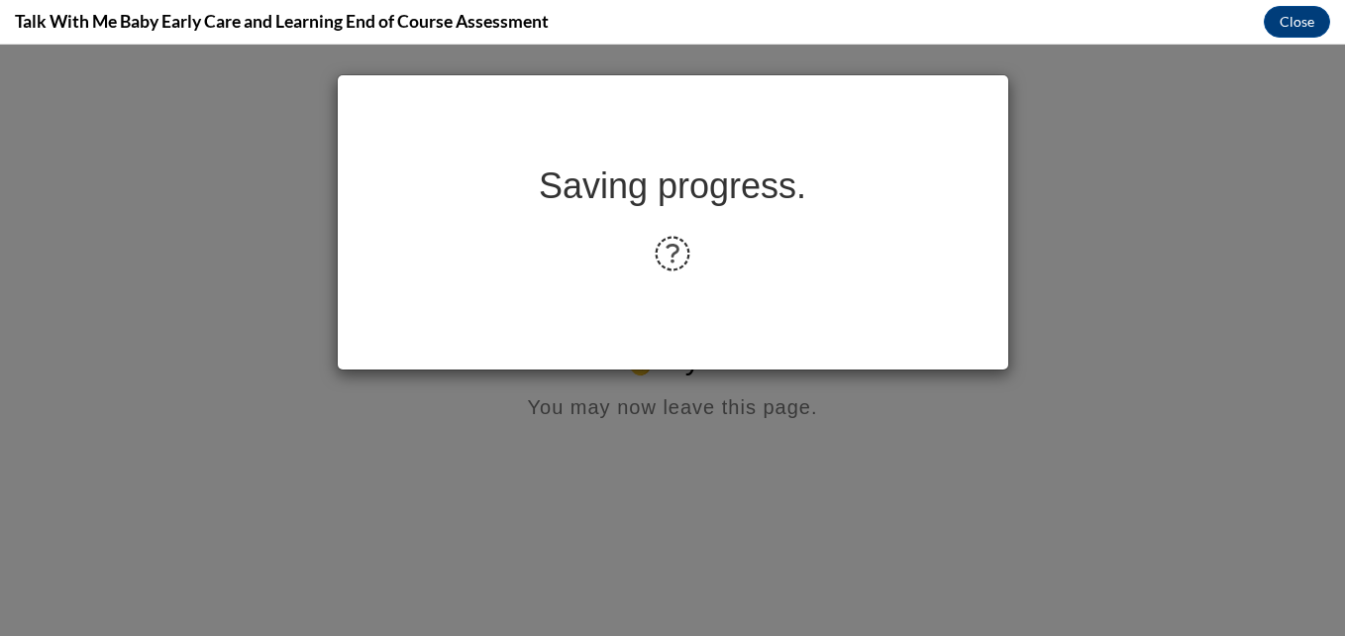
scroll to position [0, 0]
click at [672, 295] on div "Saving progress." at bounding box center [673, 222] width 670 height 294
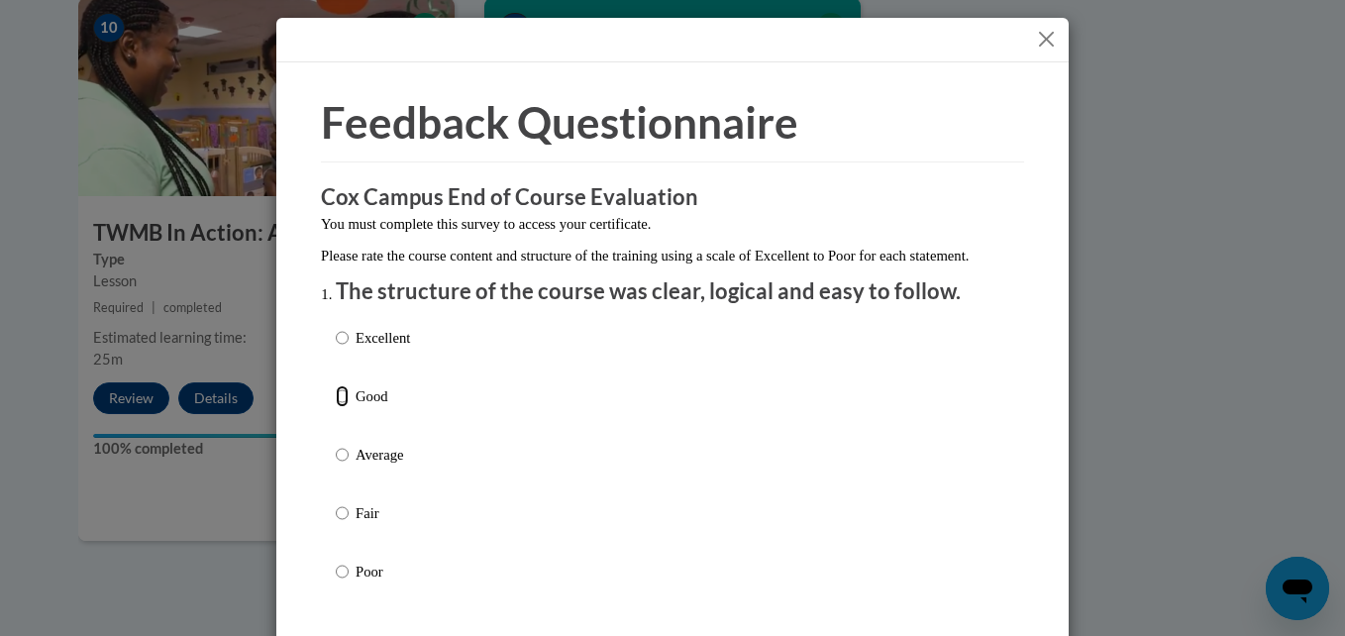
click at [339, 407] on input "Good" at bounding box center [342, 396] width 13 height 22
radio input "true"
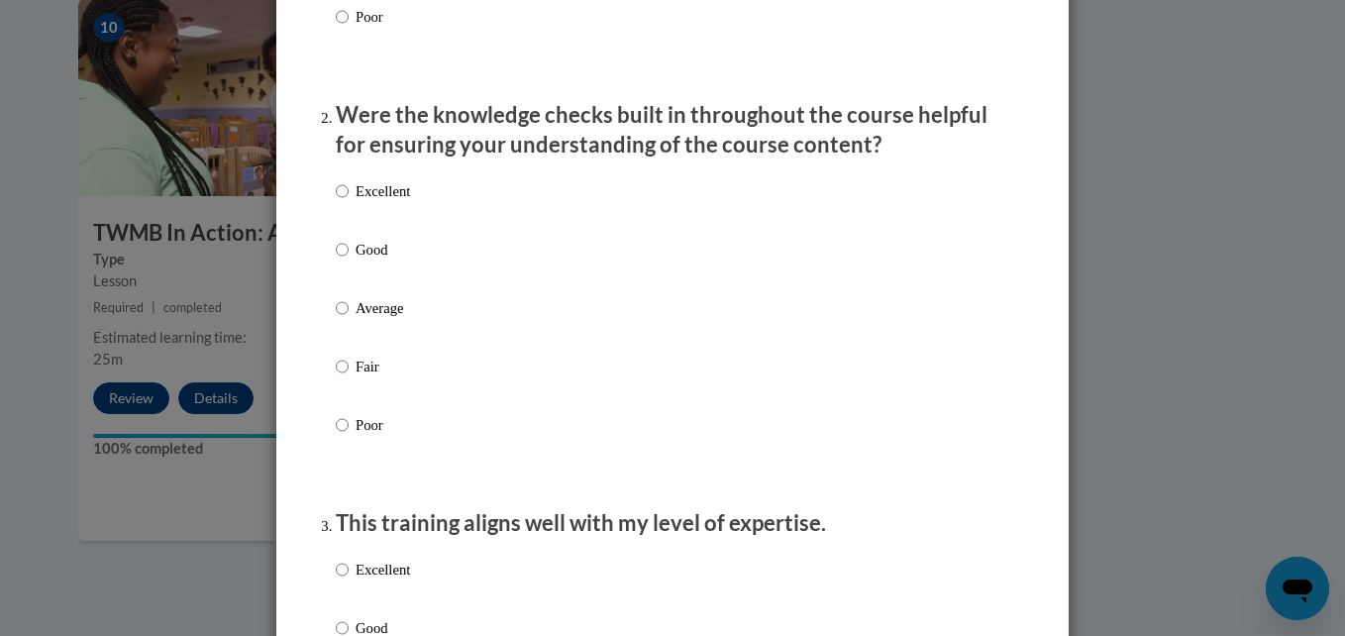
scroll to position [580, 0]
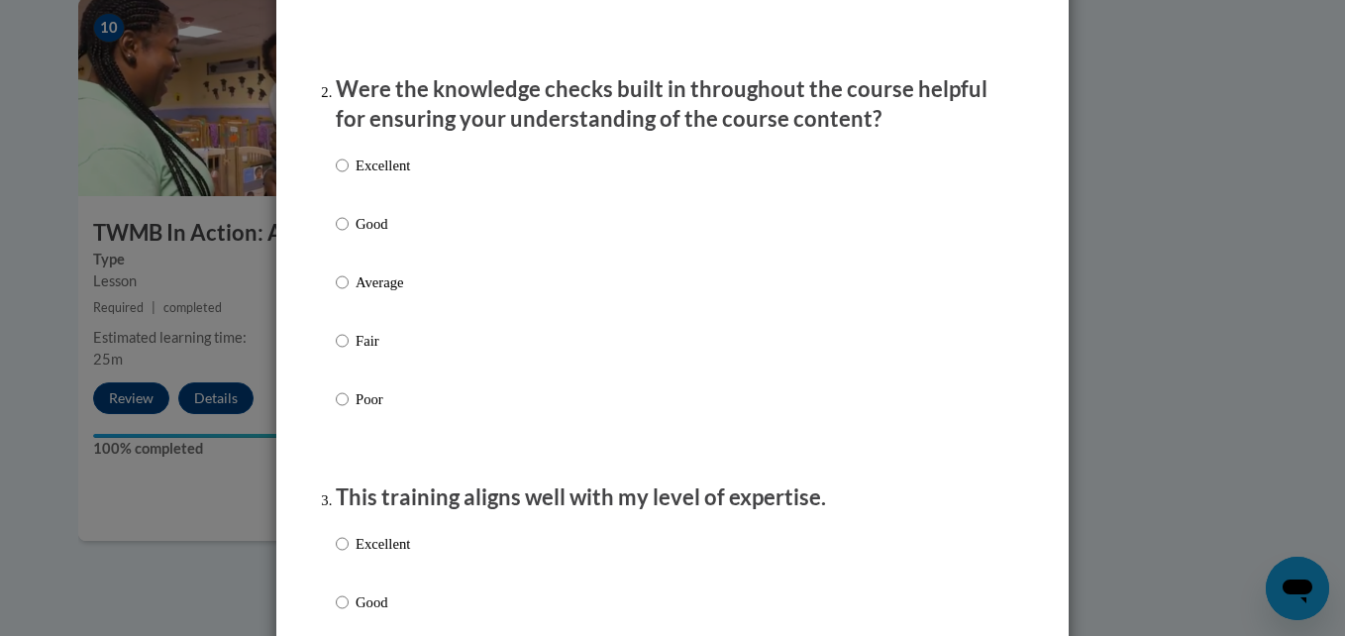
click at [343, 255] on label "Good" at bounding box center [373, 239] width 74 height 53
click at [343, 235] on input "Good" at bounding box center [342, 224] width 13 height 22
radio input "true"
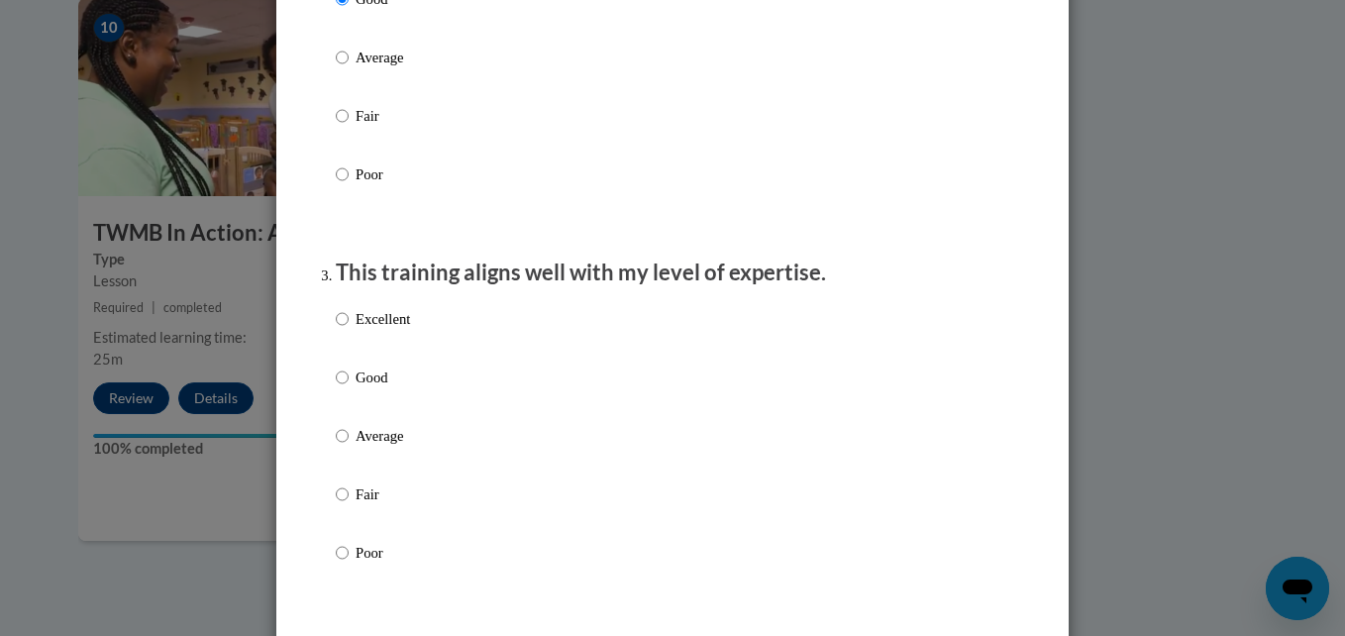
scroll to position [990, 0]
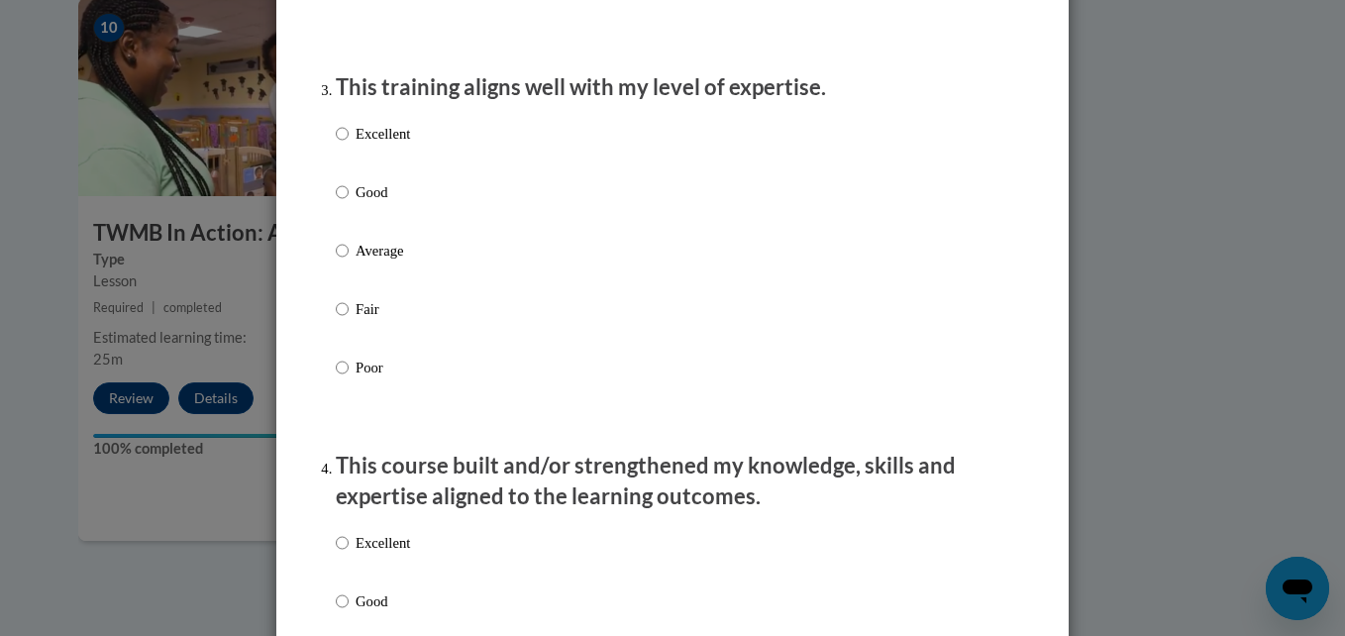
click at [336, 168] on label "Excellent" at bounding box center [373, 149] width 74 height 53
click at [336, 145] on input "Excellent" at bounding box center [342, 134] width 13 height 22
radio input "true"
click at [336, 632] on label "Good" at bounding box center [373, 616] width 74 height 53
click at [336, 612] on input "Good" at bounding box center [342, 601] width 13 height 22
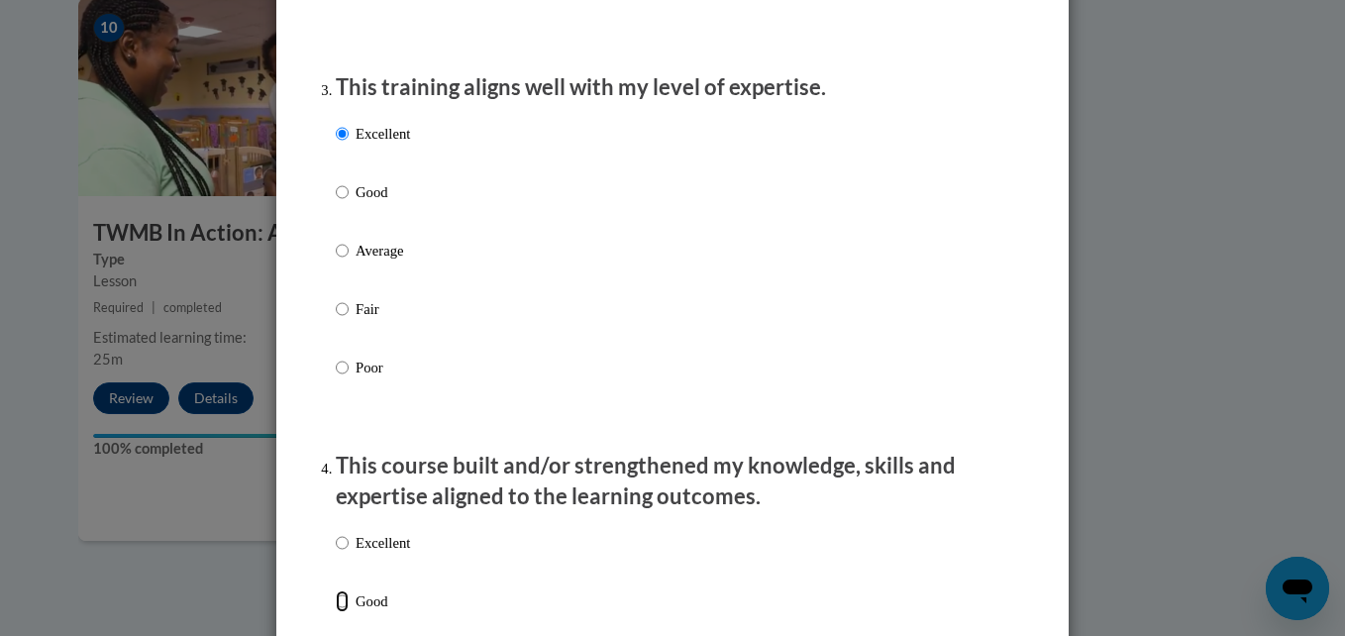
radio input "true"
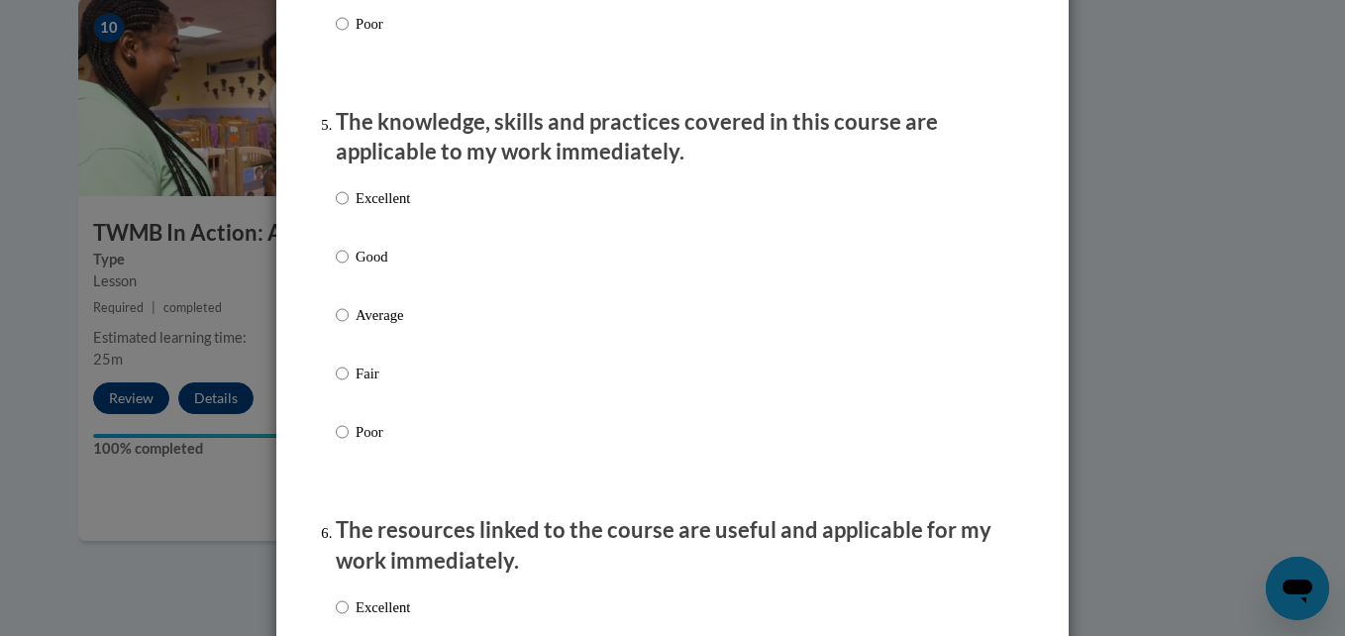
scroll to position [1835, 0]
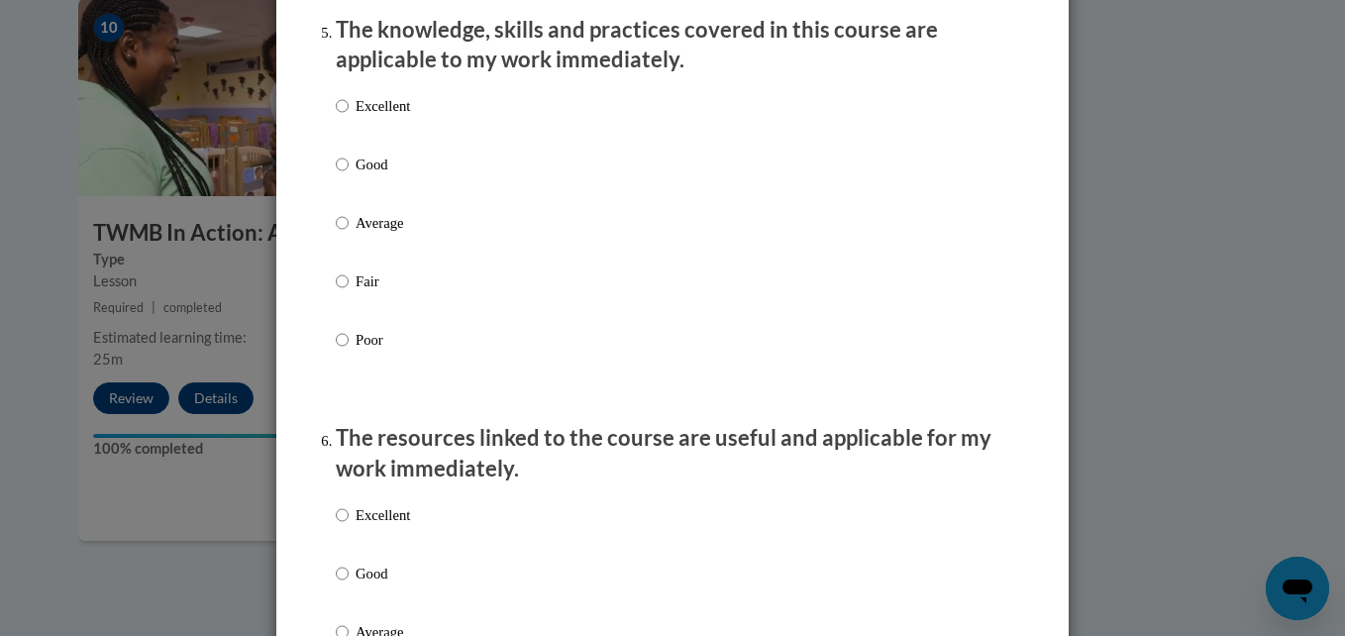
click at [464, 159] on div "Excellent Good Average Fair Poor" at bounding box center [672, 246] width 673 height 323
click at [280, 163] on div "Feedback Questionnaire Rate Course Comments Cox Campus End of Course Evaluation…" at bounding box center [672, 269] width 792 height 4085
click at [306, 168] on div "Feedback Questionnaire Rate Course Comments Cox Campus End of Course Evaluation…" at bounding box center [672, 270] width 733 height 4026
click at [336, 175] on input "Good" at bounding box center [342, 165] width 13 height 22
radio input "true"
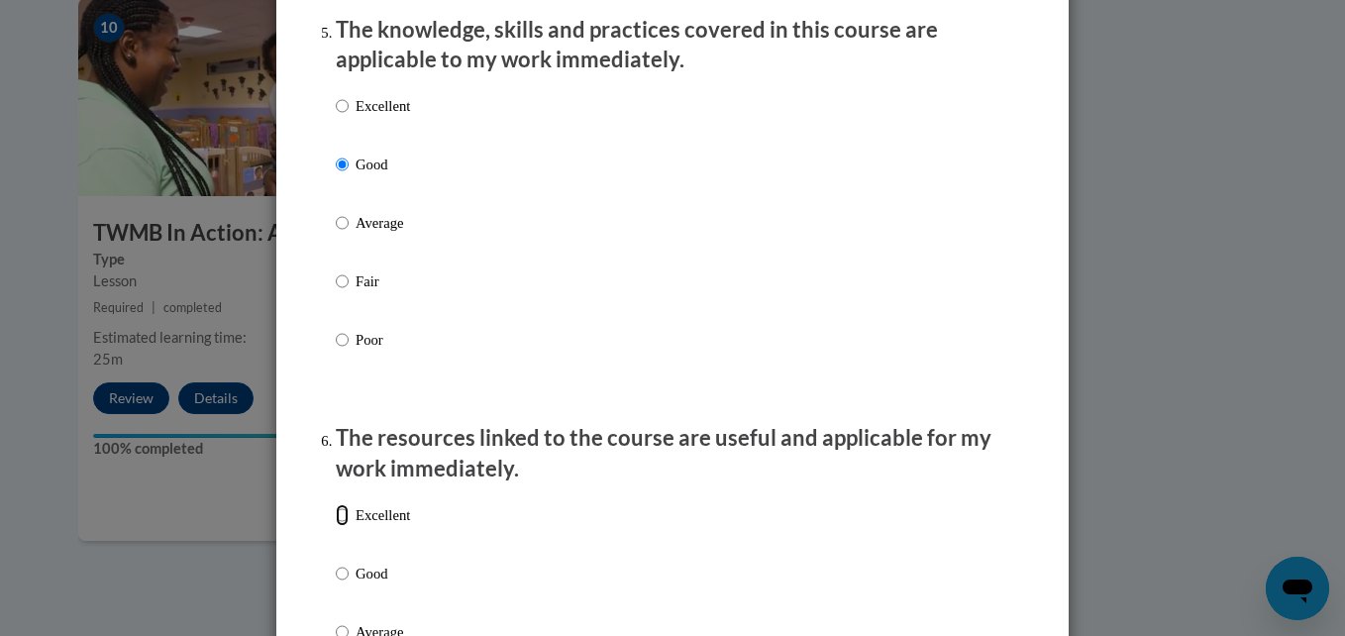
click at [336, 526] on input "Excellent" at bounding box center [342, 515] width 13 height 22
radio input "true"
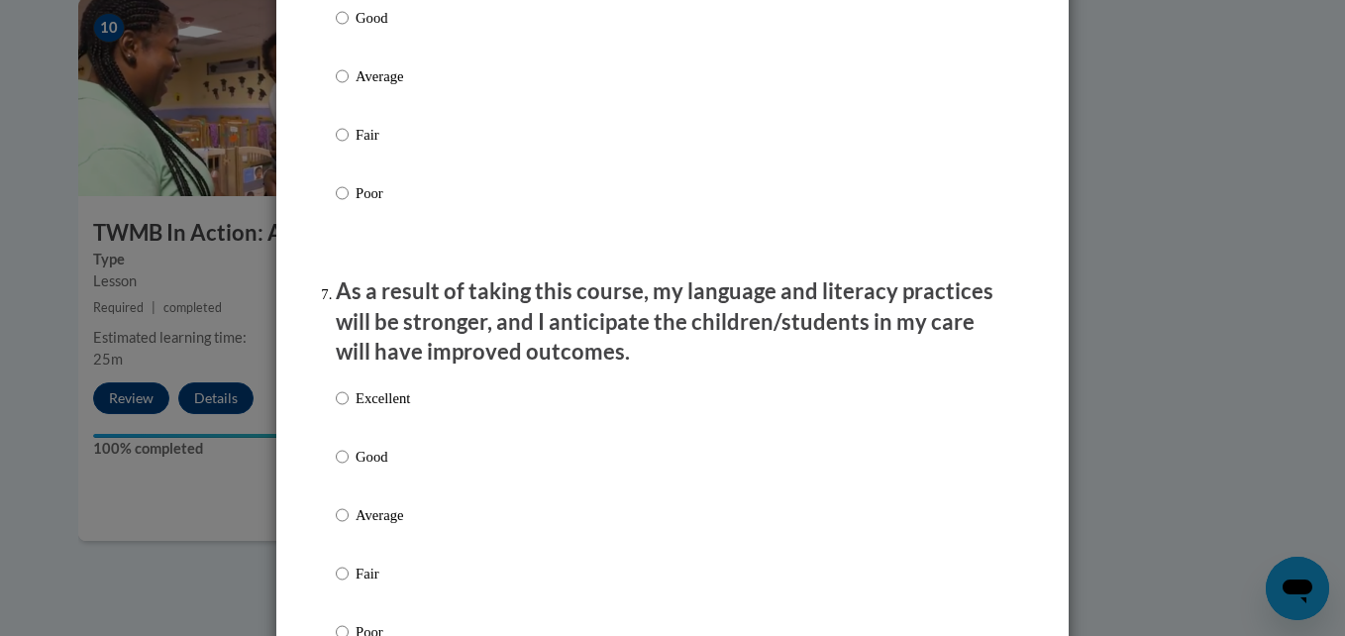
scroll to position [3479, 0]
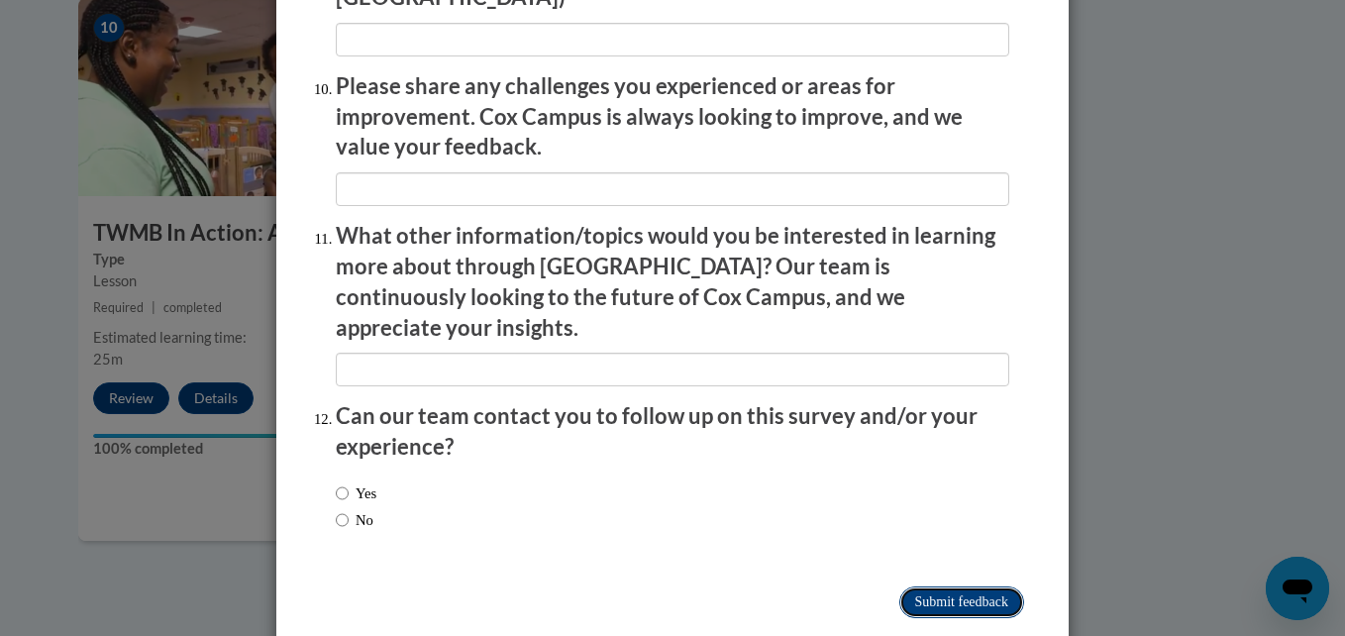
click at [982, 586] on input "Submit feedback" at bounding box center [961, 602] width 125 height 32
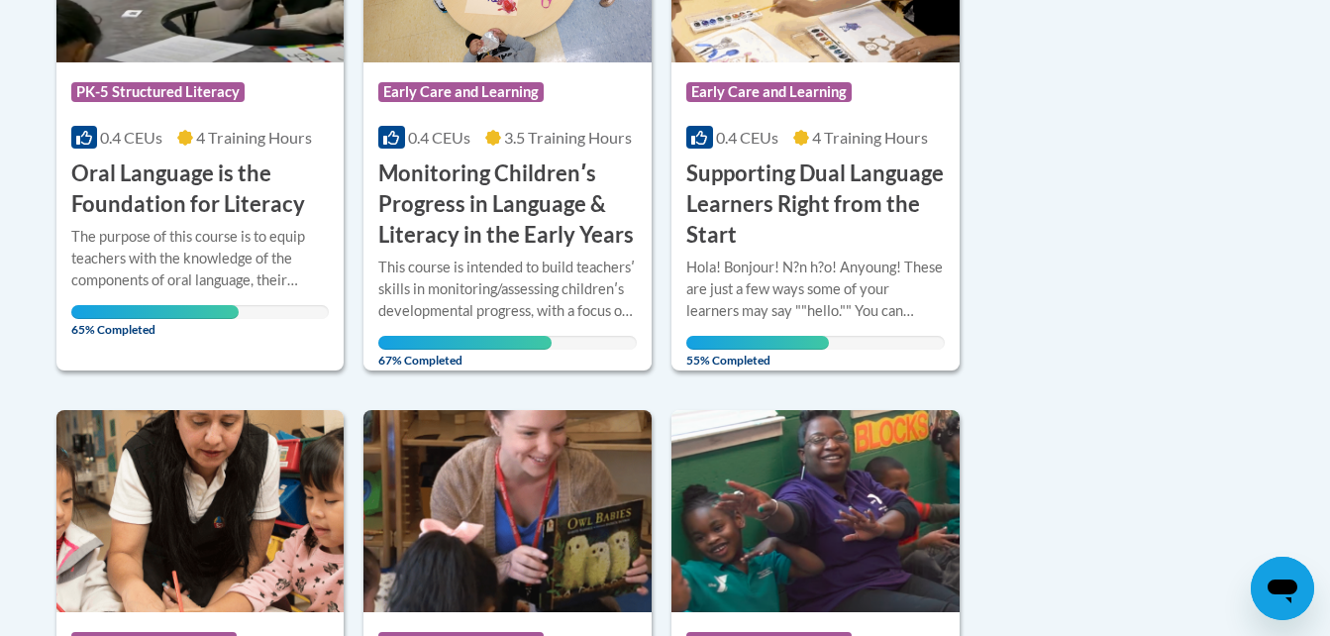
scroll to position [620, 0]
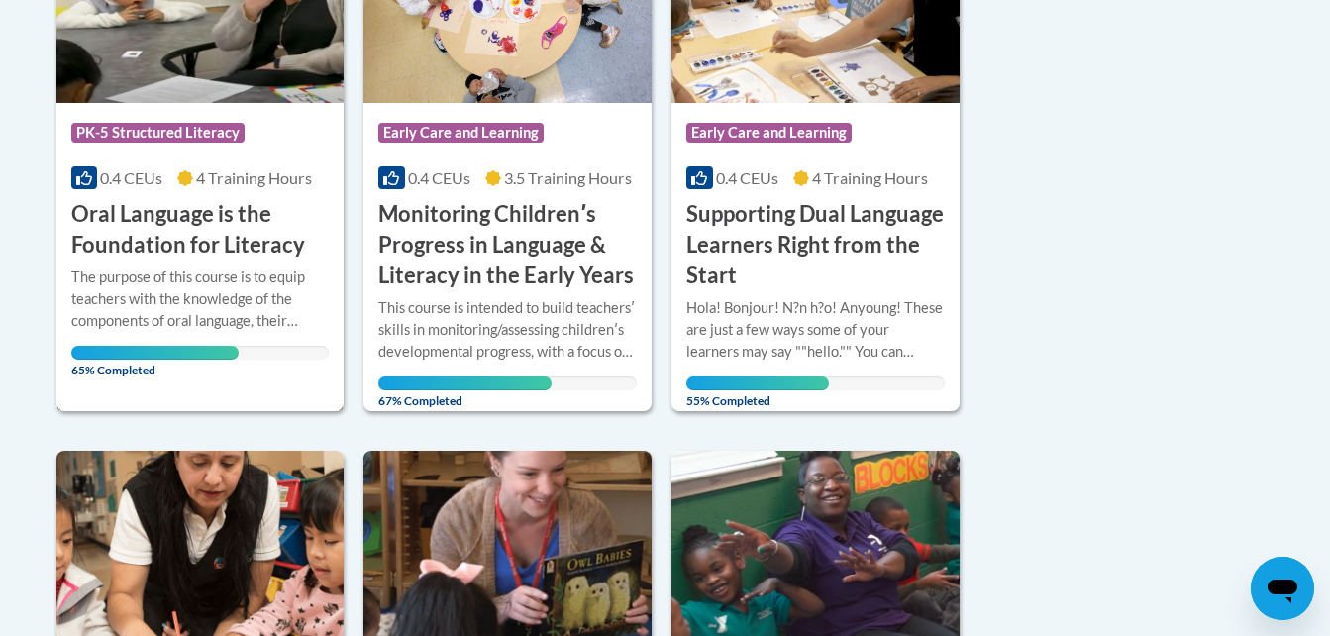
click at [265, 255] on h3 "Oral Language is the Foundation for Literacy" at bounding box center [200, 229] width 258 height 61
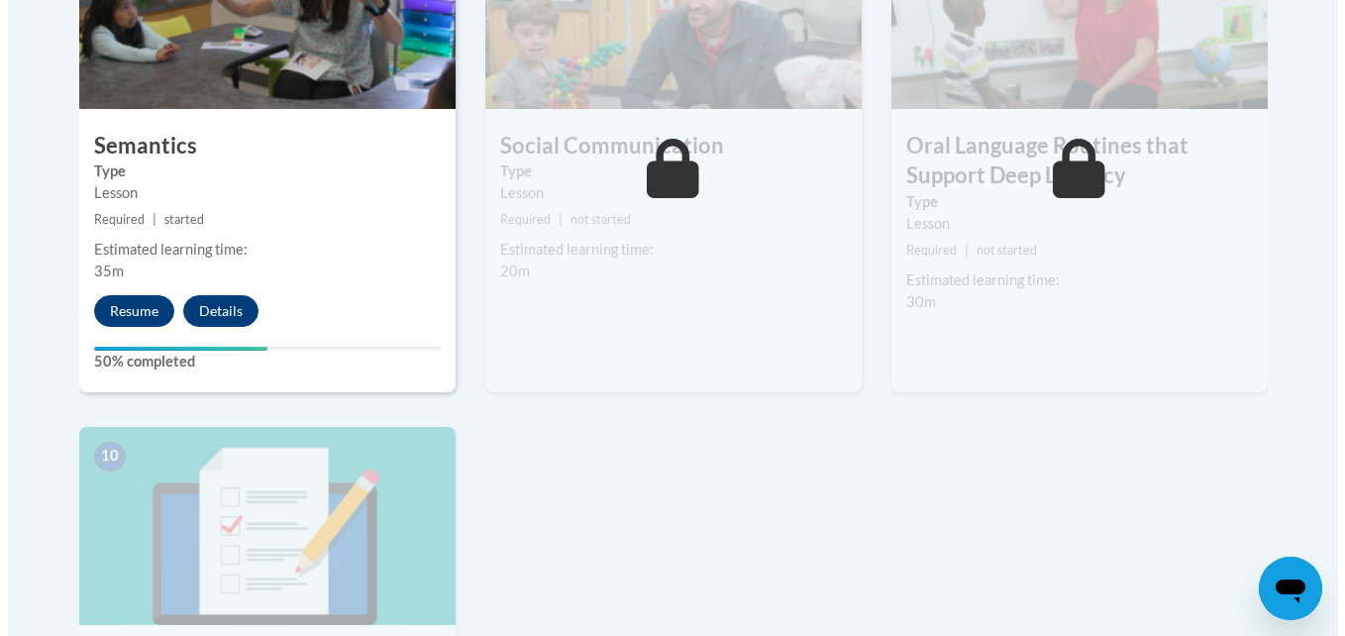
scroll to position [1888, 0]
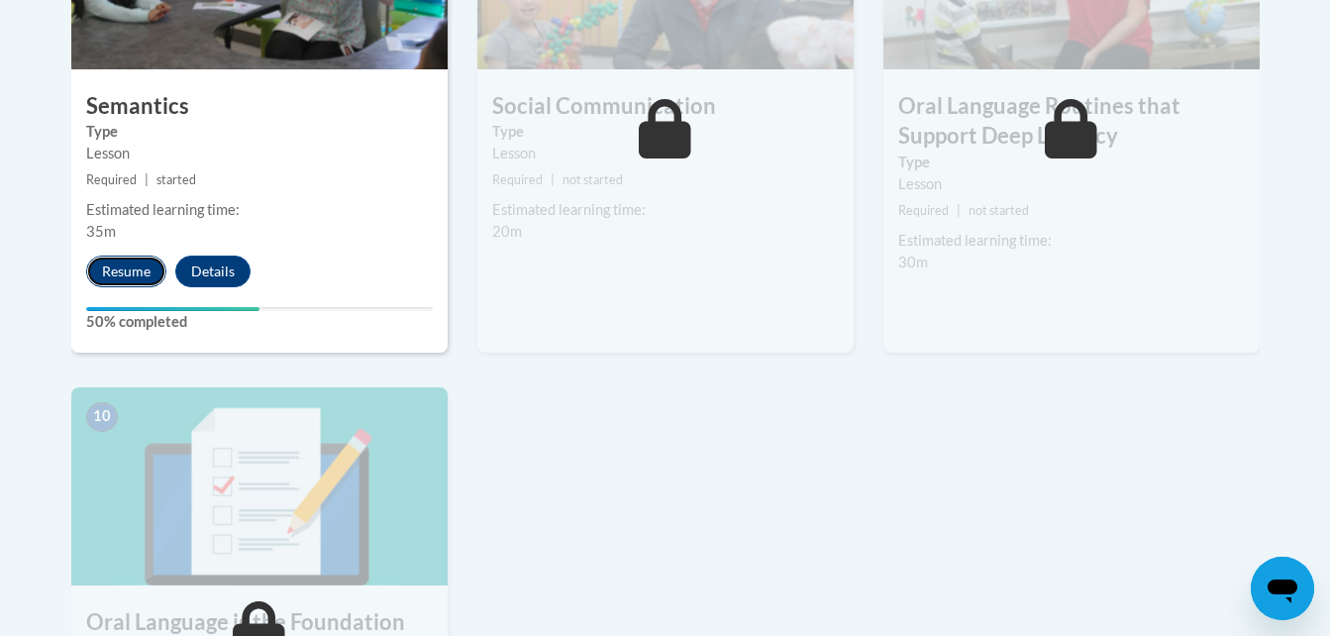
click at [110, 271] on button "Resume" at bounding box center [126, 272] width 80 height 32
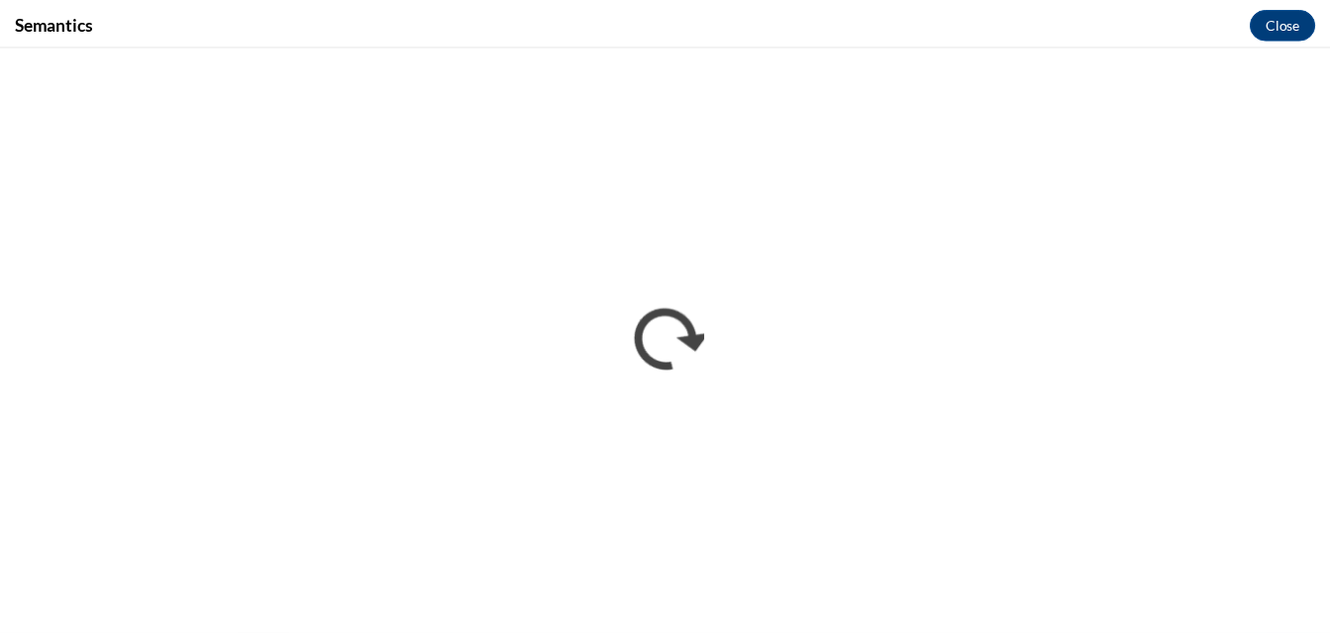
scroll to position [0, 0]
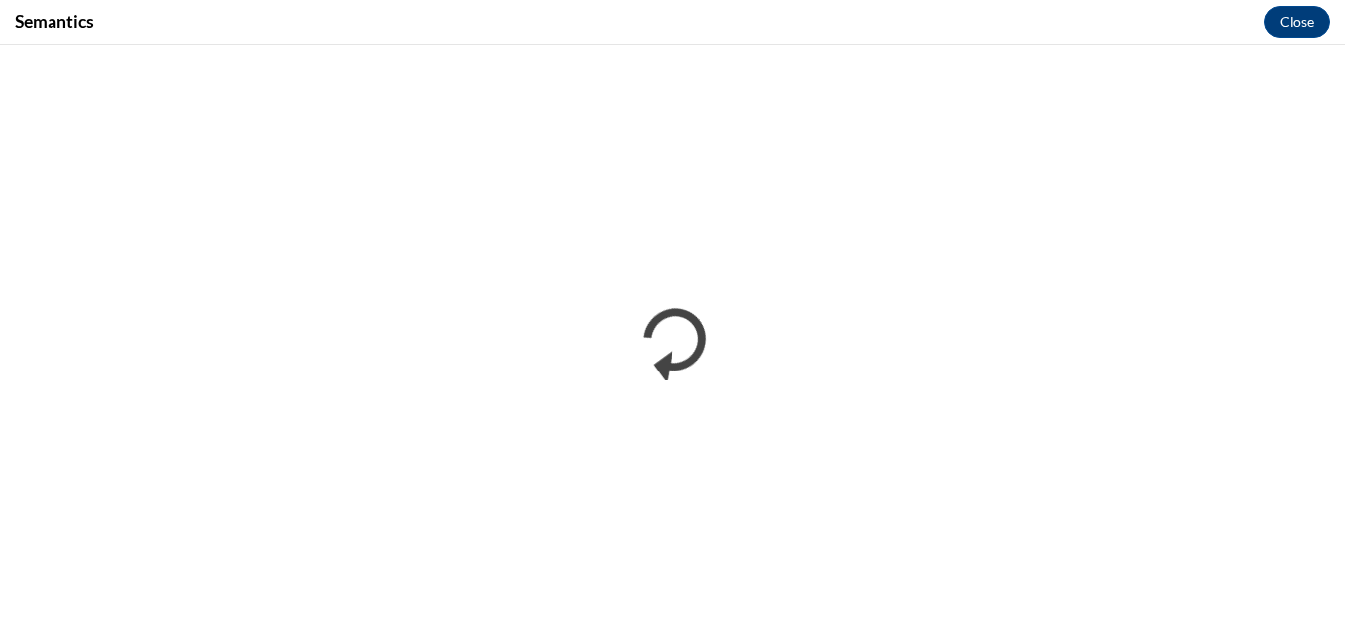
click at [1035, 26] on div "Semantics Close" at bounding box center [672, 22] width 1345 height 45
click at [552, 42] on div "Semantics Close" at bounding box center [672, 22] width 1345 height 45
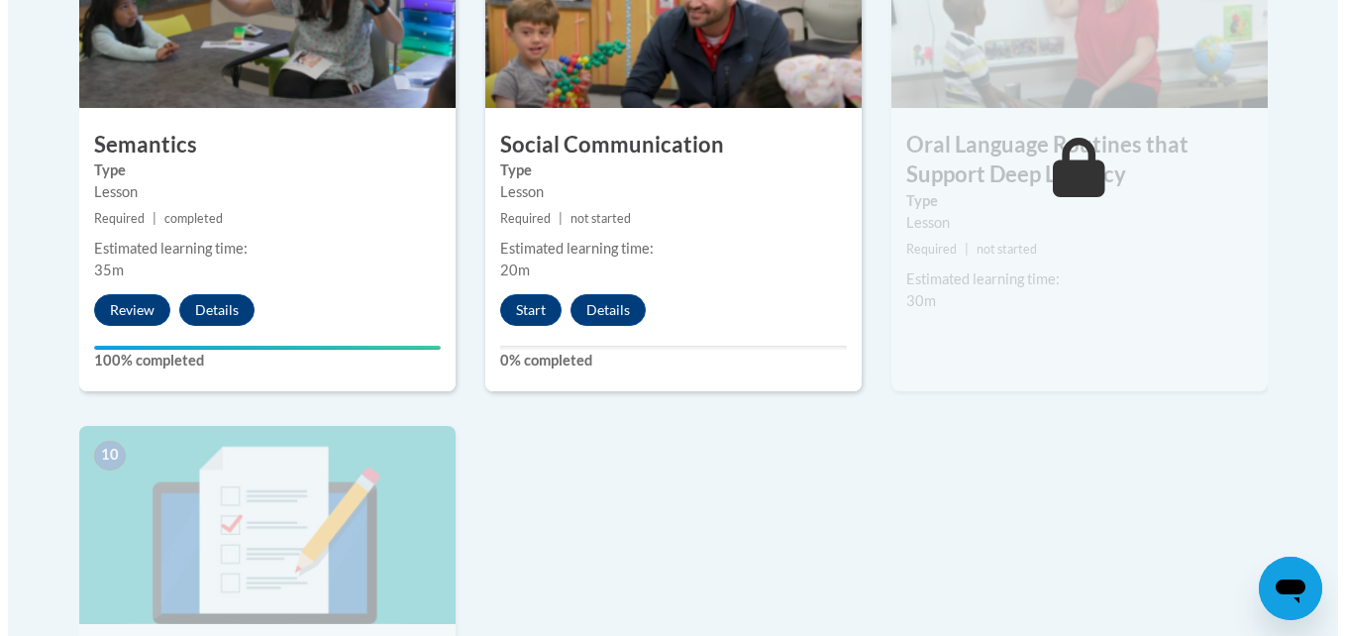
scroll to position [1889, 0]
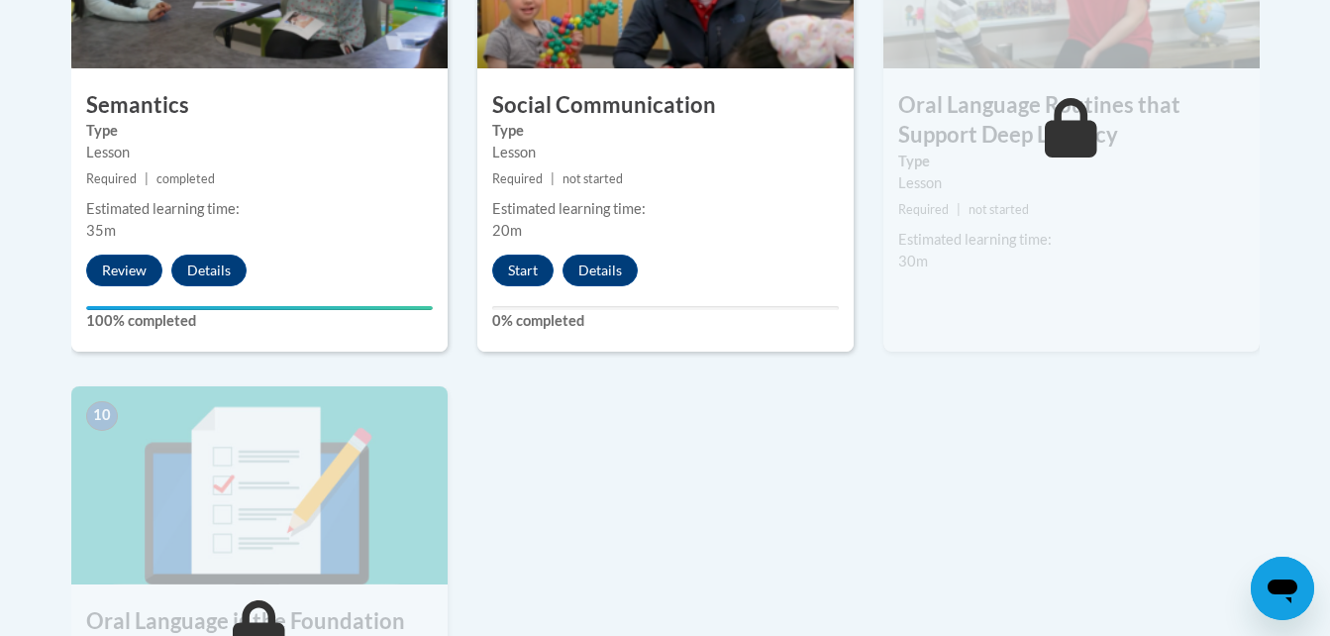
click at [494, 283] on div "Start Details Feedback" at bounding box center [569, 271] width 185 height 32
click at [513, 274] on button "Start" at bounding box center [522, 271] width 61 height 32
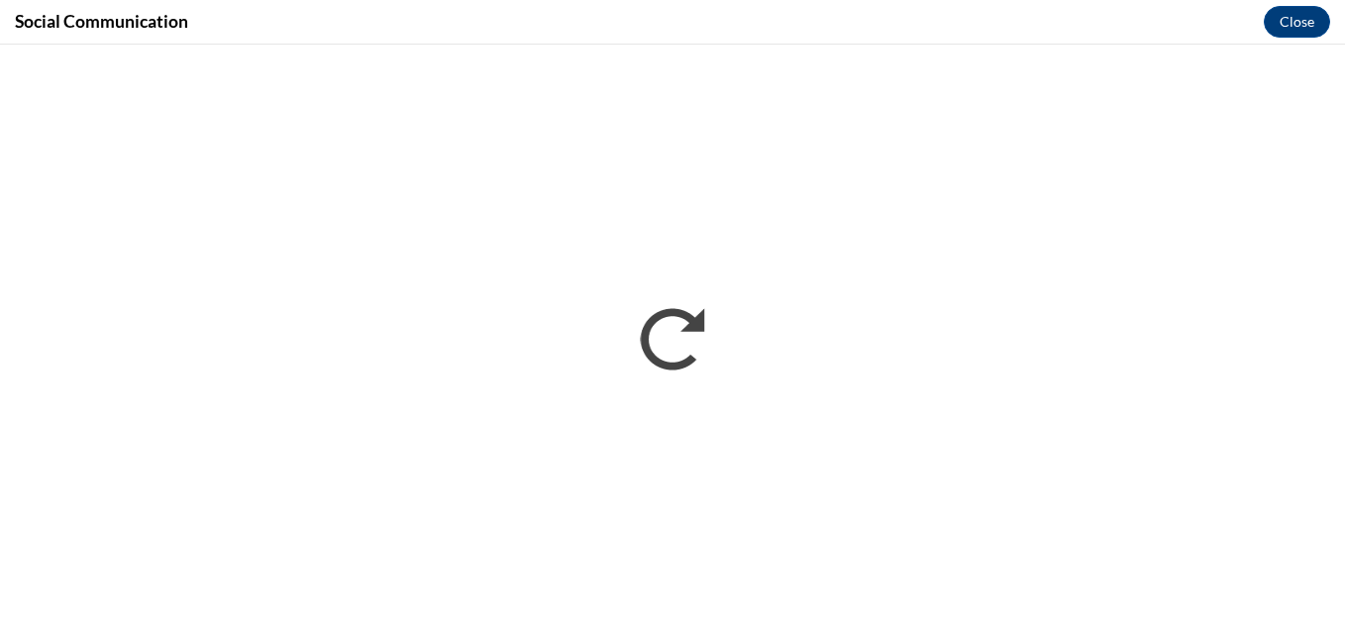
scroll to position [0, 0]
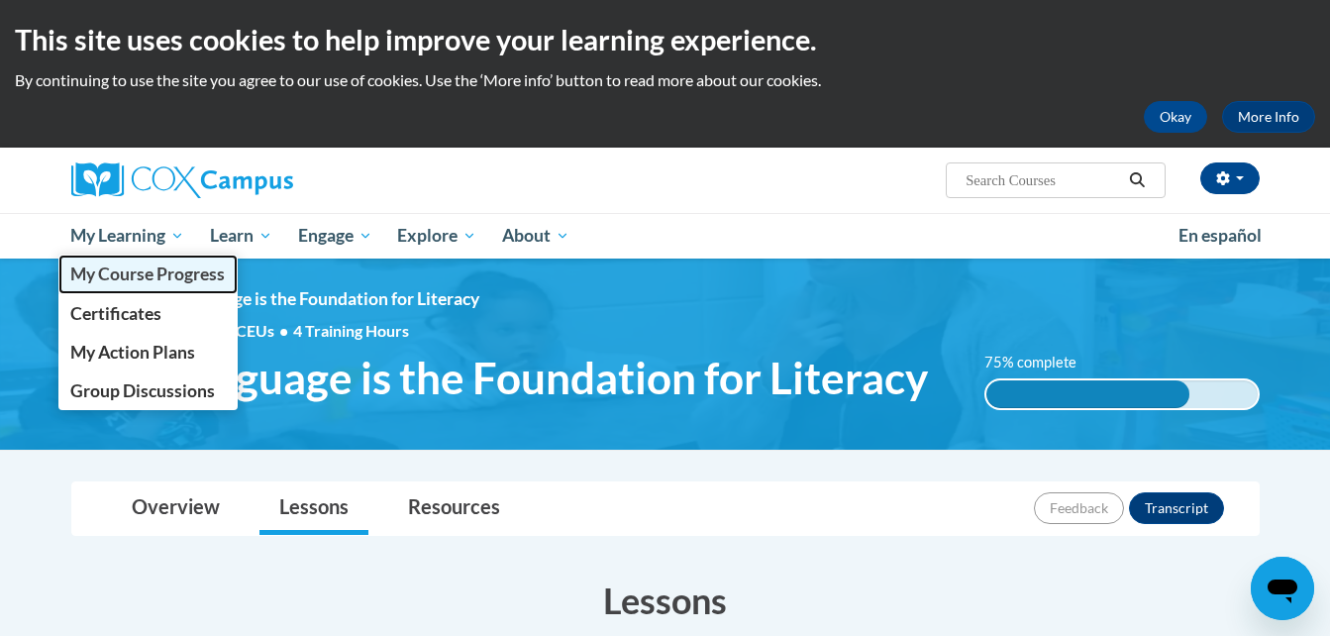
click at [143, 274] on span "My Course Progress" at bounding box center [147, 273] width 154 height 21
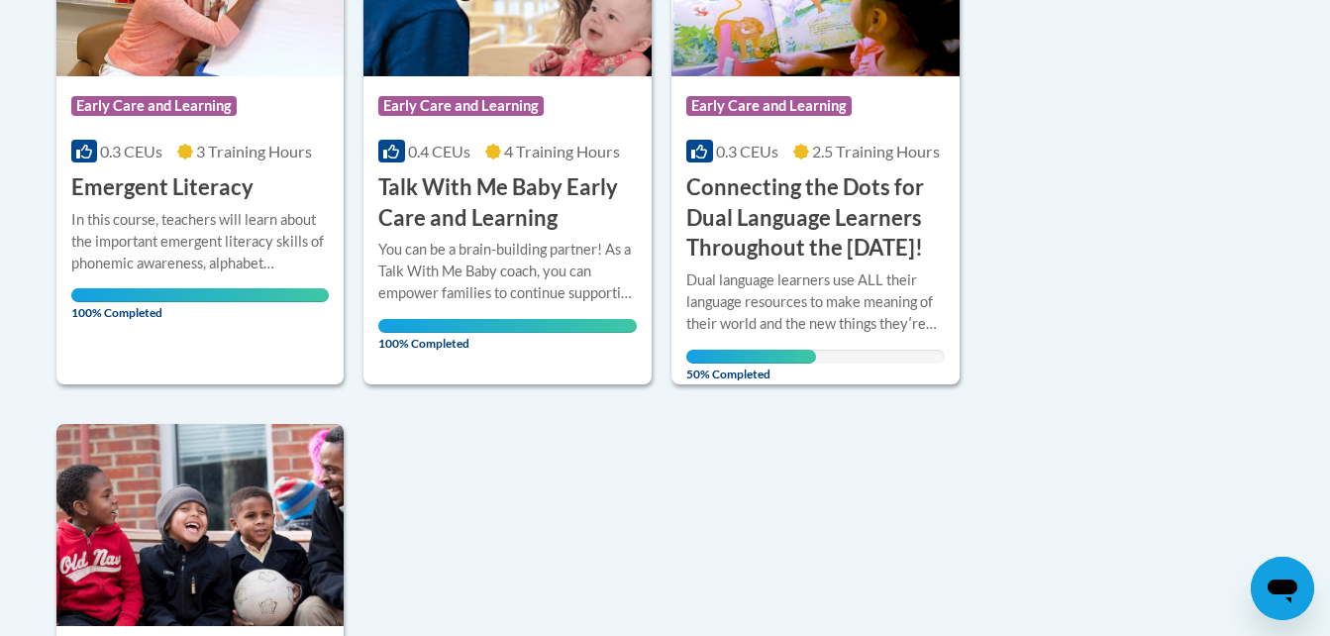
scroll to position [1770, 0]
